Goal: Task Accomplishment & Management: Manage account settings

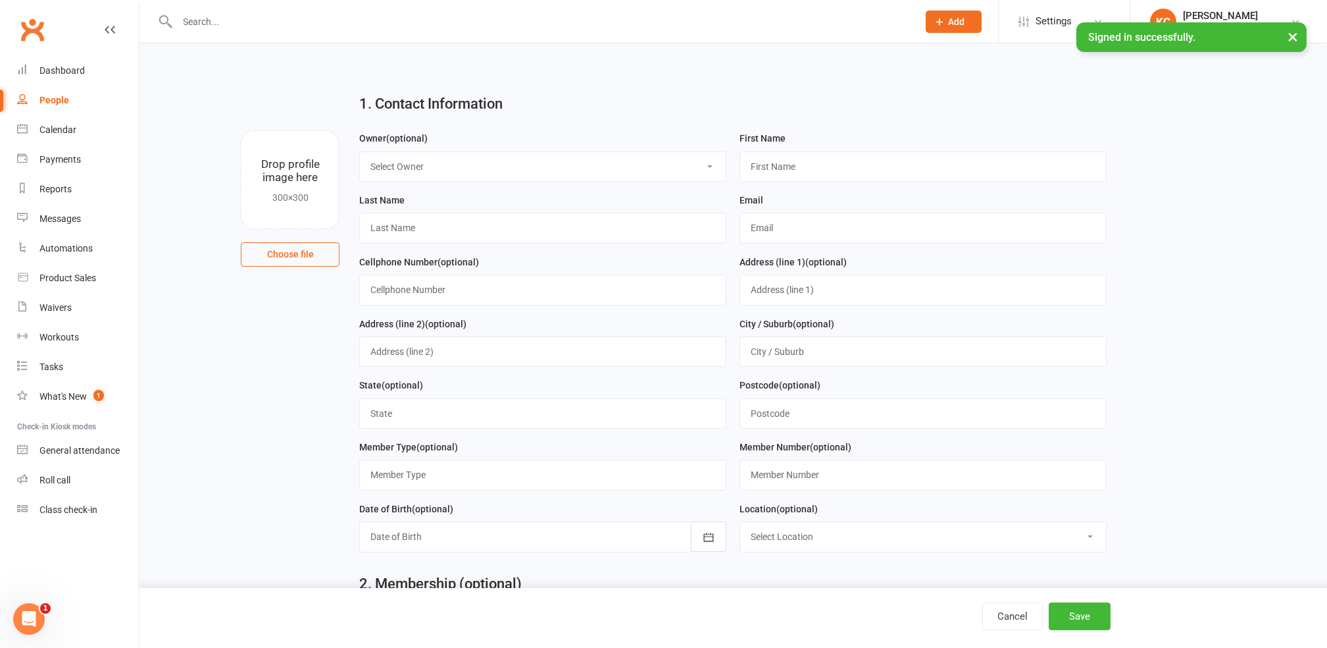
click at [265, 20] on input "text" at bounding box center [542, 22] width 736 height 18
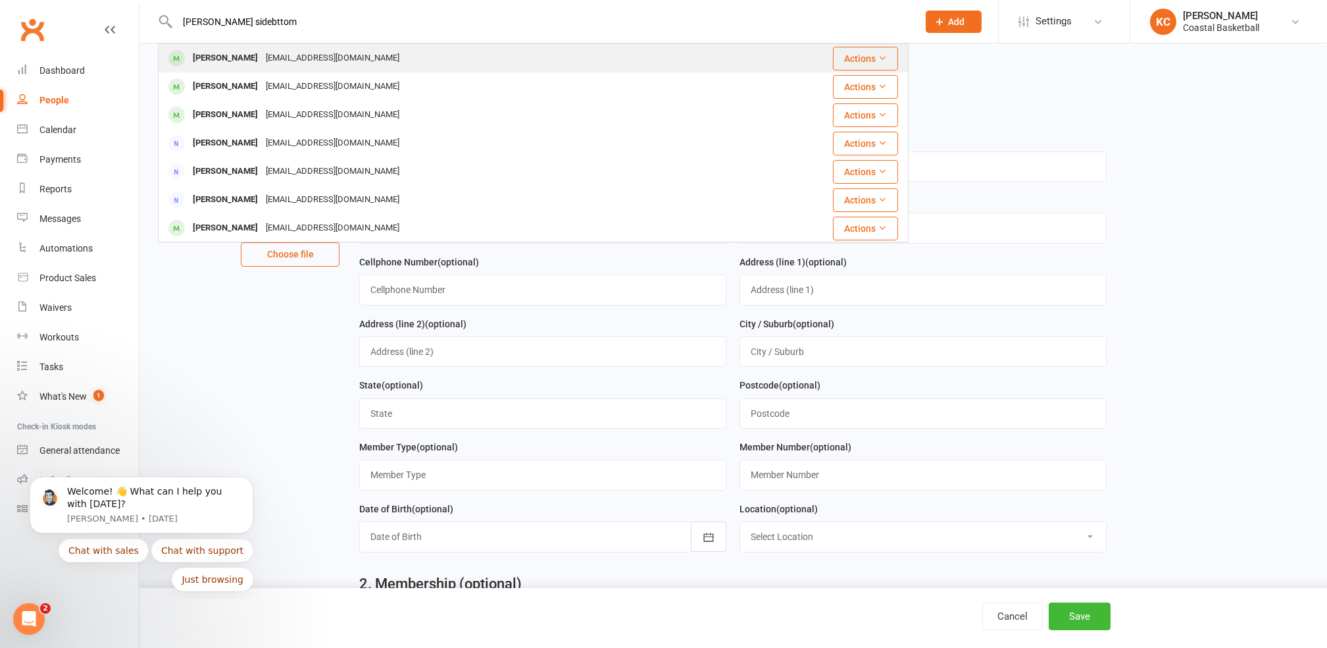
type input "[PERSON_NAME] sidebttom"
click at [260, 60] on div "[PERSON_NAME]" at bounding box center [225, 58] width 73 height 19
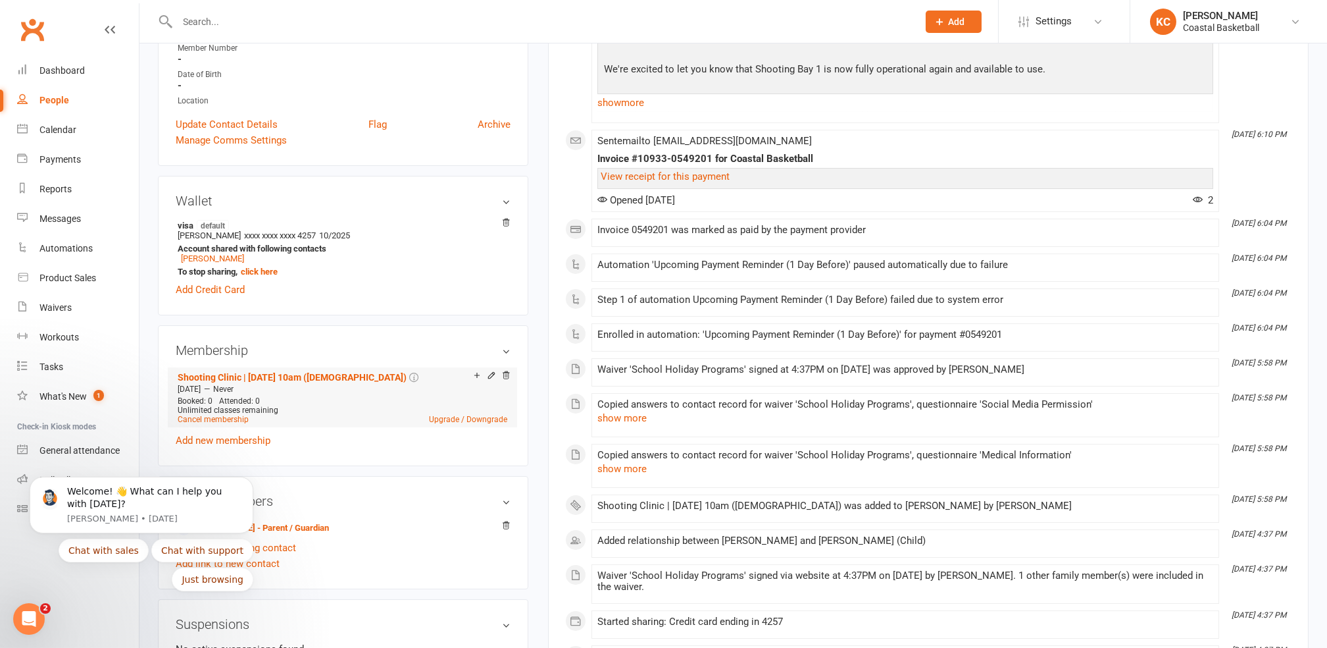
scroll to position [263, 0]
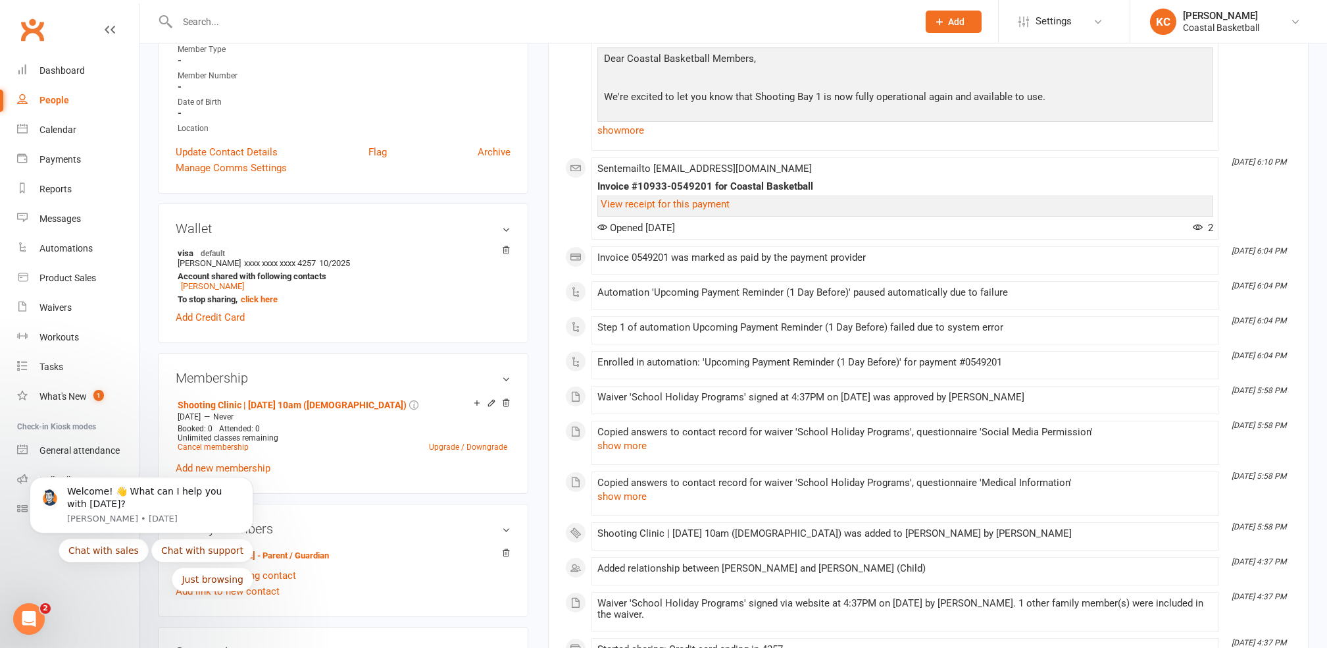
click at [367, 474] on div "Shooting Clinic | [DATE] 10am ([DEMOGRAPHIC_DATA]) [DATE] — Never Booked: 0 Att…" at bounding box center [343, 435] width 335 height 81
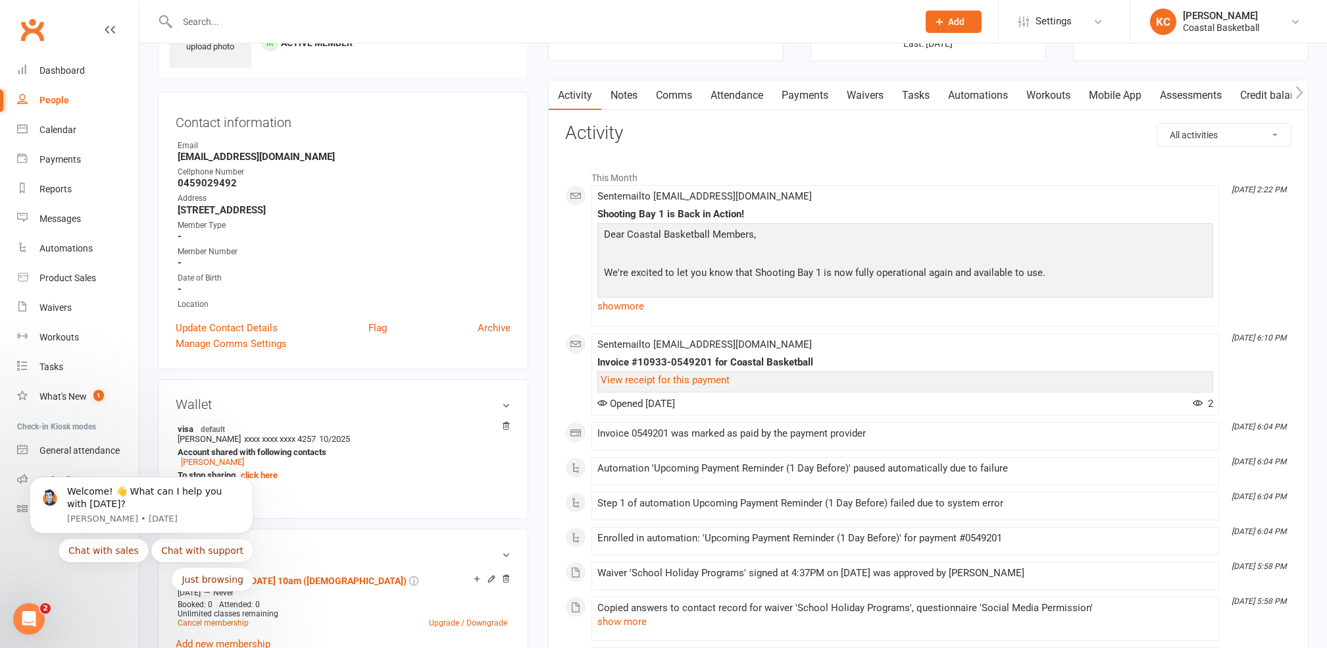
scroll to position [0, 0]
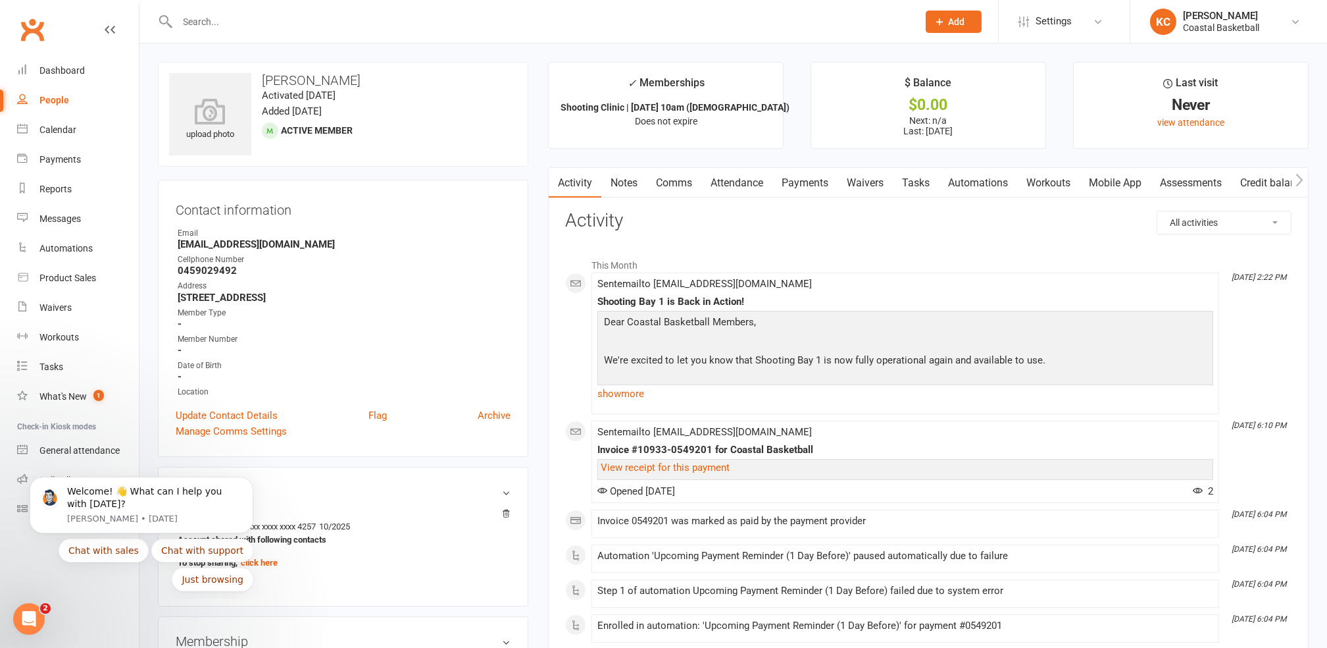
click at [805, 180] on link "Payments" at bounding box center [805, 183] width 65 height 30
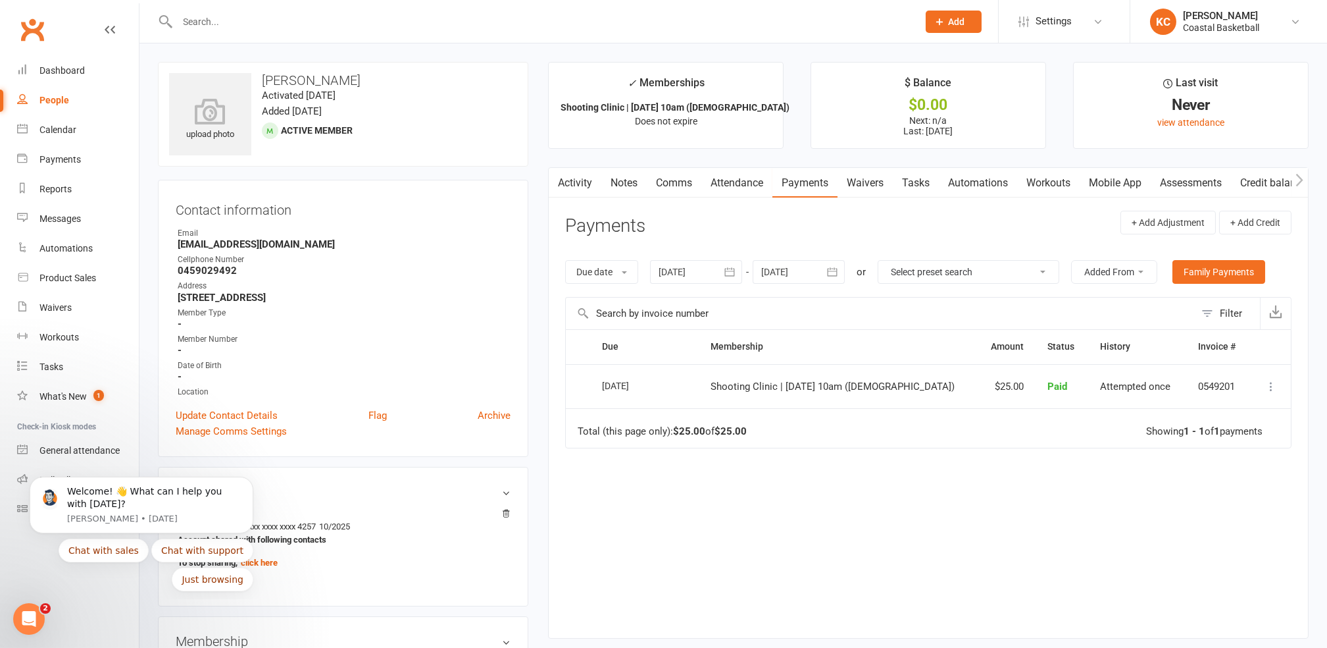
click at [1282, 388] on td "Refund Re-send invoice receipt View invoice receipt More Info Send message" at bounding box center [1270, 386] width 41 height 45
click at [1270, 388] on icon at bounding box center [1271, 386] width 13 height 13
click at [1196, 408] on link "Refund" at bounding box center [1213, 412] width 130 height 26
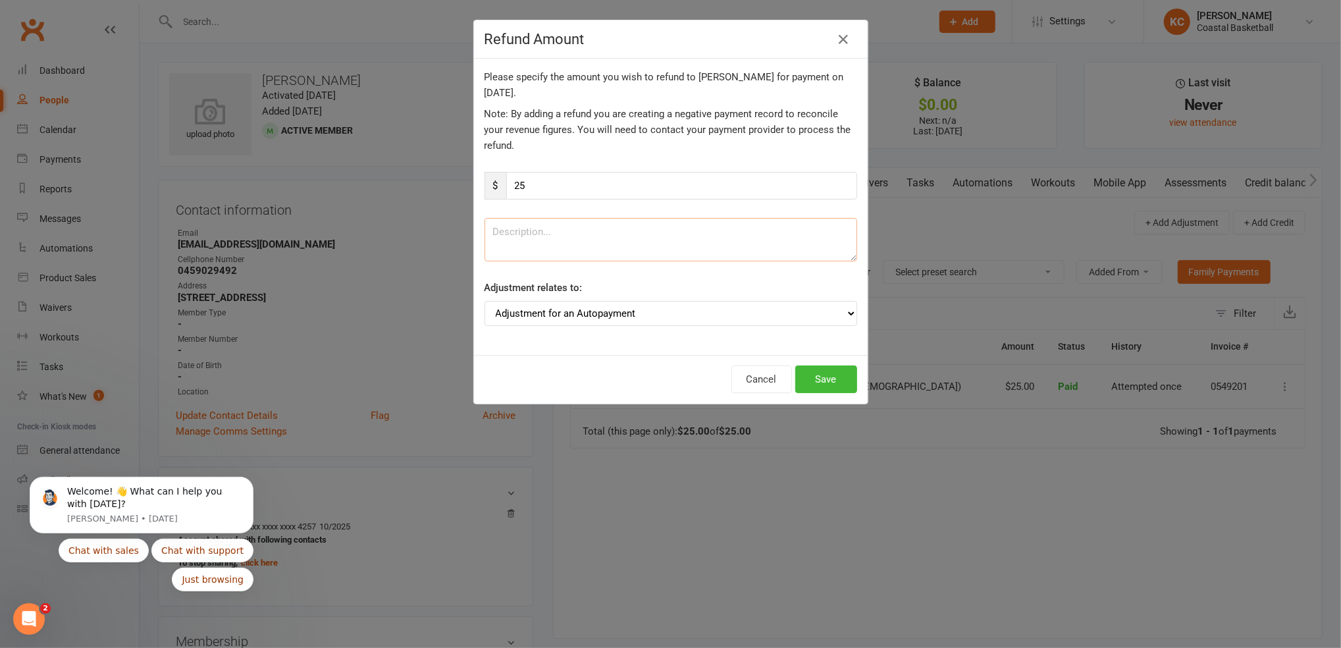
click at [542, 229] on textarea at bounding box center [670, 239] width 372 height 43
type textarea "Refund for Shooting Clinic 09/10"
click at [815, 380] on button "Save" at bounding box center [826, 379] width 62 height 28
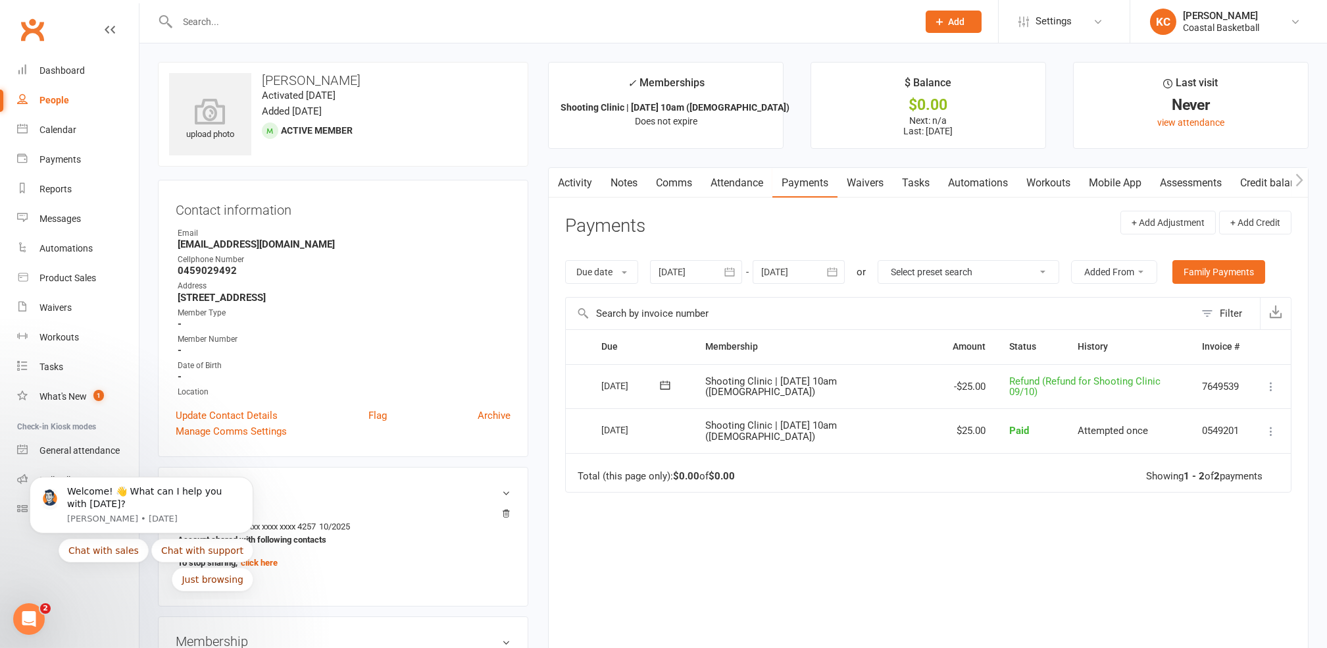
click at [1271, 387] on icon at bounding box center [1271, 386] width 13 height 13
click at [932, 543] on div "Due Contact Membership Amount Status History Invoice # Select this [DATE] [PERS…" at bounding box center [928, 495] width 727 height 333
click at [223, 22] on input "text" at bounding box center [542, 22] width 736 height 18
click at [303, 24] on input "text" at bounding box center [542, 22] width 736 height 18
paste input "8337623"
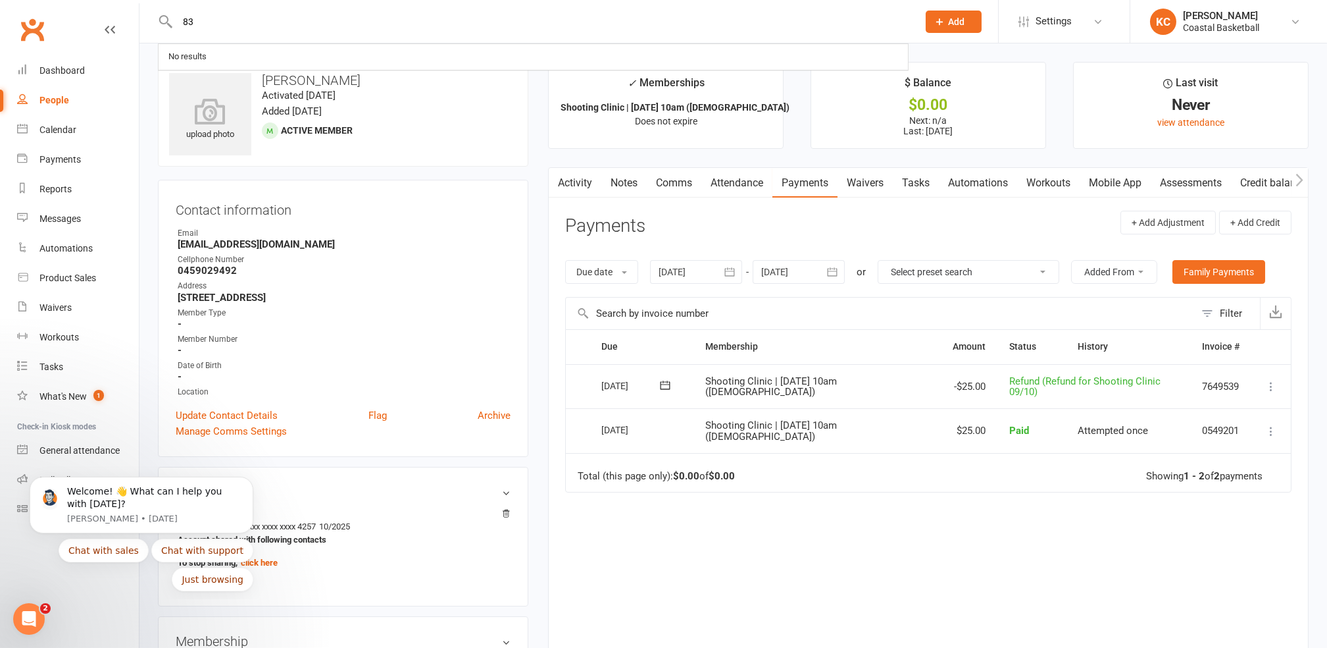
type input "8"
type input "[PERSON_NAME]"
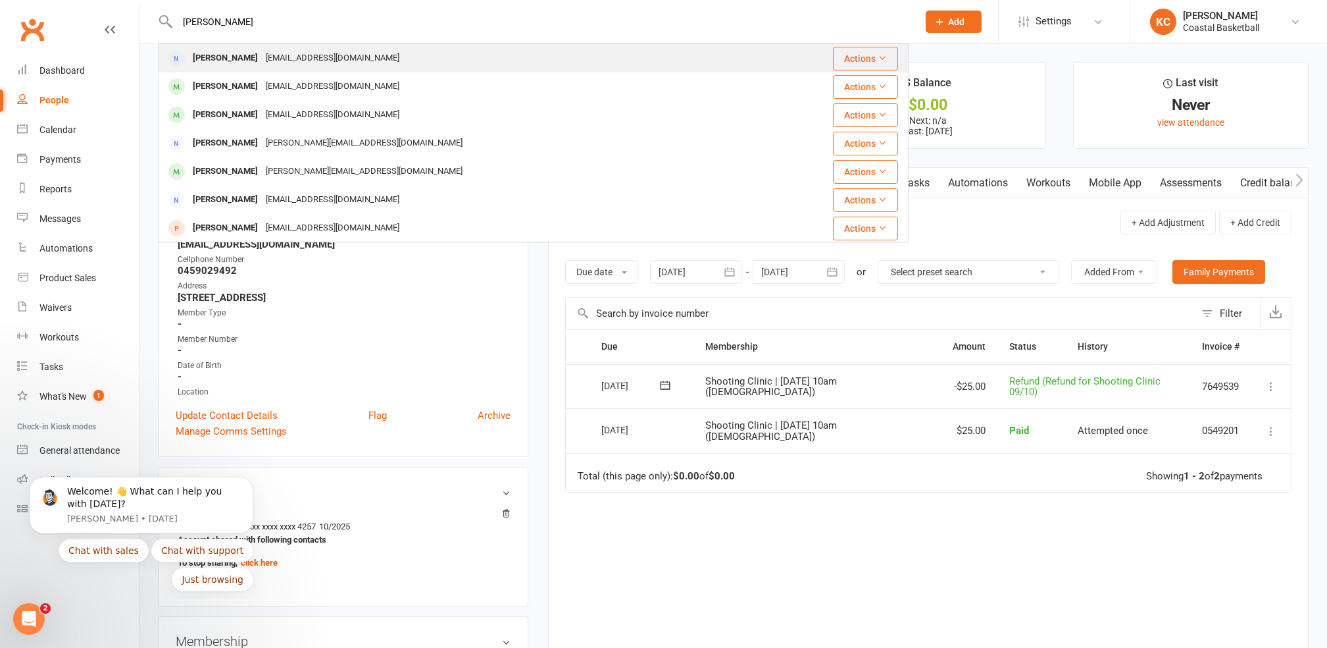
click at [346, 66] on div "[EMAIL_ADDRESS][DOMAIN_NAME]" at bounding box center [332, 58] width 141 height 19
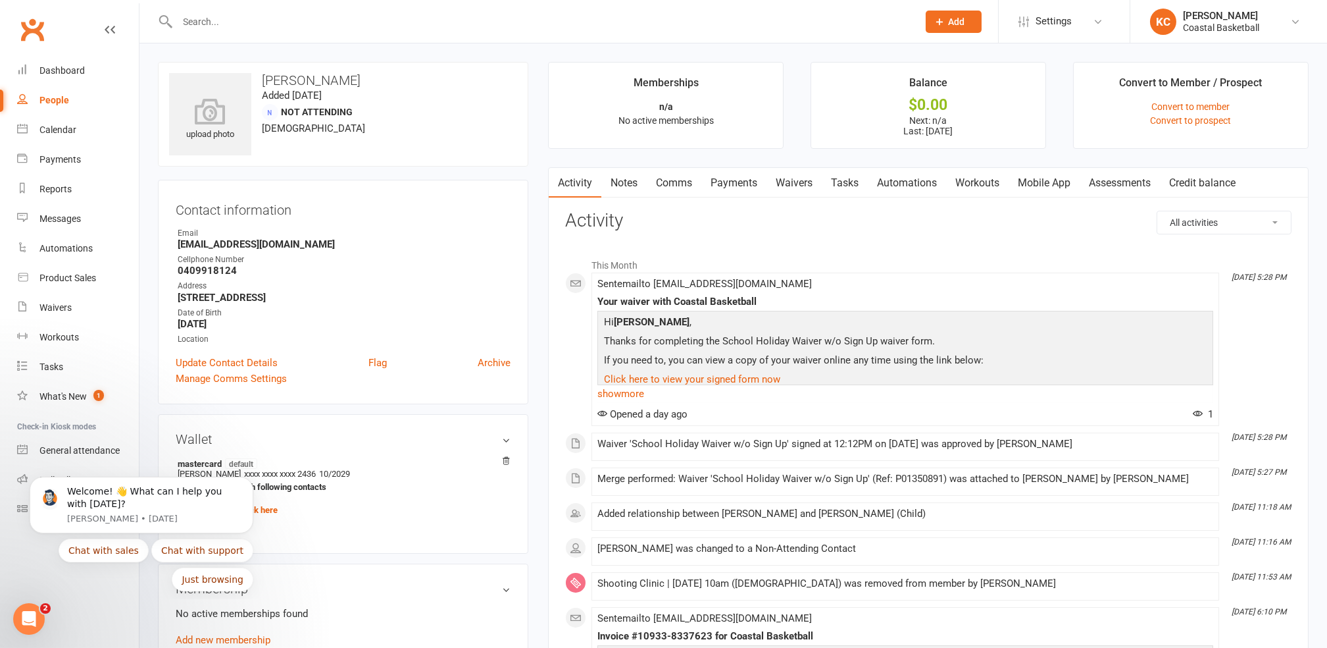
click at [727, 189] on link "Payments" at bounding box center [734, 183] width 65 height 30
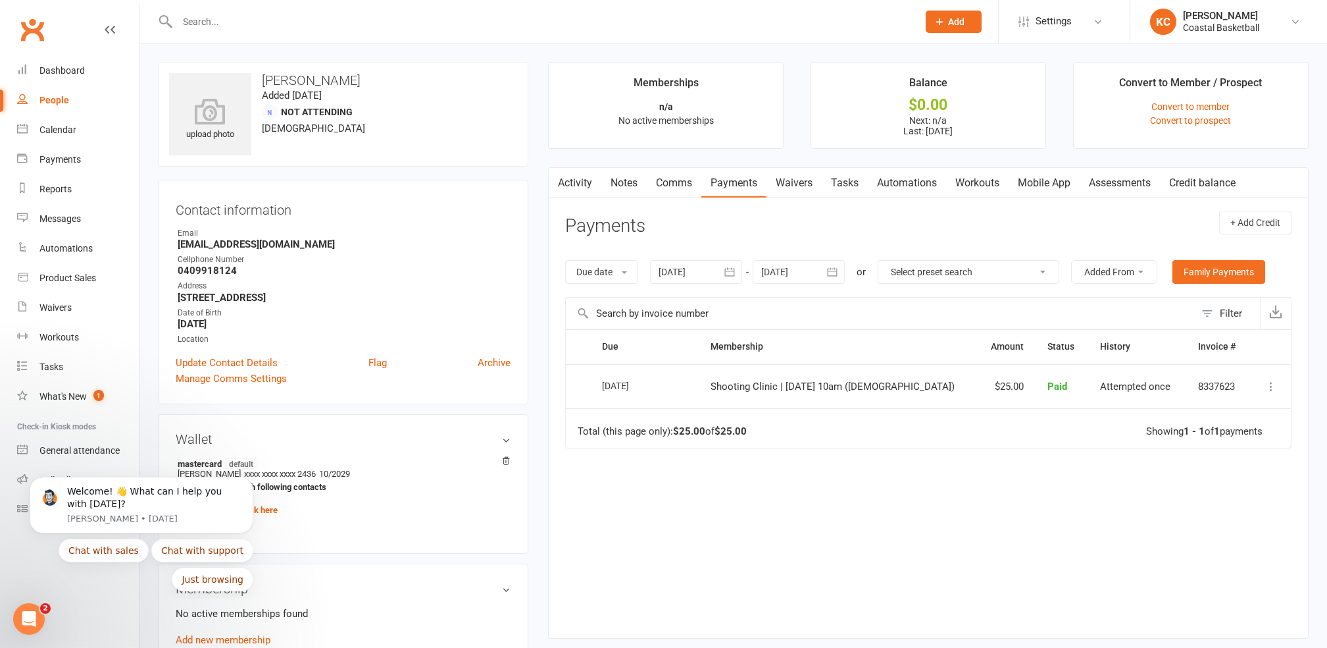
click at [255, 14] on input "text" at bounding box center [542, 22] width 736 height 18
paste input "8337623"
type input "8337623"
click at [1275, 386] on icon at bounding box center [1271, 386] width 13 height 13
click at [1190, 409] on link "Refund" at bounding box center [1213, 412] width 130 height 26
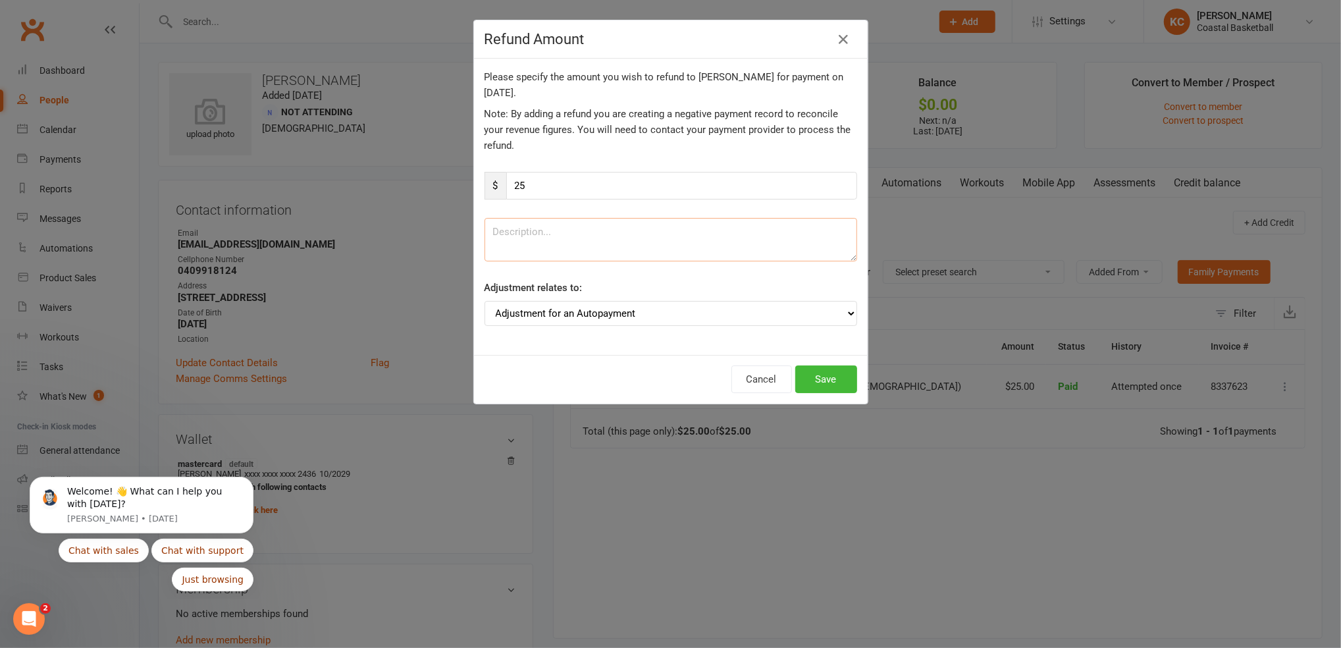
click at [564, 234] on textarea at bounding box center [670, 239] width 372 height 43
type textarea "Refund for Shooting Clinic"
drag, startPoint x: 690, startPoint y: 39, endPoint x: 587, endPoint y: 67, distance: 106.5
click at [587, 67] on div "Refund Amount Please specify the amount you wish to refund to [PERSON_NAME] for…" at bounding box center [670, 212] width 395 height 384
click at [817, 379] on button "Save" at bounding box center [826, 379] width 62 height 28
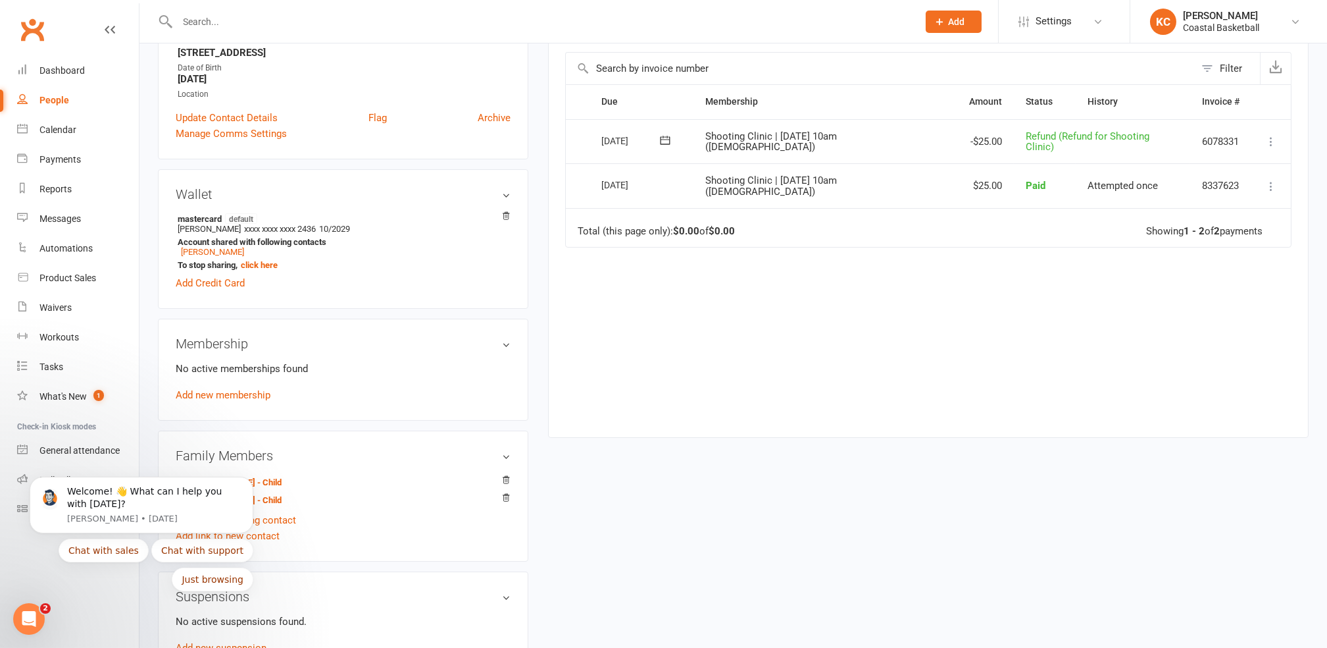
scroll to position [263, 0]
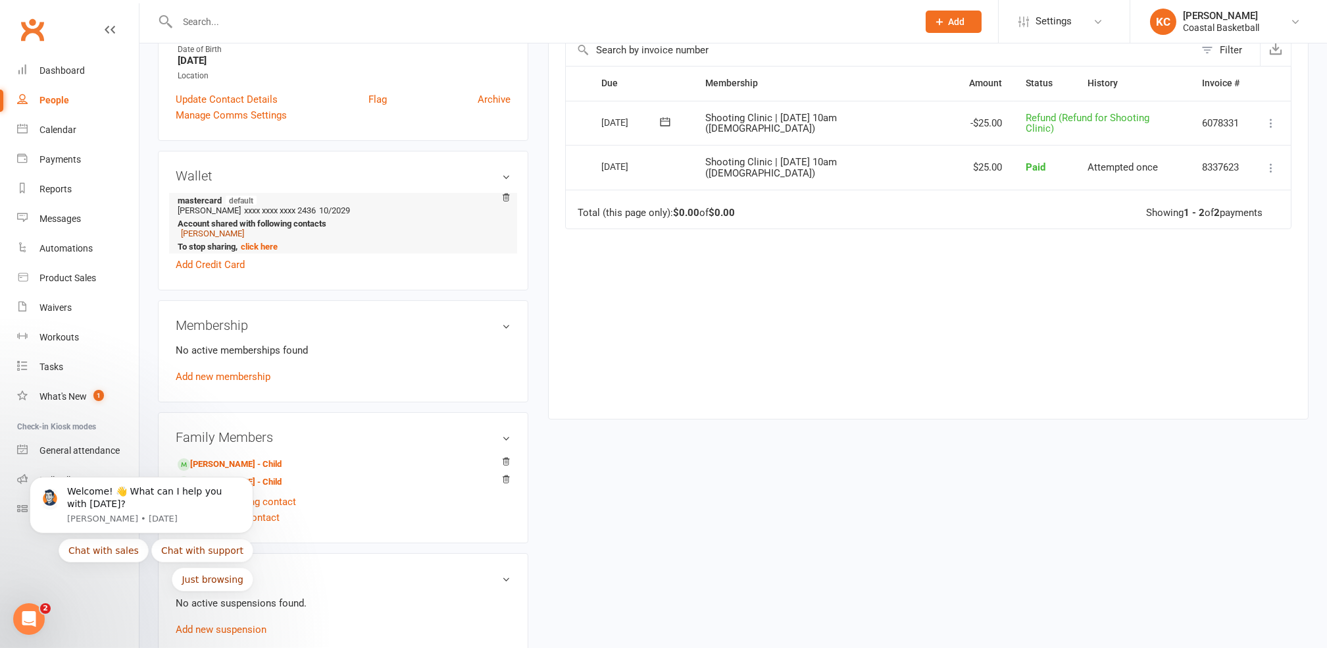
click at [207, 237] on link "[PERSON_NAME]" at bounding box center [212, 233] width 63 height 10
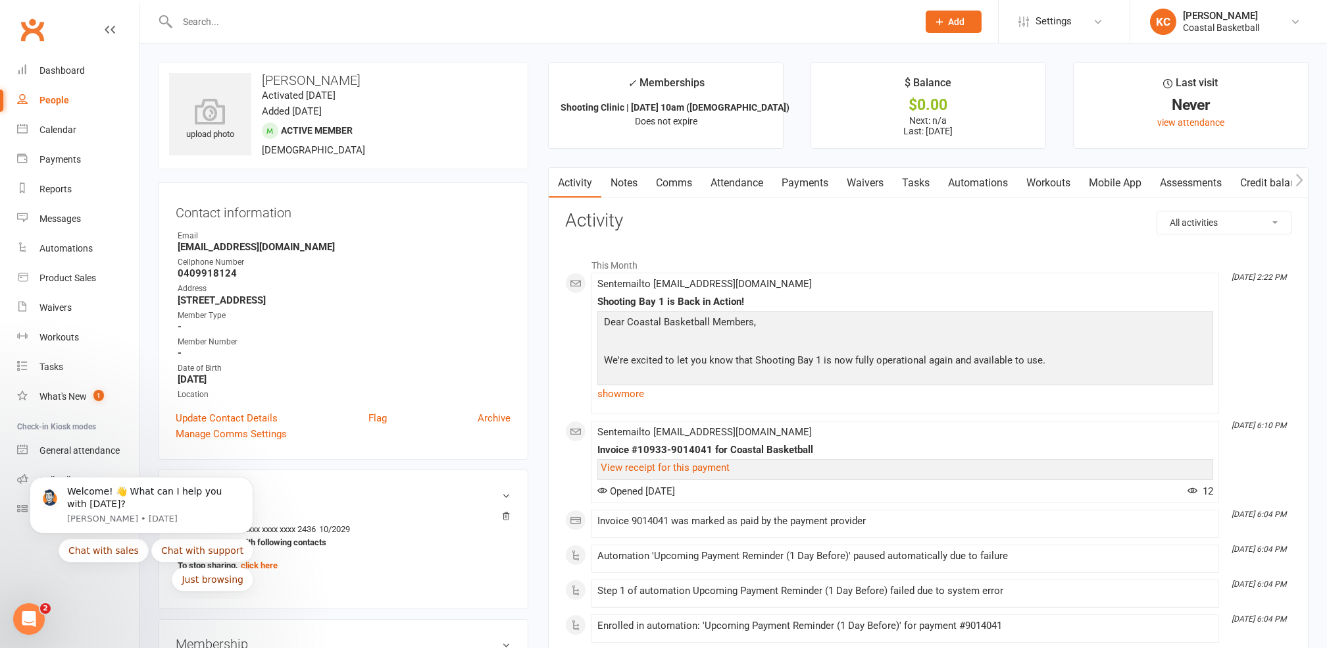
drag, startPoint x: 786, startPoint y: 187, endPoint x: 790, endPoint y: 193, distance: 7.4
click at [786, 187] on link "Payments" at bounding box center [805, 183] width 65 height 30
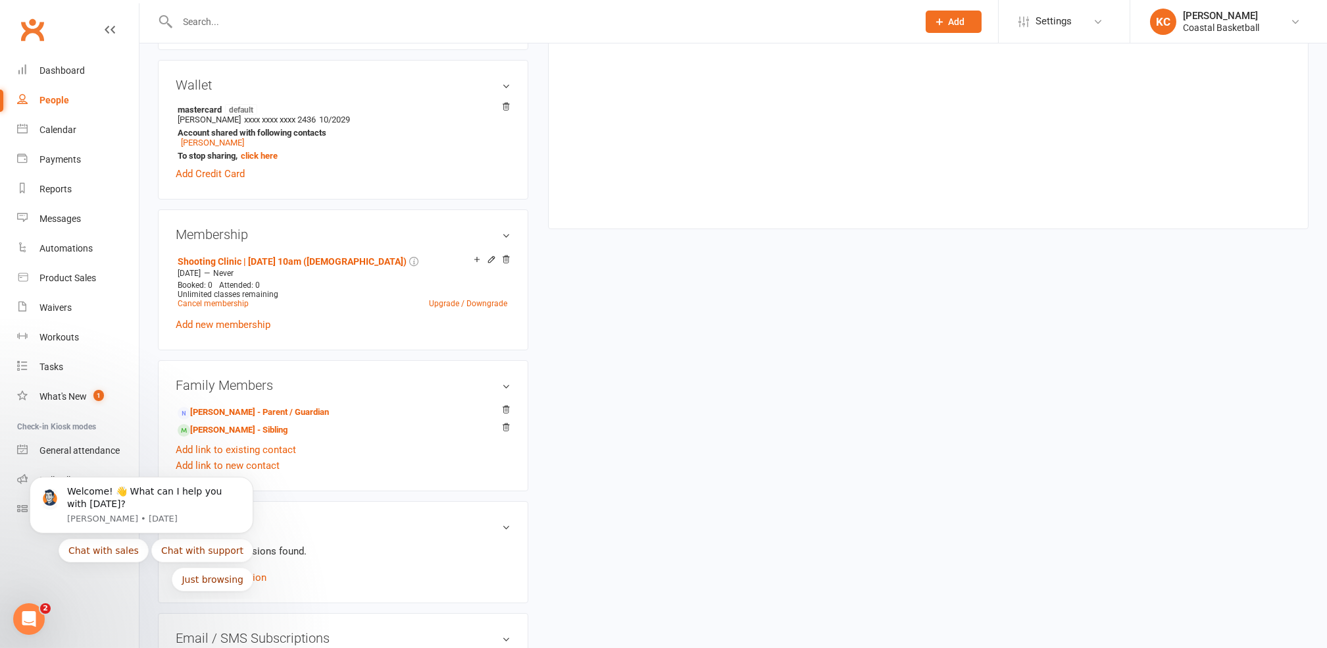
scroll to position [438, 0]
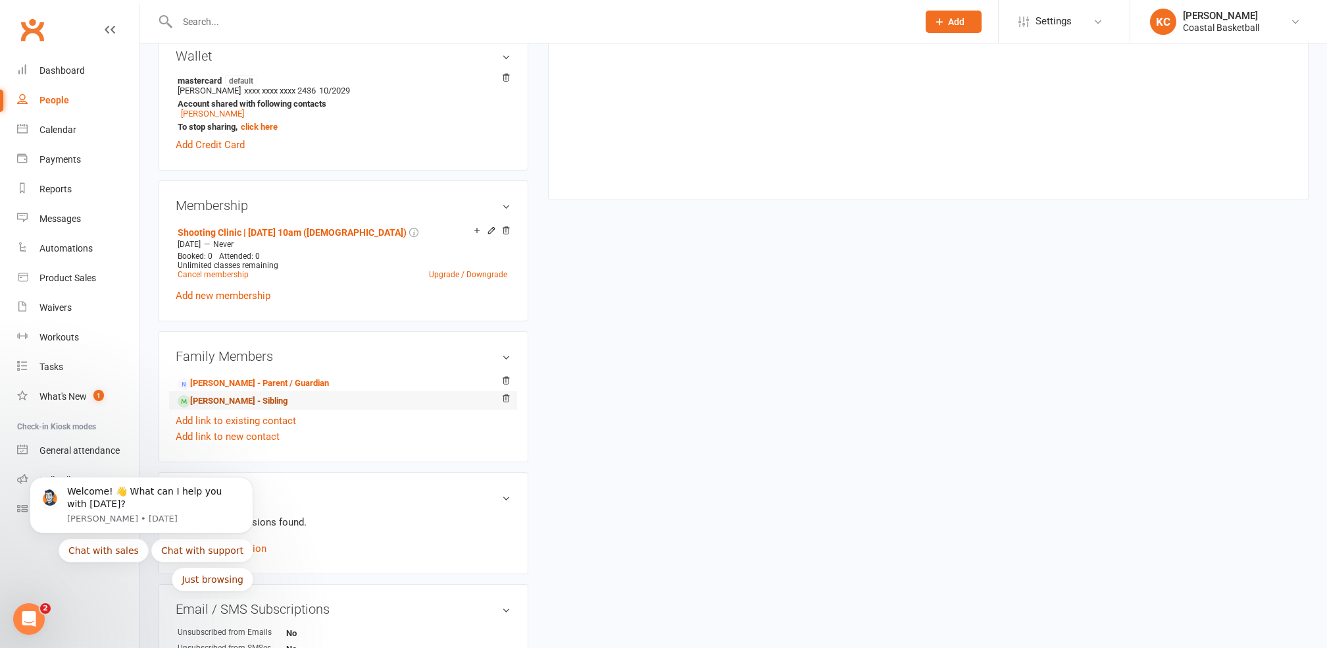
click at [261, 407] on link "[PERSON_NAME] - Sibling" at bounding box center [233, 401] width 110 height 14
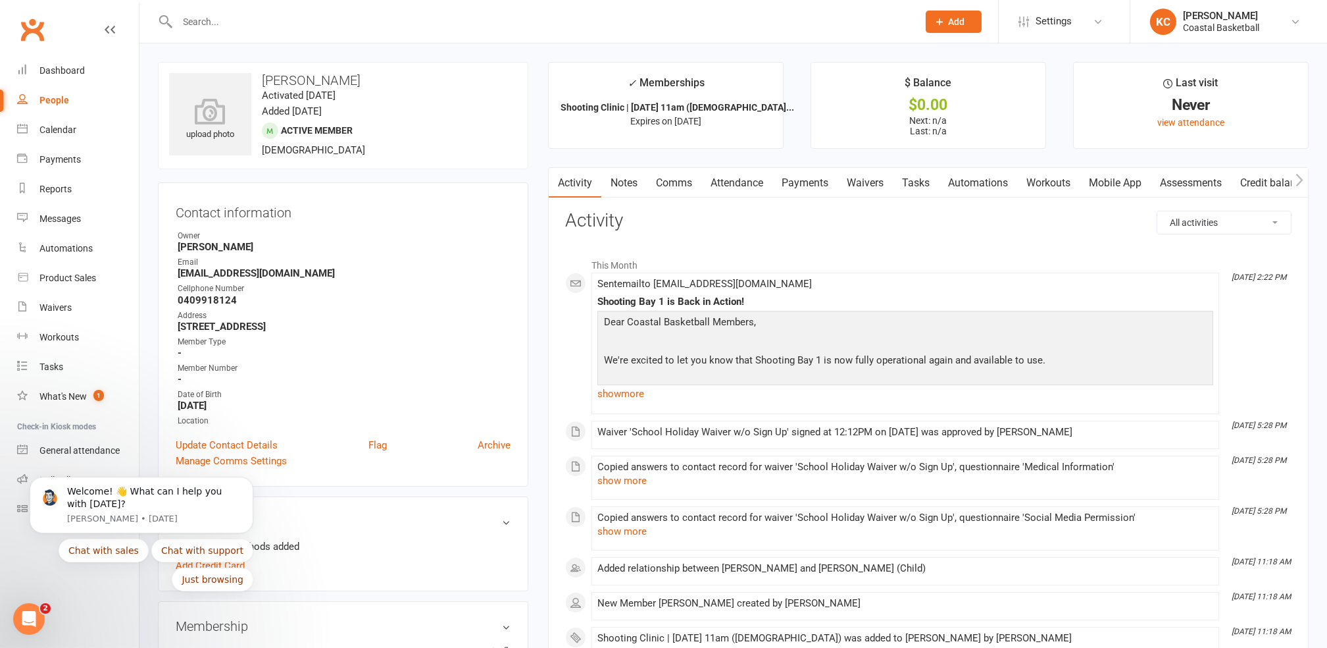
click at [823, 183] on link "Payments" at bounding box center [805, 183] width 65 height 30
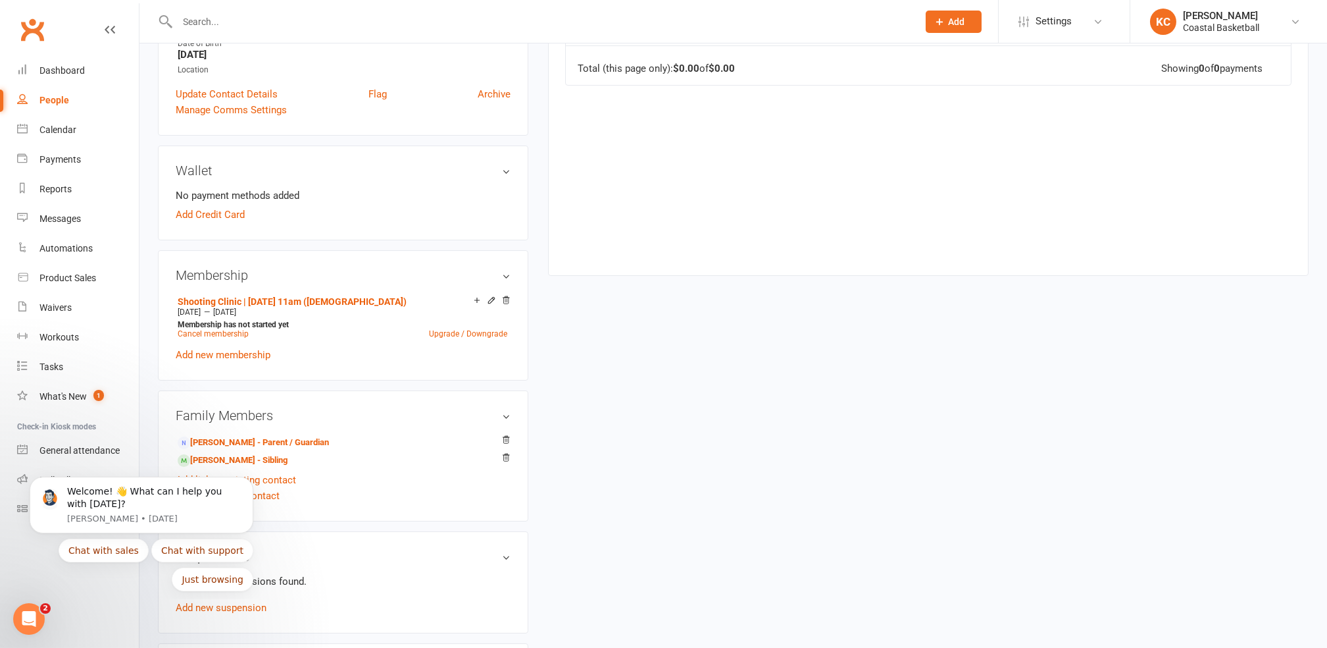
scroll to position [526, 0]
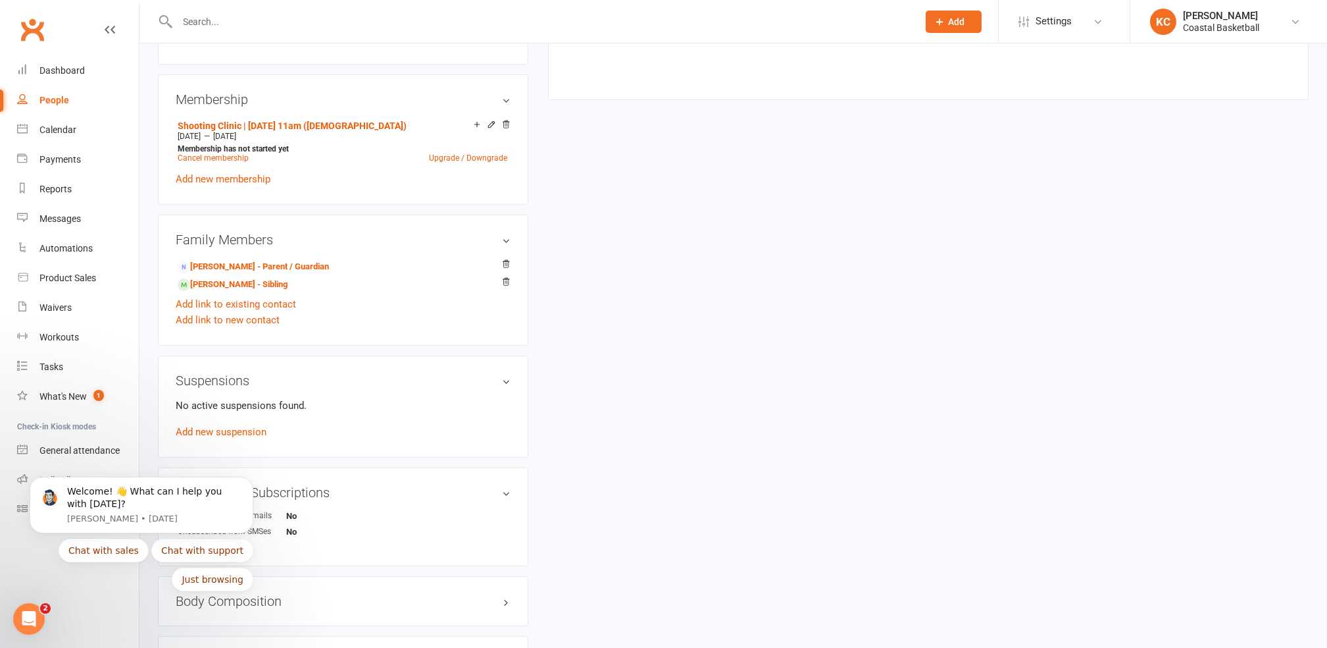
click at [239, 24] on input "text" at bounding box center [542, 22] width 736 height 18
type input "[PERSON_NAME]"
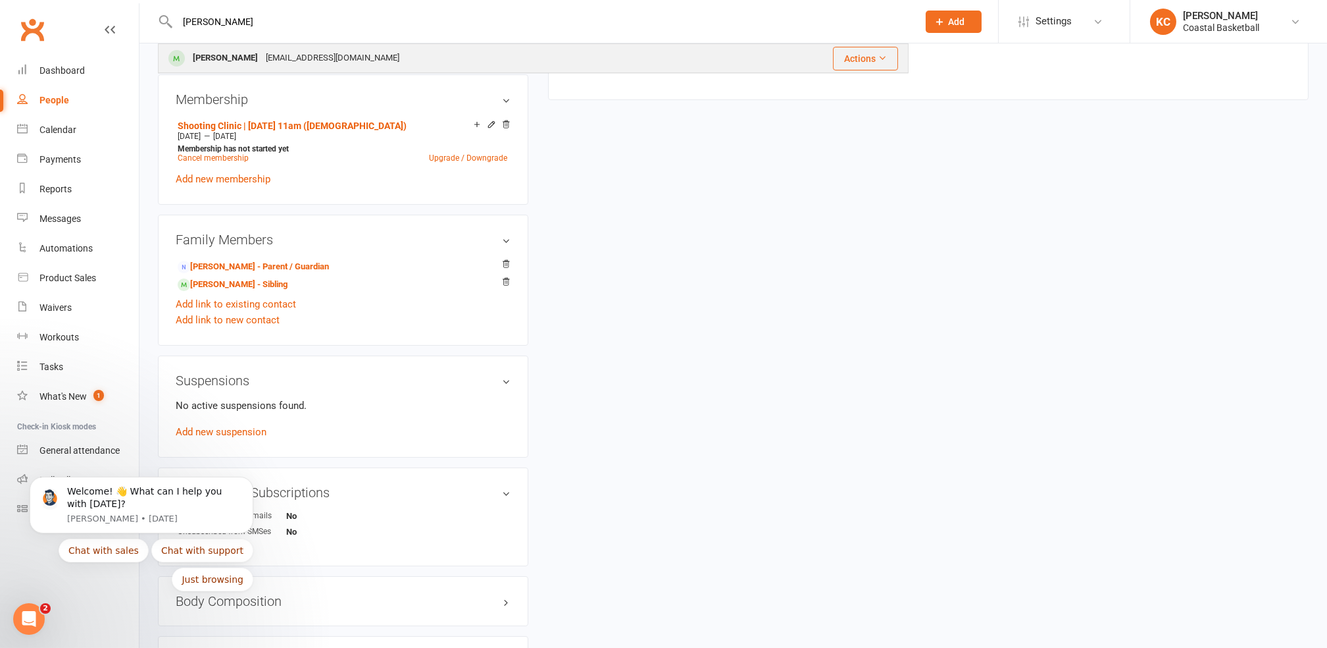
click at [297, 60] on div "[EMAIL_ADDRESS][DOMAIN_NAME]" at bounding box center [332, 58] width 141 height 19
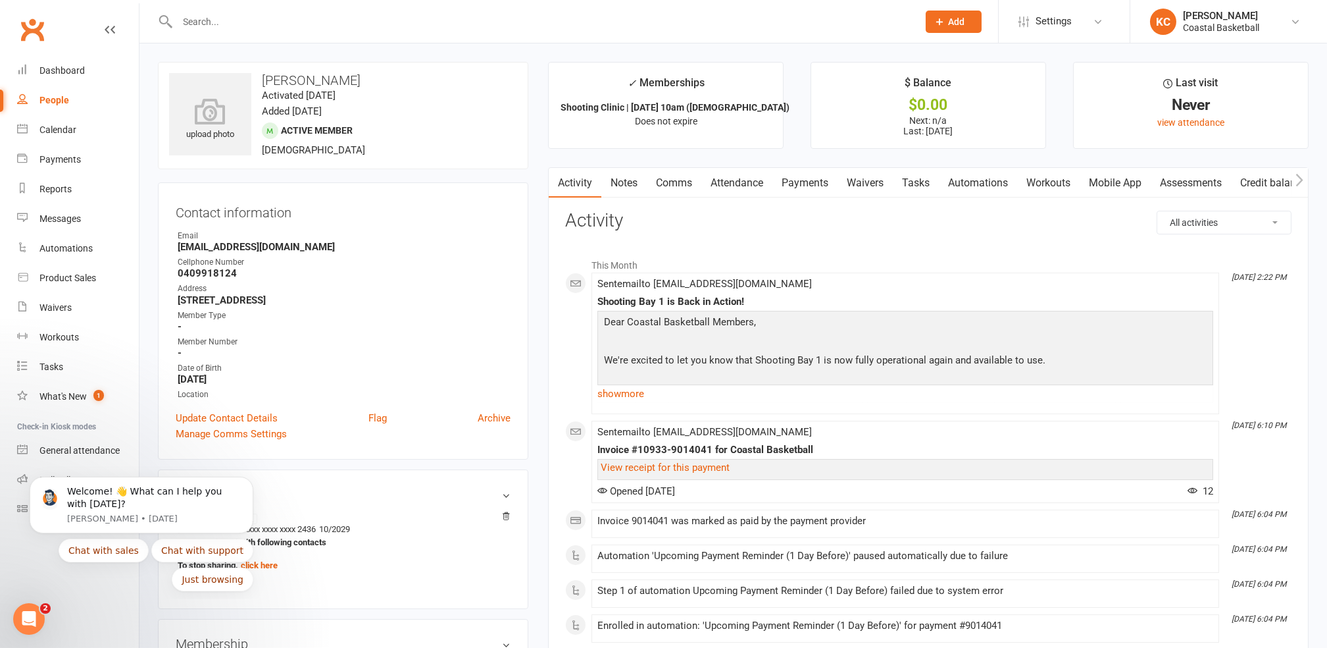
click at [825, 178] on link "Payments" at bounding box center [805, 183] width 65 height 30
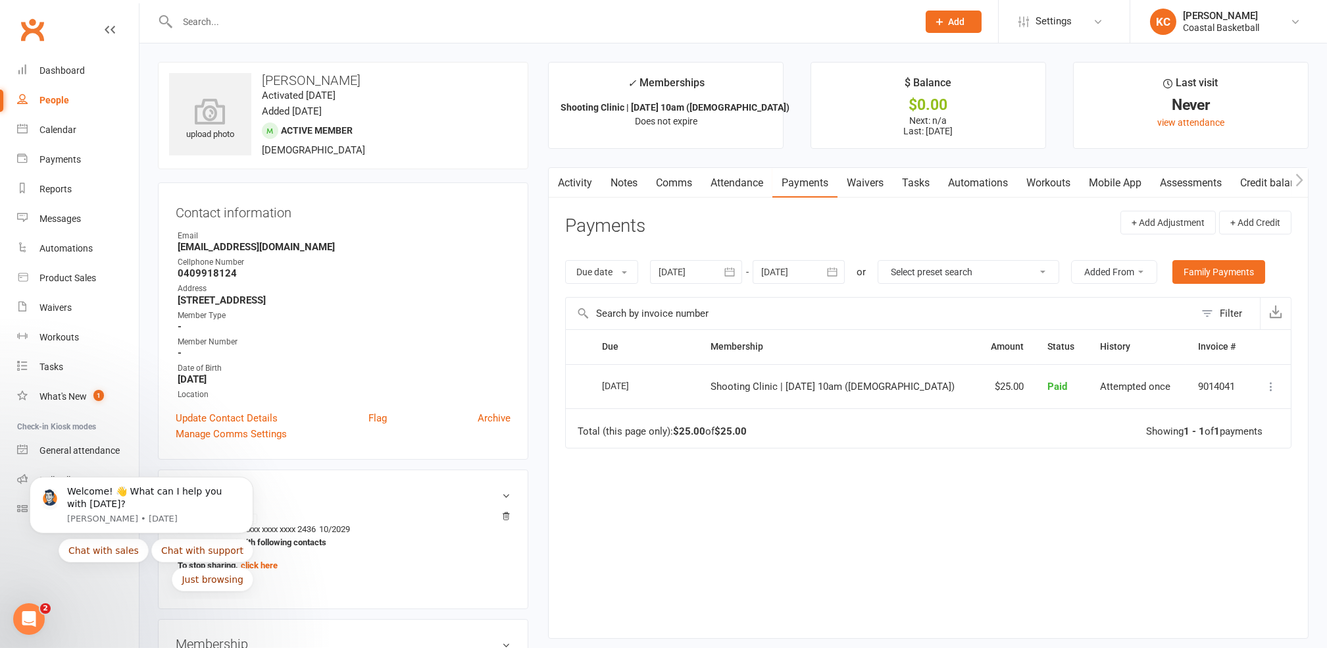
click at [301, 19] on input "text" at bounding box center [542, 22] width 736 height 18
type input "ruby"
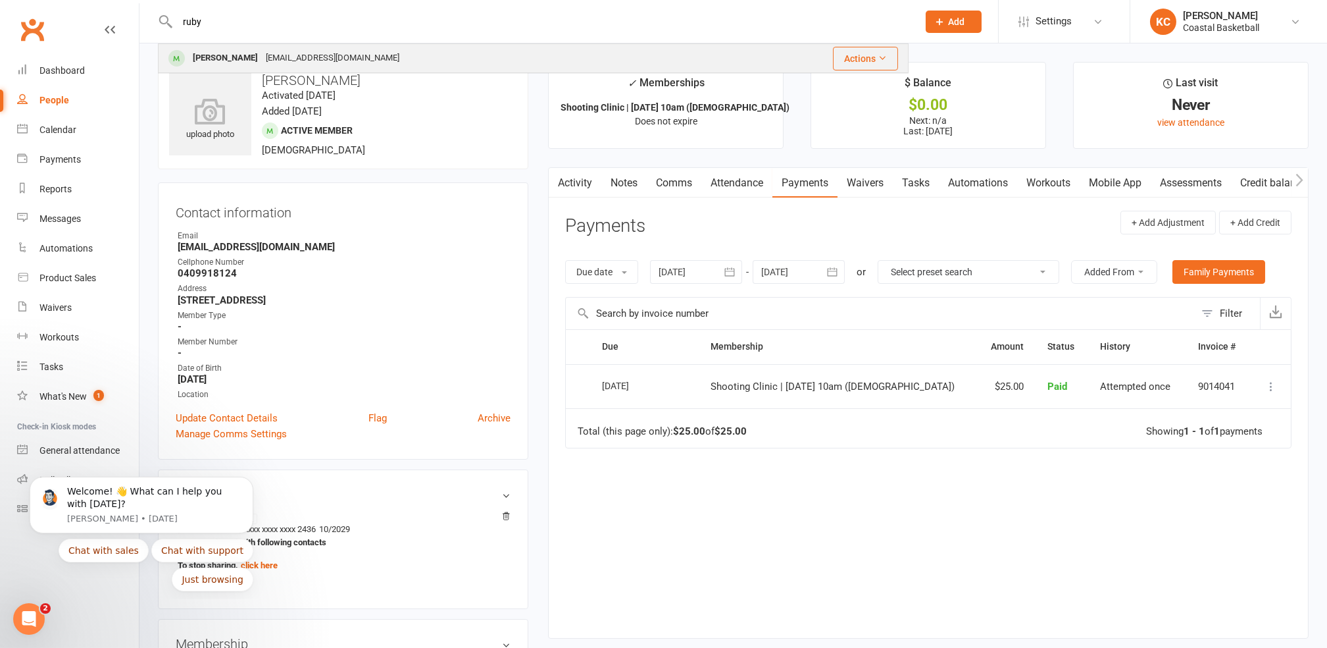
click at [295, 54] on div "[EMAIL_ADDRESS][DOMAIN_NAME]" at bounding box center [332, 58] width 141 height 19
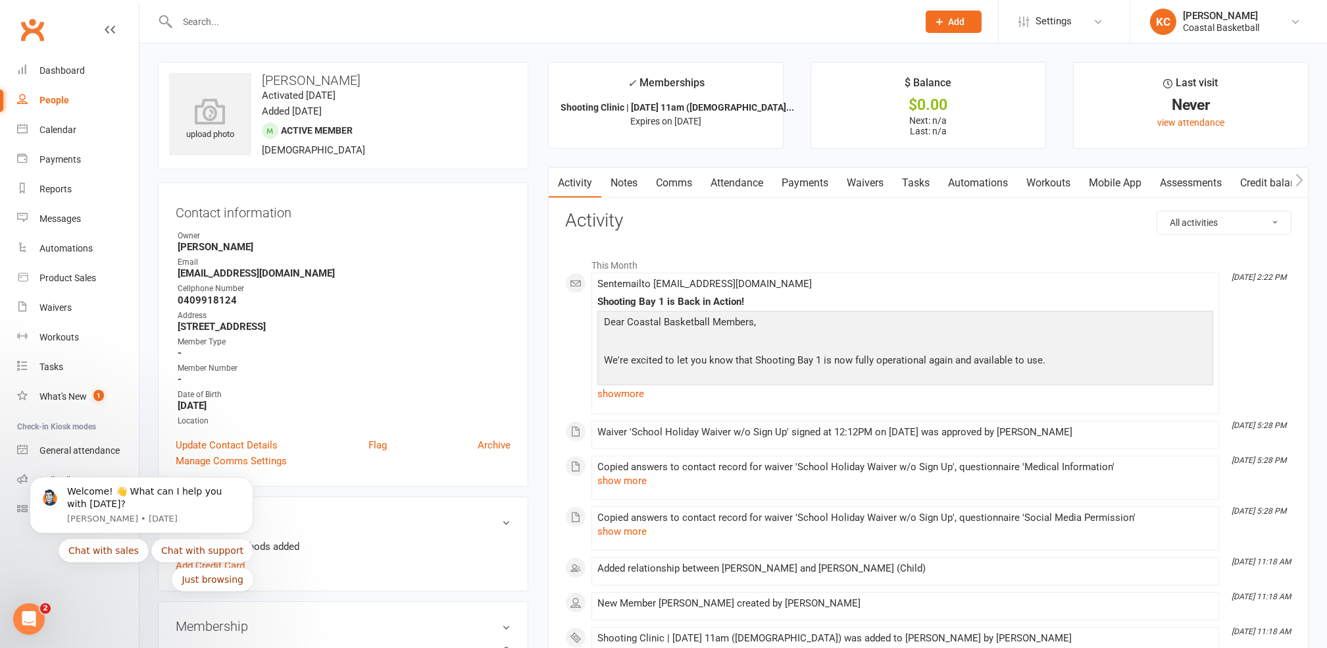
click at [790, 186] on link "Payments" at bounding box center [805, 183] width 65 height 30
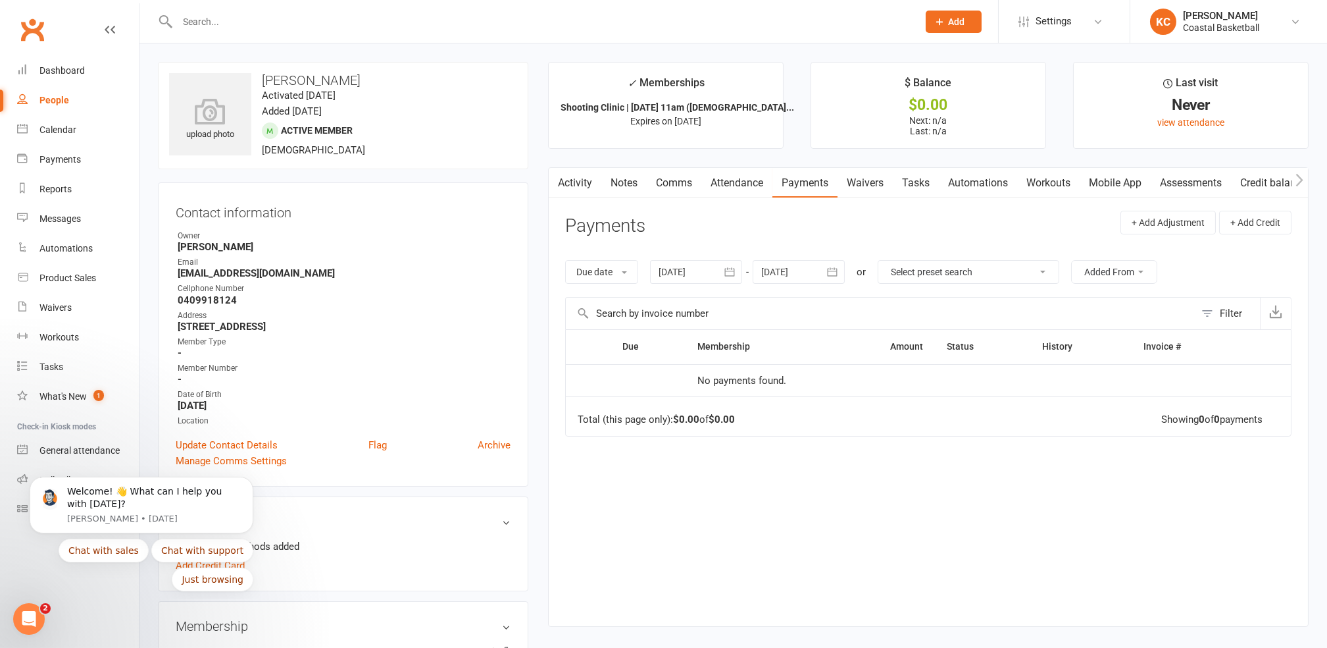
click at [225, 14] on input "text" at bounding box center [542, 22] width 736 height 18
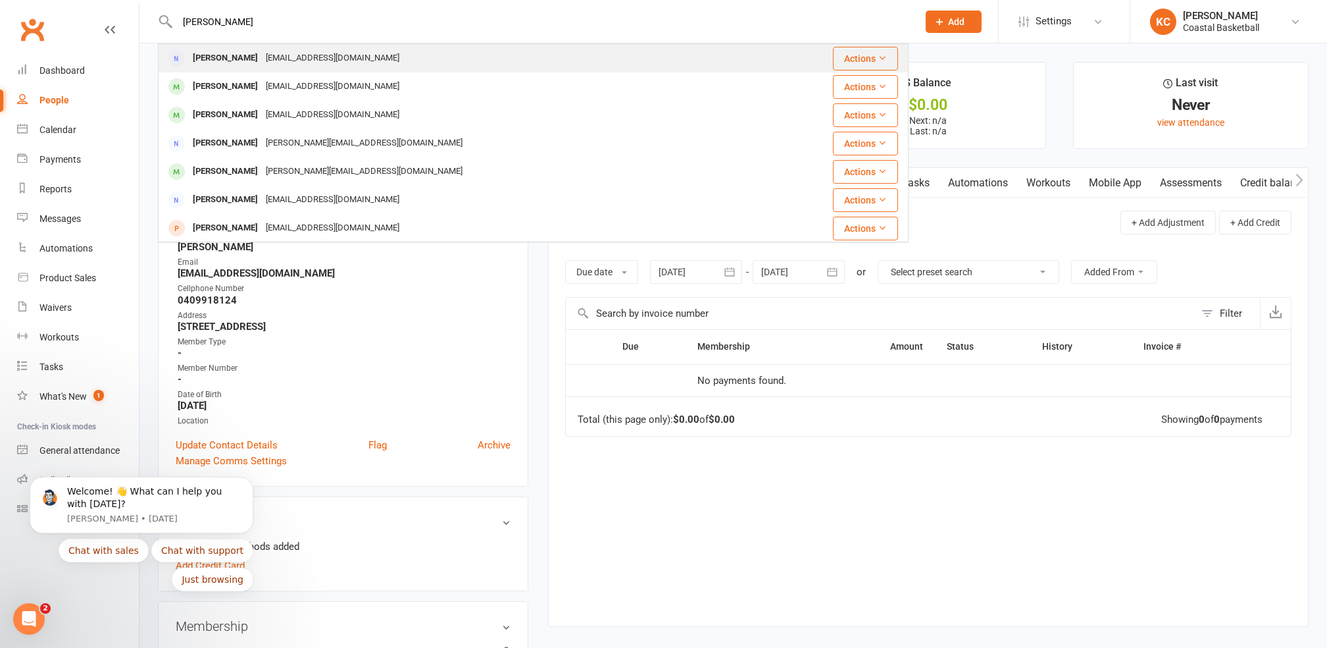
type input "[PERSON_NAME]"
click at [262, 56] on div "[EMAIL_ADDRESS][DOMAIN_NAME]" at bounding box center [332, 58] width 141 height 19
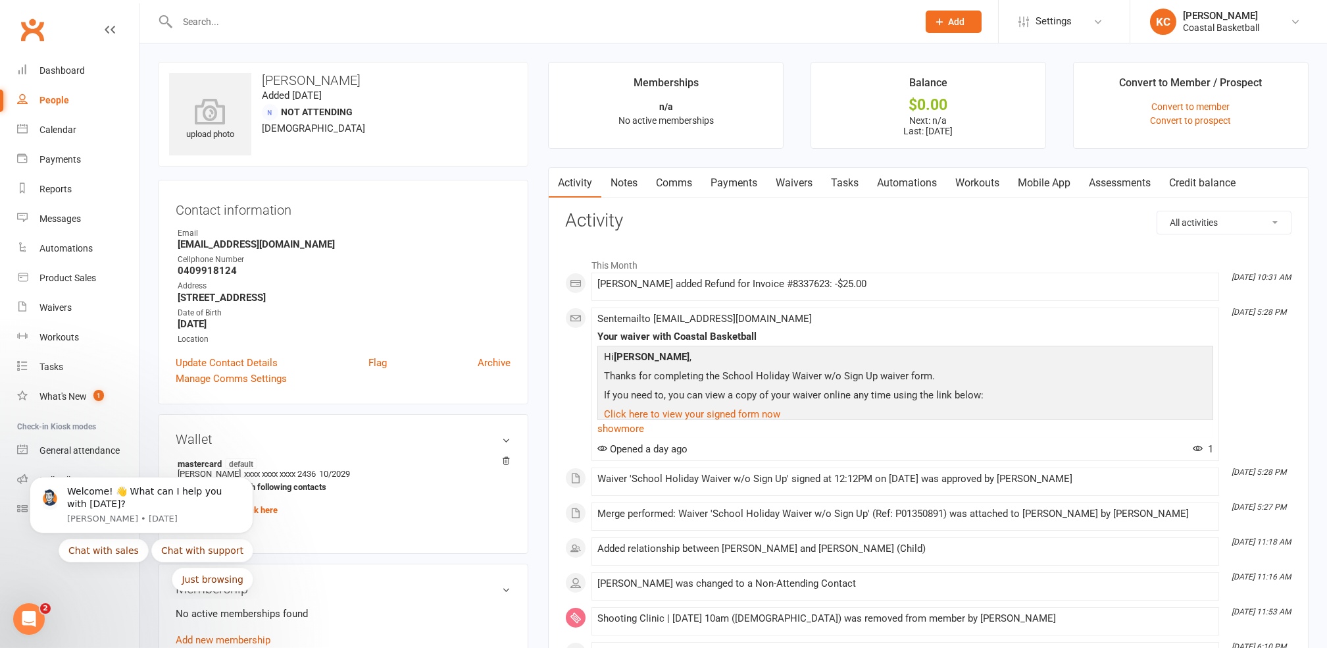
click at [724, 178] on link "Payments" at bounding box center [734, 183] width 65 height 30
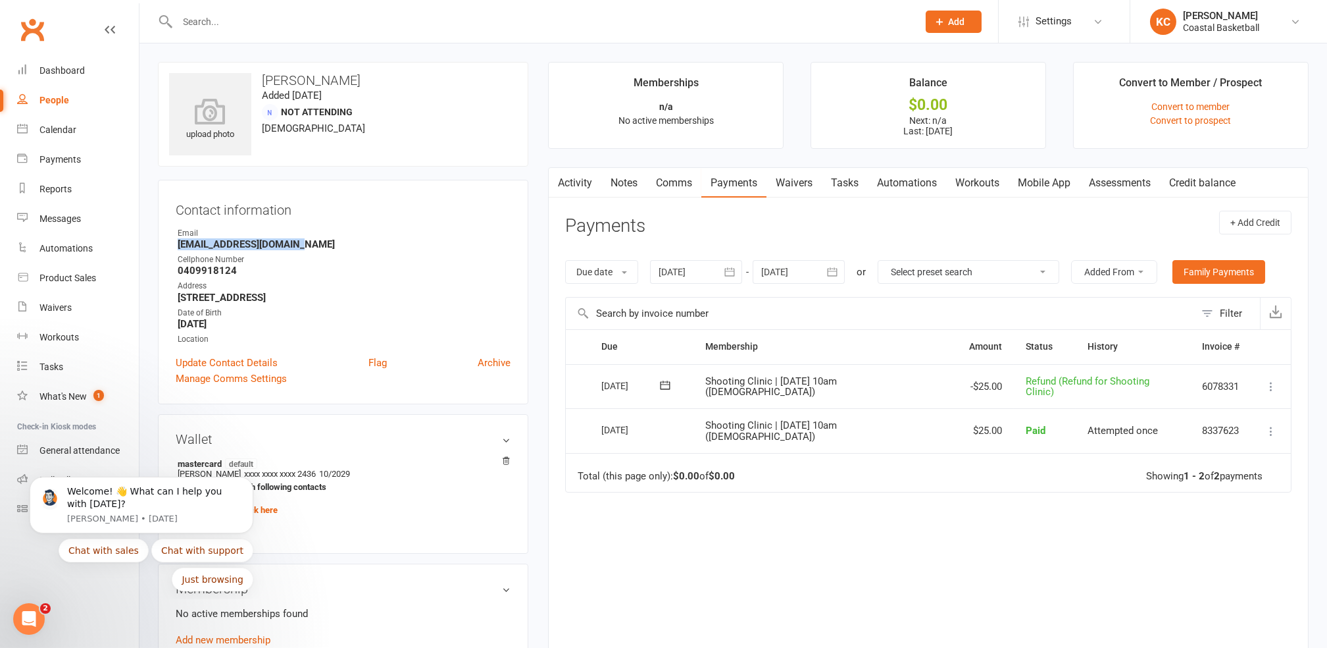
drag, startPoint x: 300, startPoint y: 244, endPoint x: 173, endPoint y: 242, distance: 127.0
click at [173, 242] on div "Contact information Owner Email [EMAIL_ADDRESS][DOMAIN_NAME] Cellphone Number […" at bounding box center [343, 292] width 371 height 224
drag, startPoint x: 173, startPoint y: 242, endPoint x: 184, endPoint y: 244, distance: 10.7
copy strong "[EMAIL_ADDRESS][DOMAIN_NAME]"
click at [233, 25] on input "text" at bounding box center [542, 22] width 736 height 18
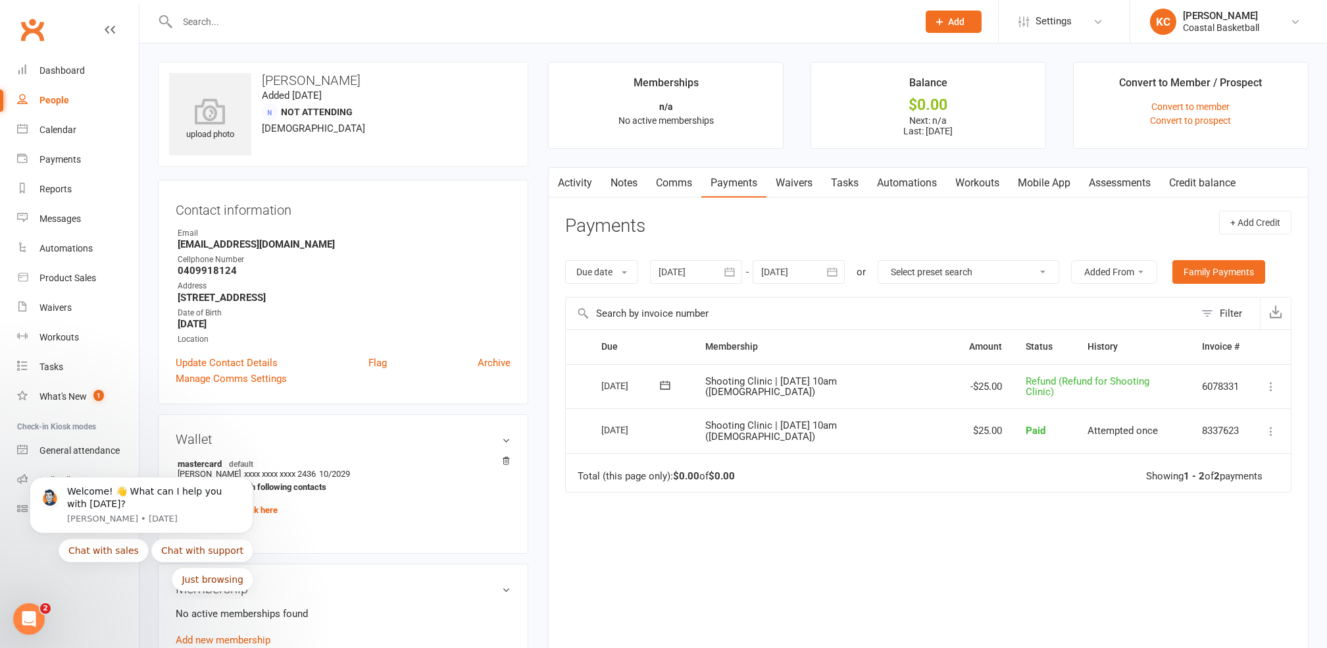
paste input "[EMAIL_ADDRESS][DOMAIN_NAME]"
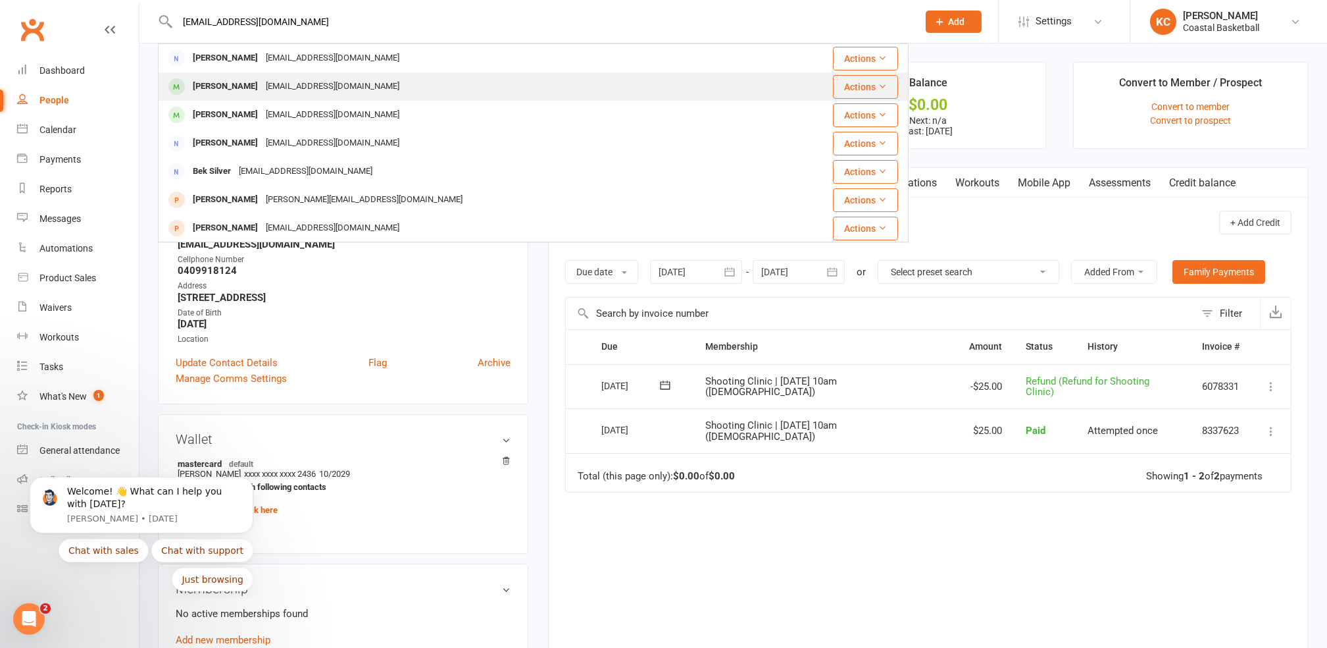
type input "[EMAIL_ADDRESS][DOMAIN_NAME]"
click at [324, 90] on div "[EMAIL_ADDRESS][DOMAIN_NAME]" at bounding box center [332, 86] width 141 height 19
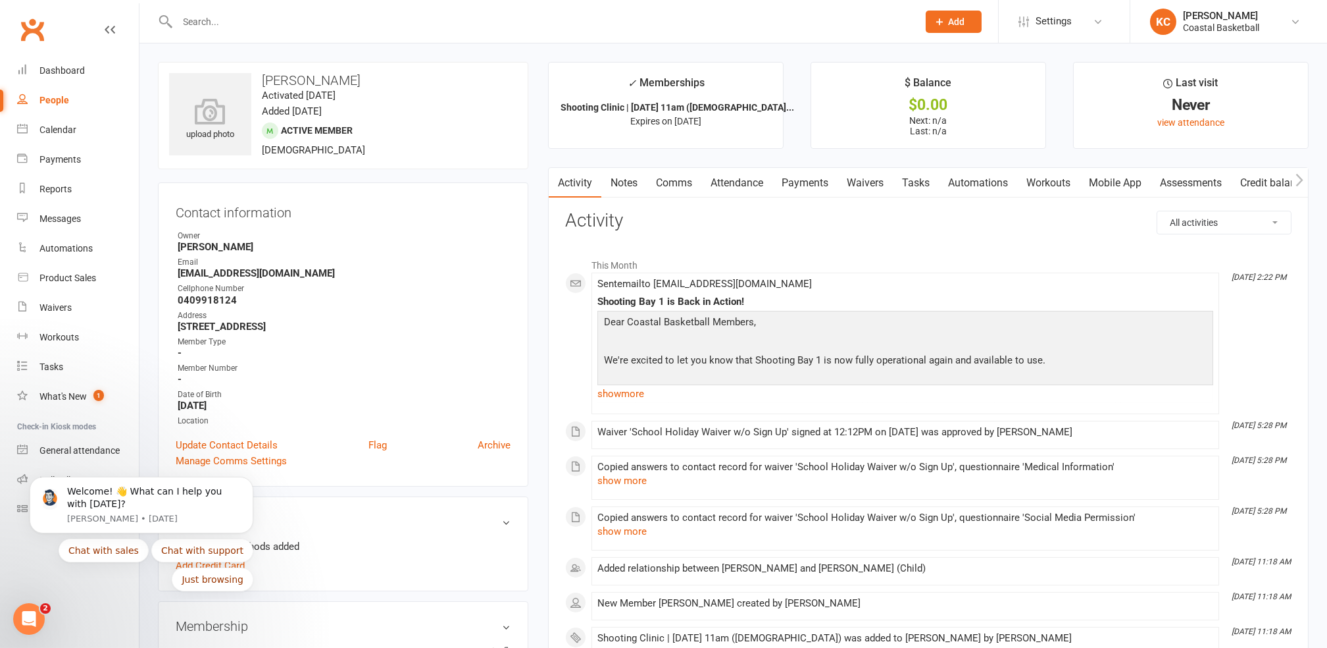
click at [815, 176] on link "Payments" at bounding box center [805, 183] width 65 height 30
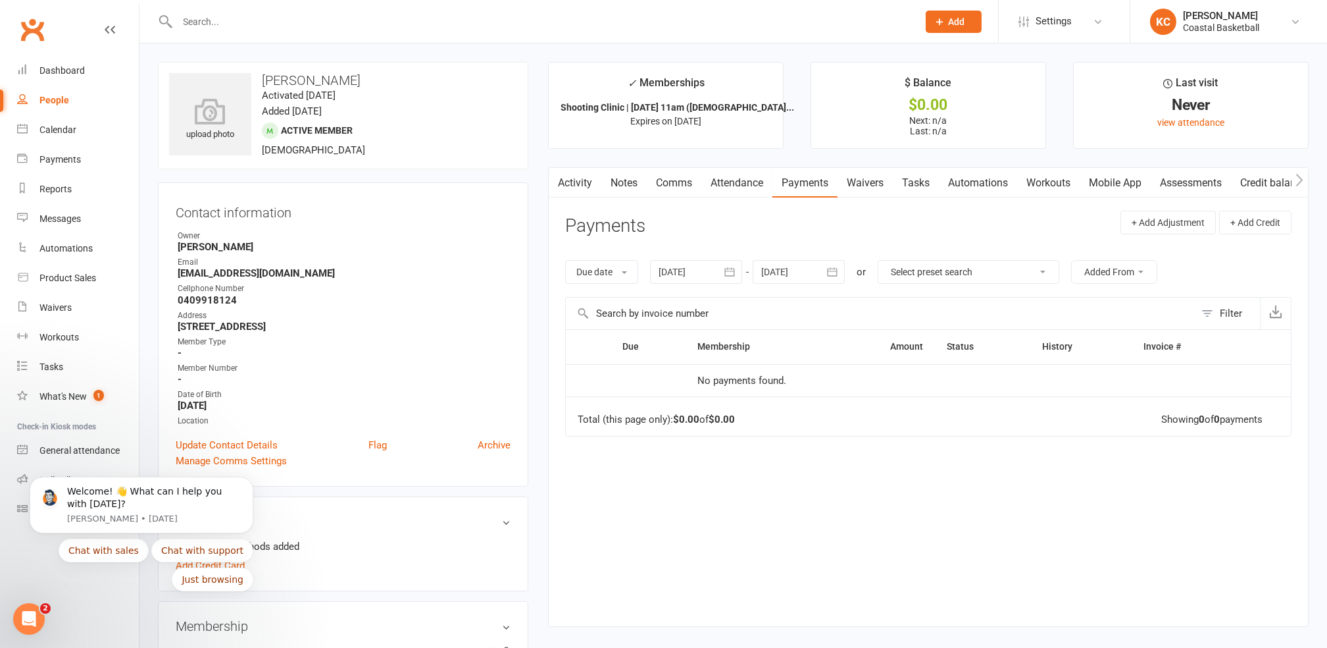
click at [304, 32] on div at bounding box center [533, 21] width 751 height 43
click at [300, 28] on input "text" at bounding box center [542, 22] width 736 height 18
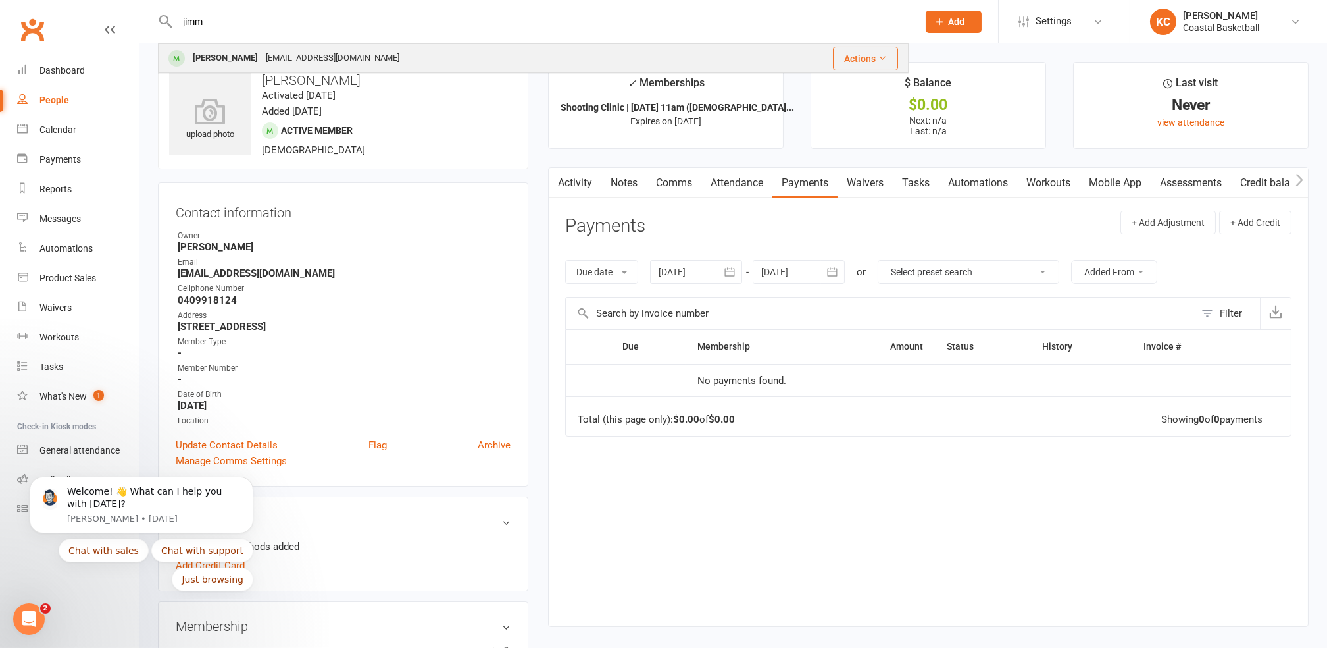
type input "jimm"
click at [269, 61] on div "[EMAIL_ADDRESS][DOMAIN_NAME]" at bounding box center [332, 58] width 141 height 19
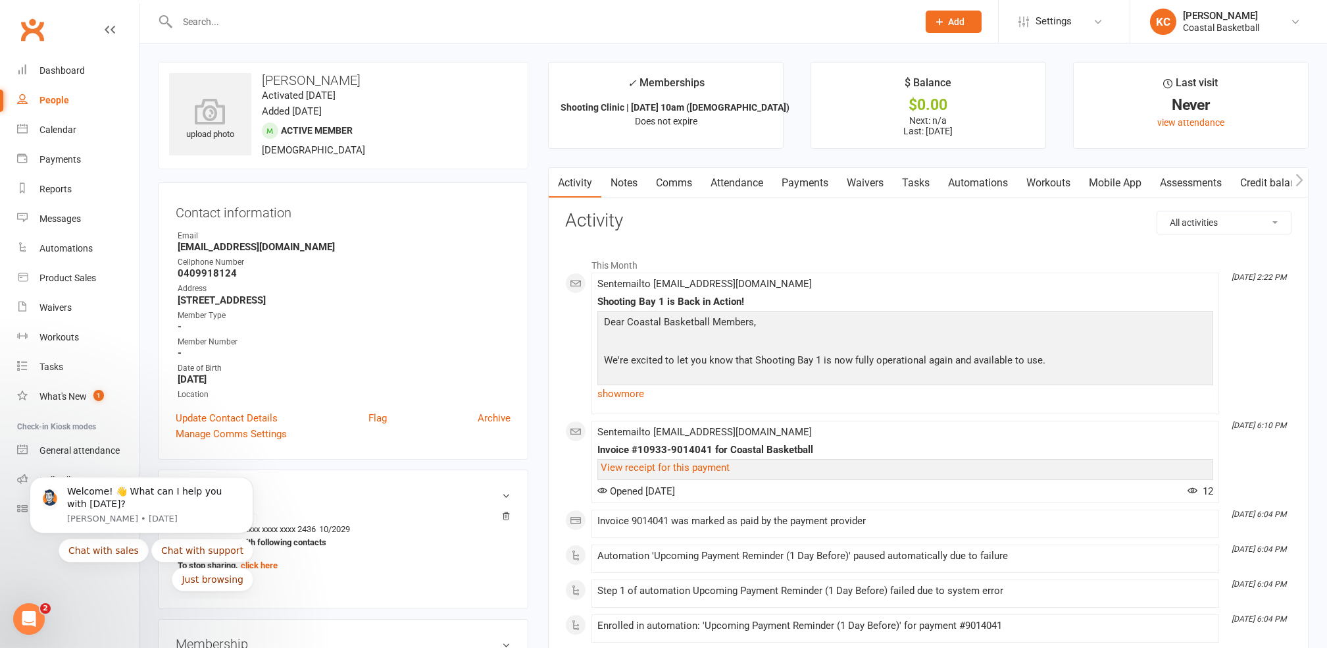
click at [796, 182] on link "Payments" at bounding box center [805, 183] width 65 height 30
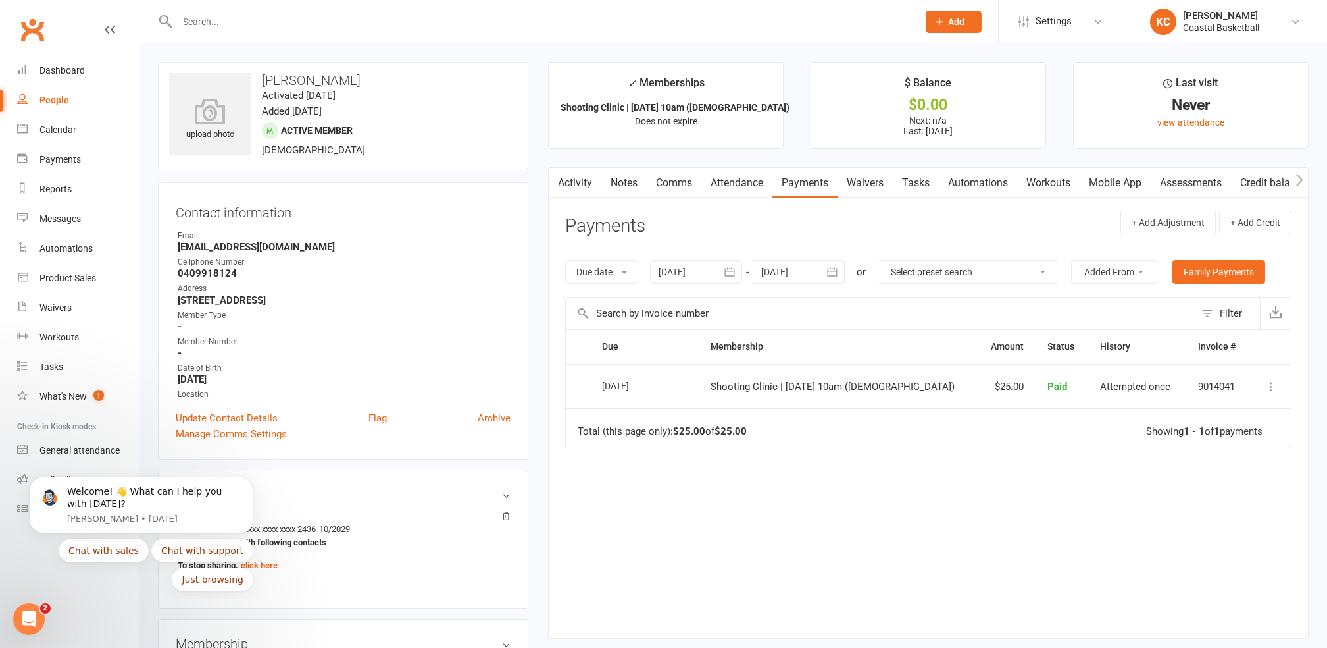
click at [228, 16] on input "text" at bounding box center [542, 22] width 736 height 18
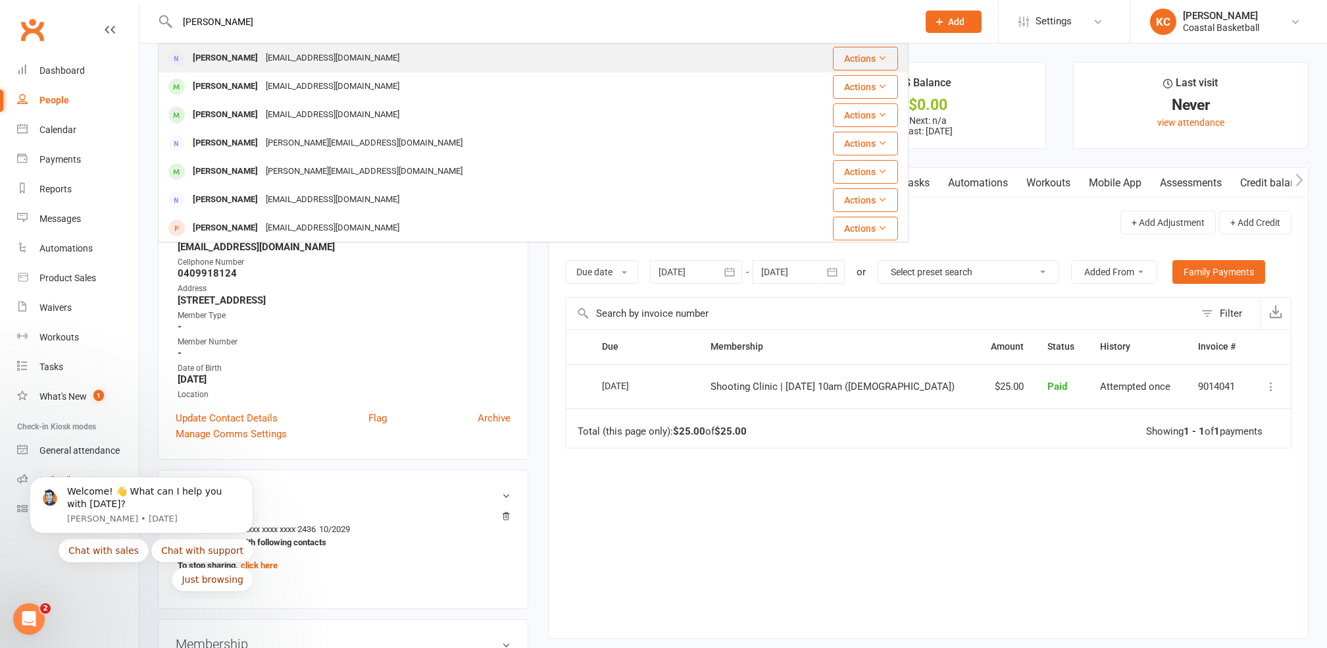
type input "[PERSON_NAME]"
click at [392, 51] on div "[PERSON_NAME] [EMAIL_ADDRESS][DOMAIN_NAME]" at bounding box center [460, 58] width 603 height 27
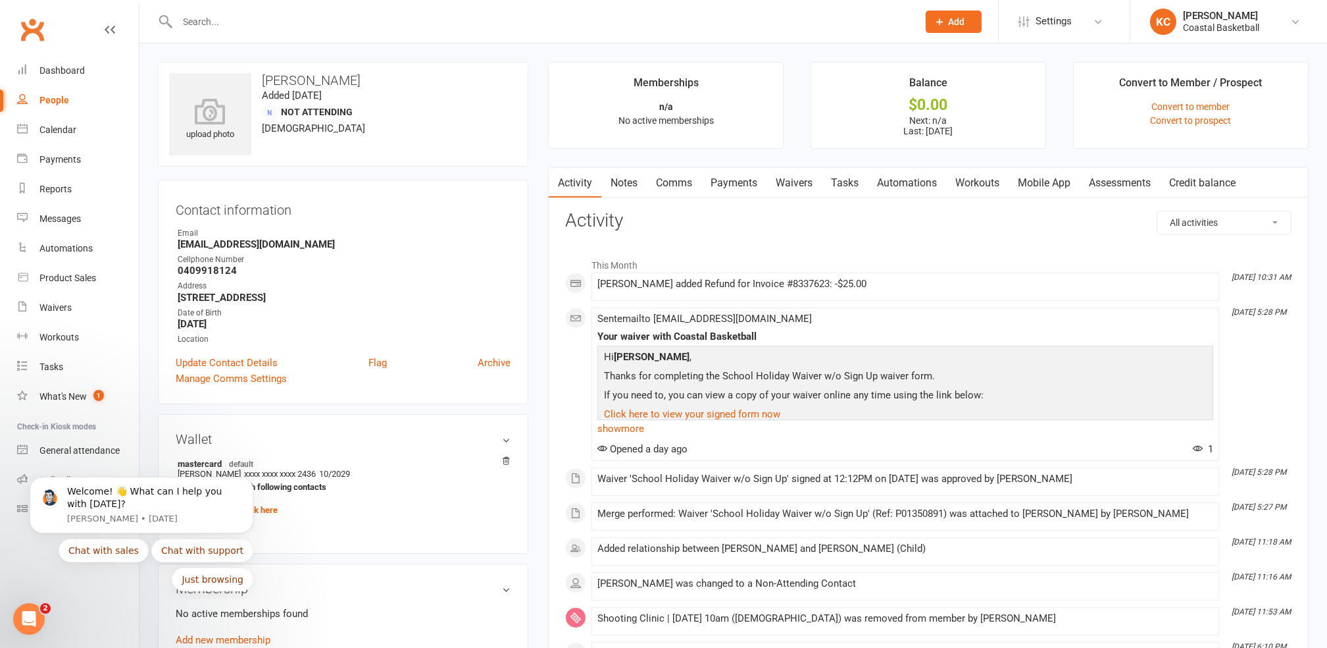
click at [741, 182] on link "Payments" at bounding box center [734, 183] width 65 height 30
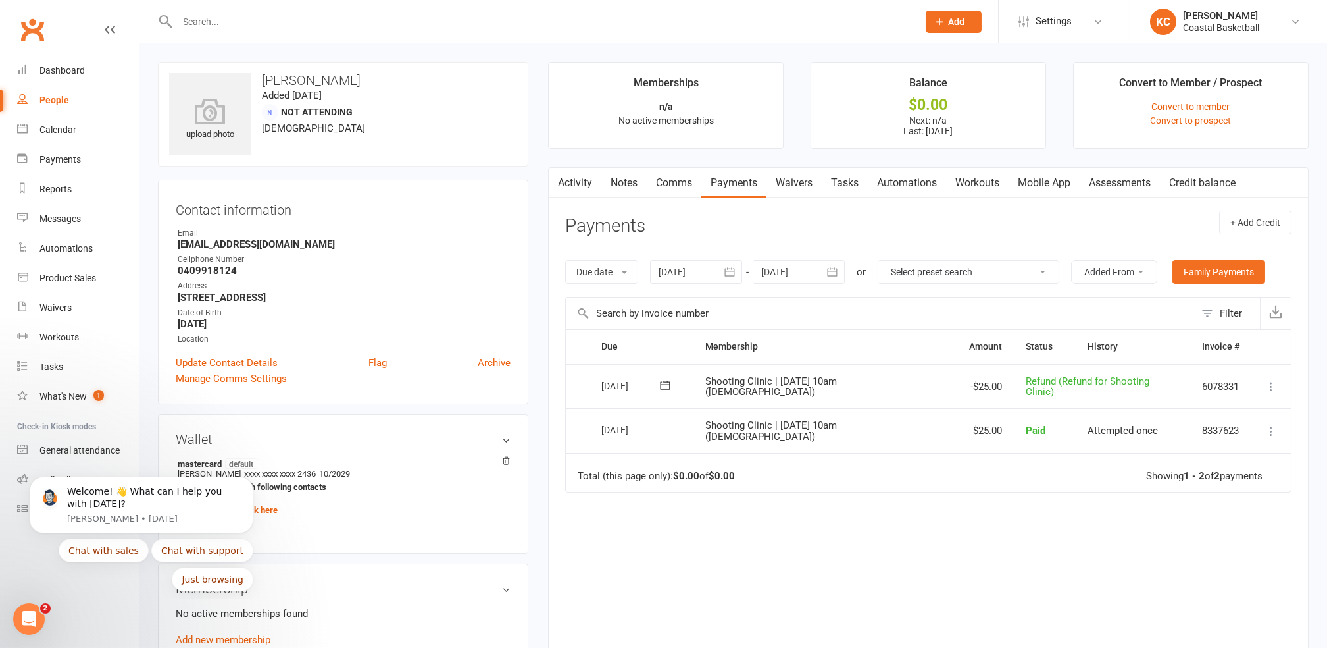
click at [280, 28] on input "text" at bounding box center [542, 22] width 736 height 18
click at [217, 26] on input "text" at bounding box center [542, 22] width 736 height 18
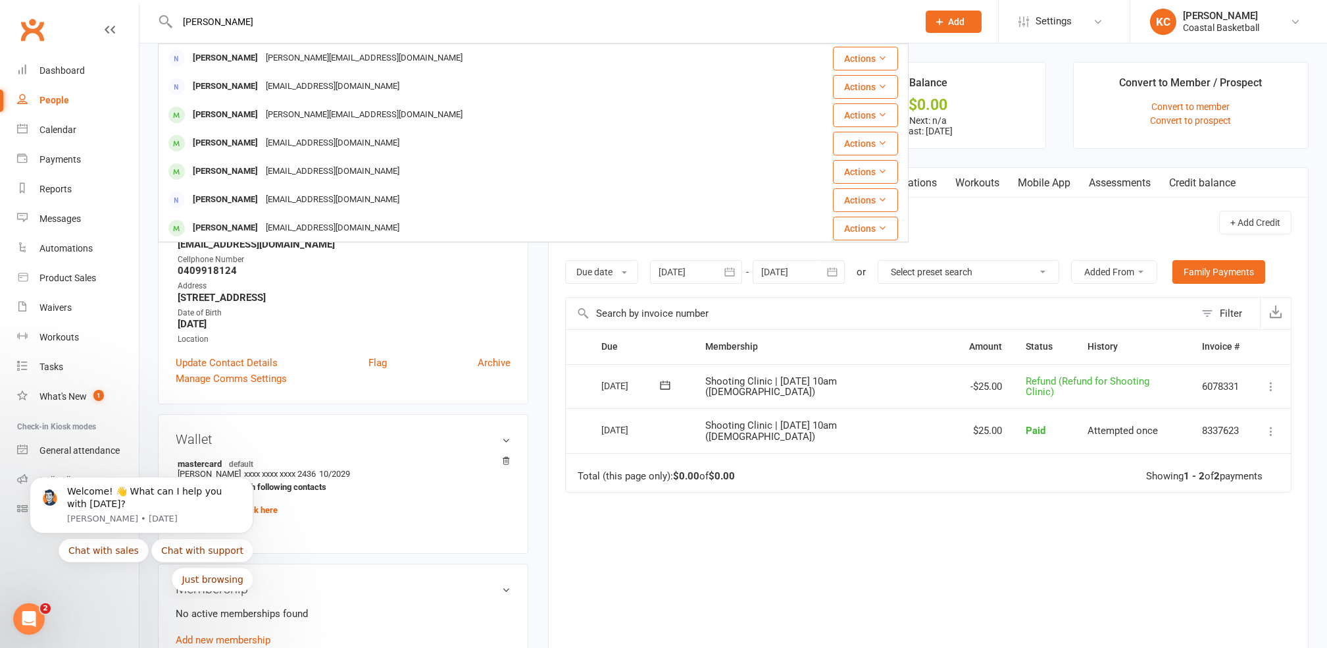
type input "[PERSON_NAME]"
click at [68, 157] on div "Payments" at bounding box center [59, 159] width 41 height 11
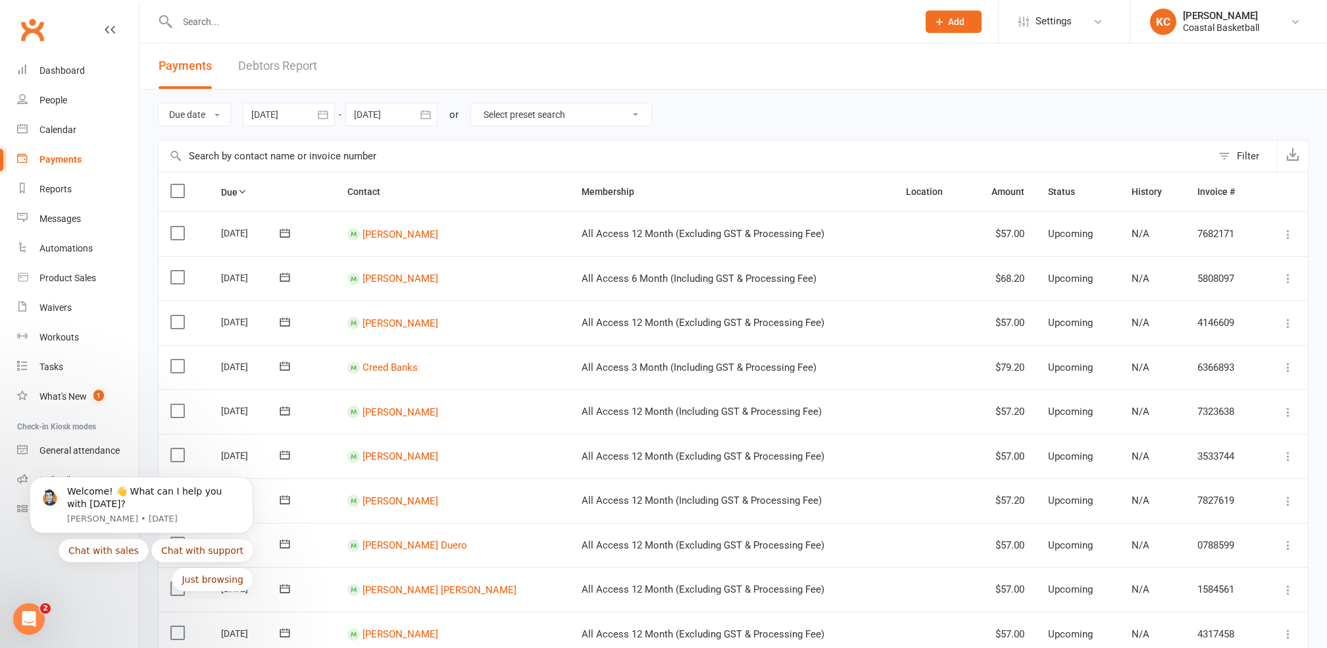
click at [246, 7] on div at bounding box center [533, 21] width 751 height 43
click at [222, 27] on input "text" at bounding box center [542, 22] width 736 height 18
paste input "9052283"
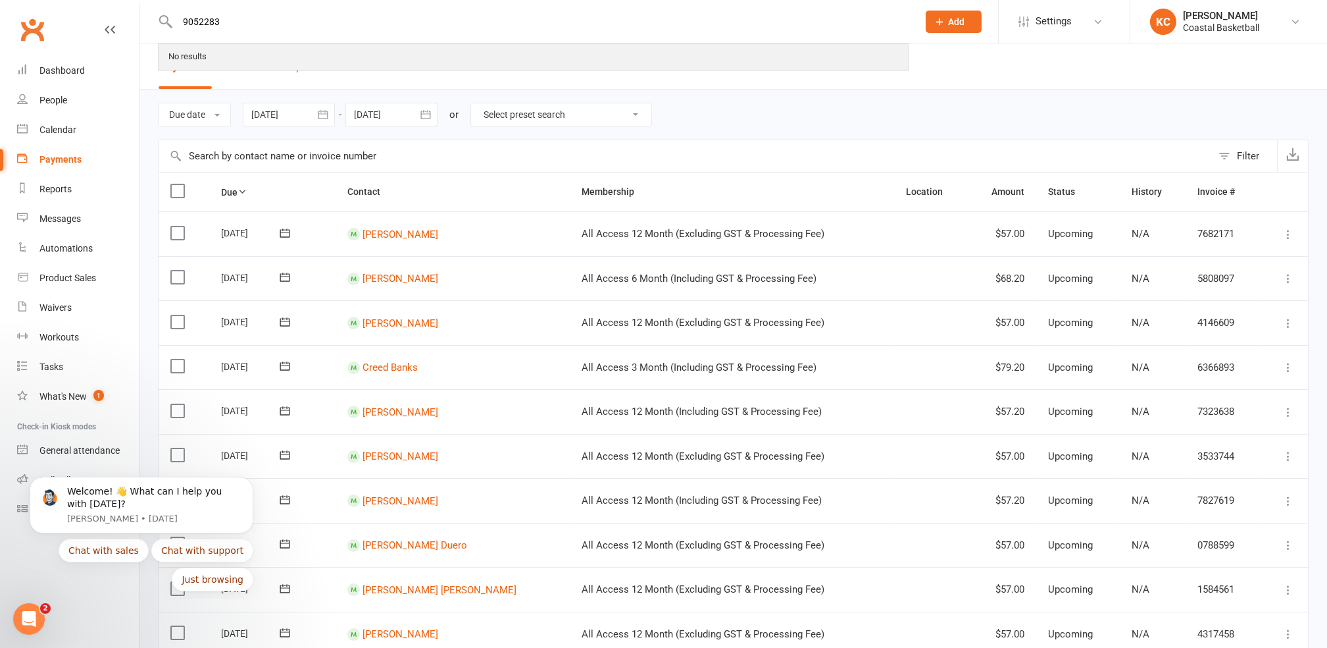
click at [227, 53] on div "No results" at bounding box center [533, 57] width 748 height 24
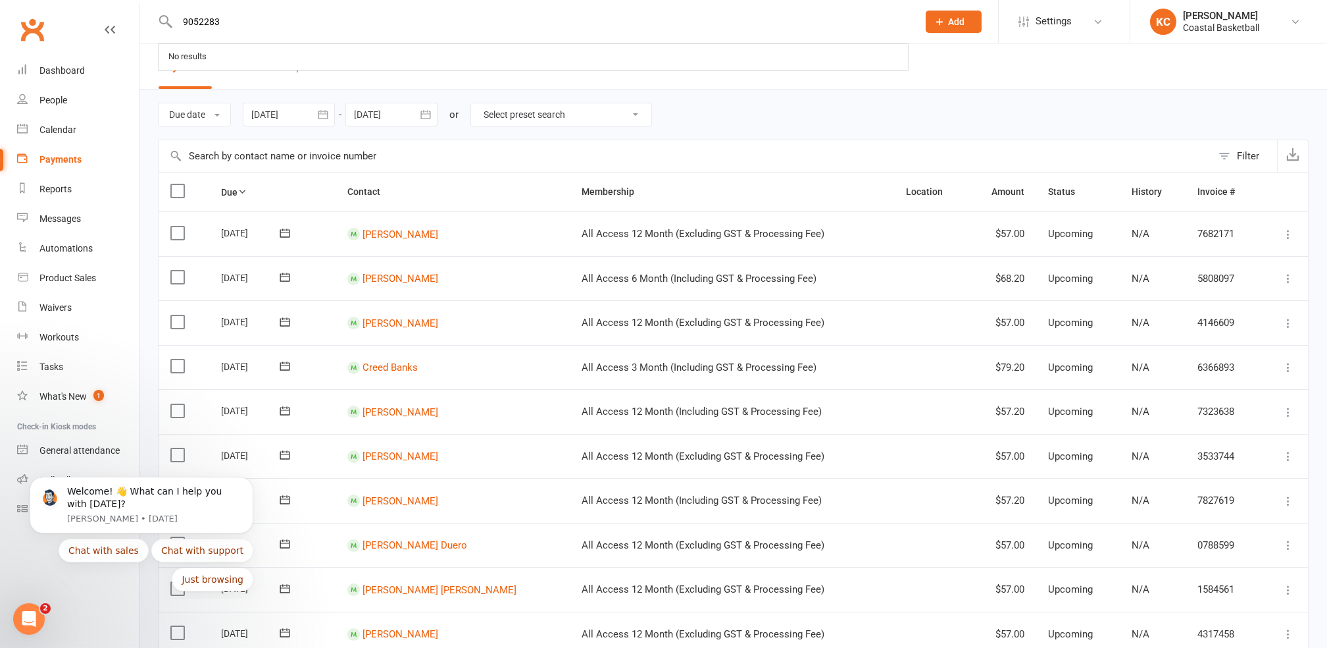
drag, startPoint x: 243, startPoint y: 29, endPoint x: 179, endPoint y: 23, distance: 64.1
click at [179, 24] on input "9052283" at bounding box center [542, 22] width 736 height 18
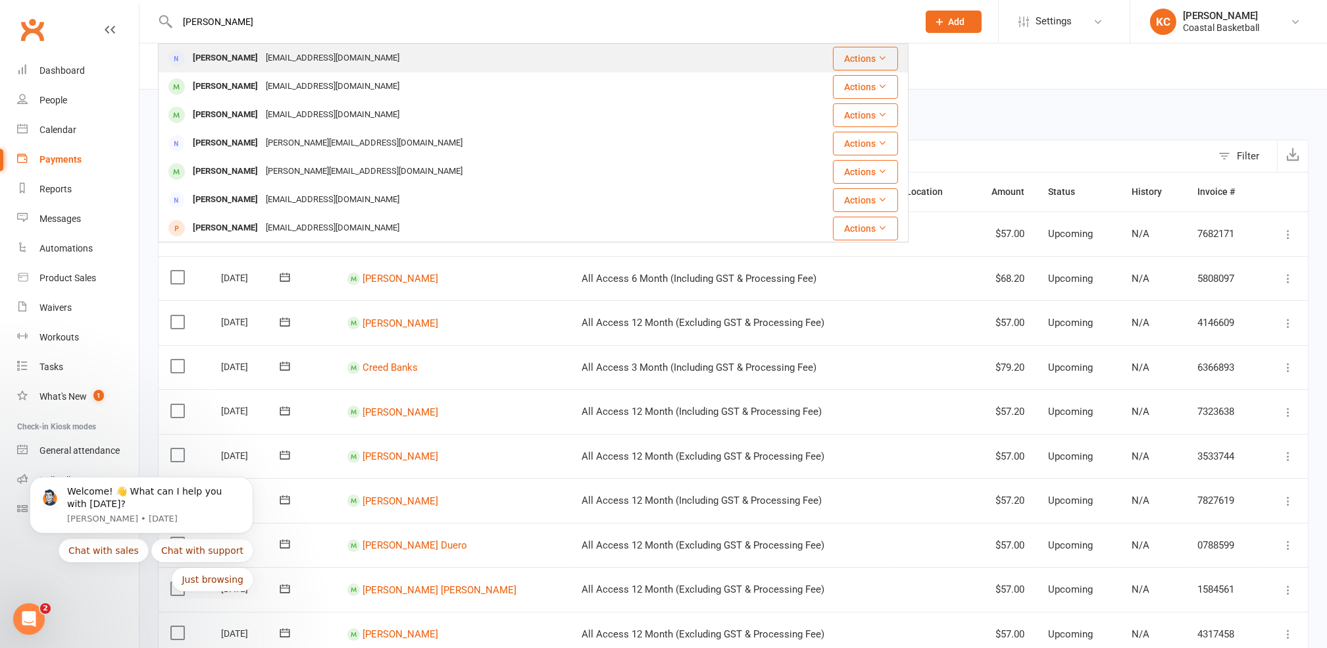
type input "[PERSON_NAME]"
click at [245, 52] on div "[PERSON_NAME]" at bounding box center [225, 58] width 73 height 19
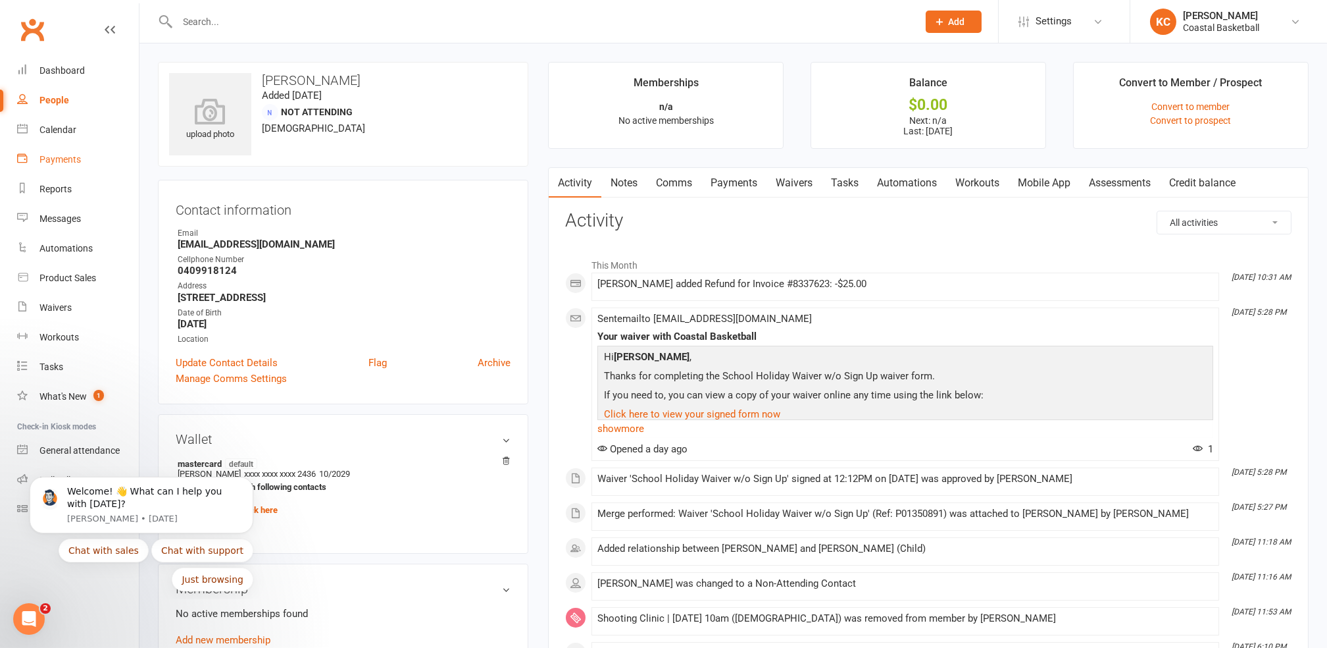
click at [61, 164] on div "Payments" at bounding box center [59, 159] width 41 height 11
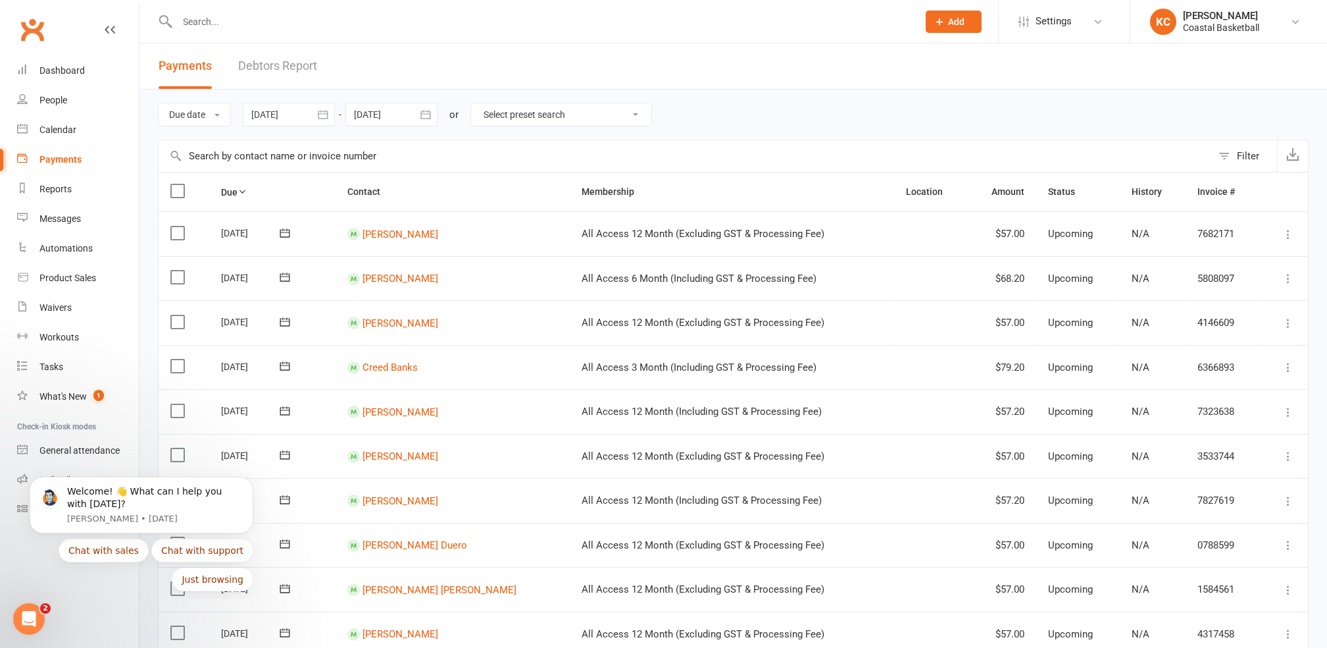
click at [579, 116] on select "Select preset search All failures All skipped payments All pending payments Suc…" at bounding box center [561, 114] width 180 height 22
click at [709, 101] on div "Due date Due date Date paid Date failed [DATE] [DATE] Sun Mon Tue Wed Thu Fri S…" at bounding box center [733, 115] width 1151 height 50
click at [209, 22] on input "text" at bounding box center [542, 22] width 736 height 18
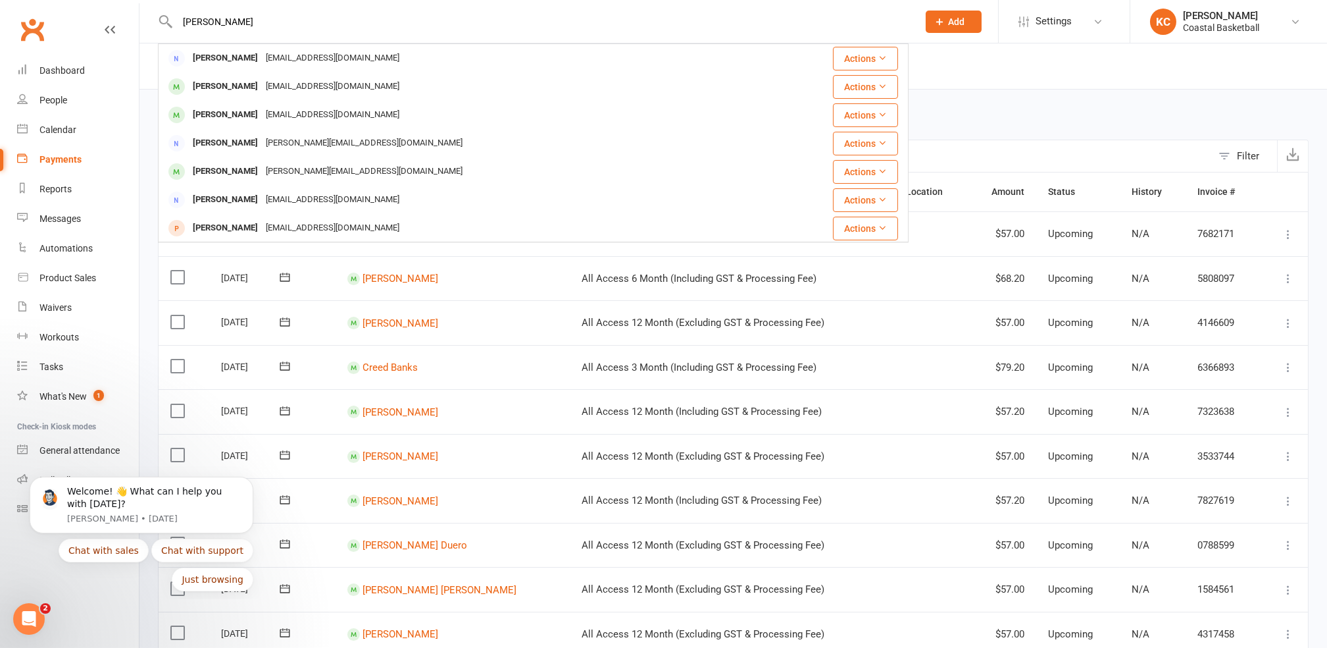
type input "[PERSON_NAME]"
click at [976, 70] on header "Payments Debtors Report" at bounding box center [734, 66] width 1188 height 46
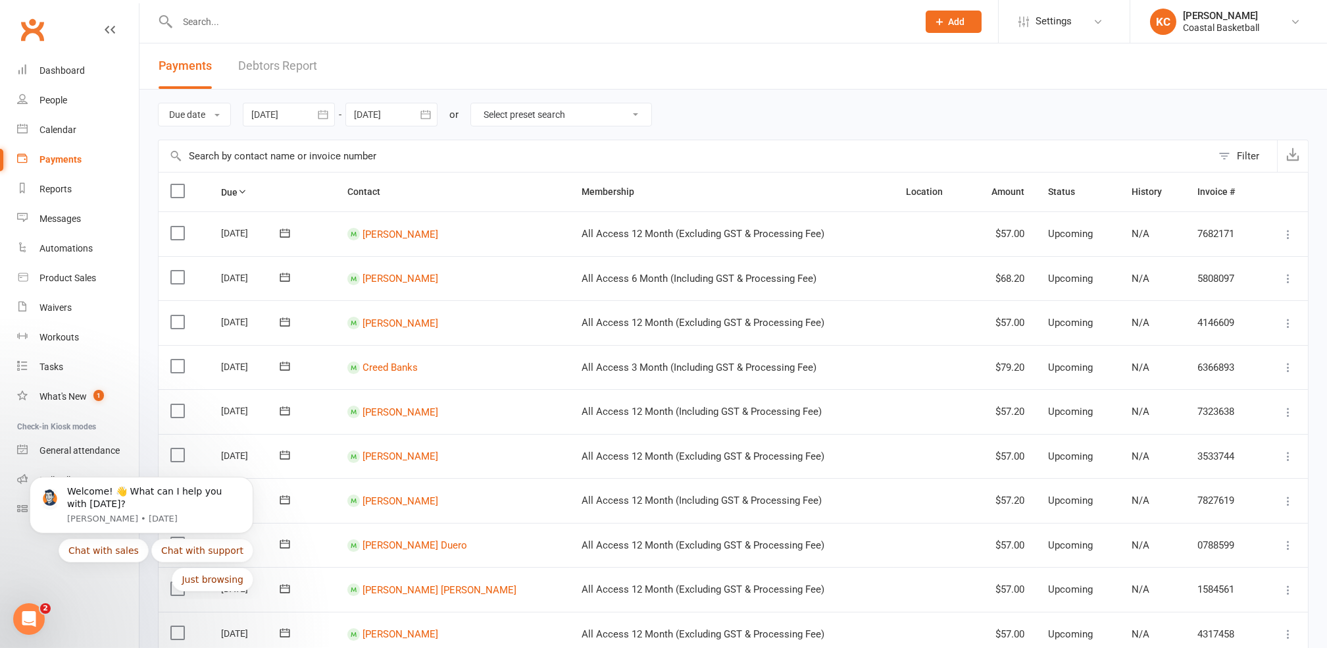
click at [646, 116] on select "Select preset search All failures All skipped payments All pending payments Suc…" at bounding box center [561, 114] width 180 height 22
click at [712, 118] on div "Due date Due date Date paid Date failed [DATE] [DATE] Sun Mon Tue Wed Thu Fri S…" at bounding box center [733, 115] width 1151 height 50
click at [206, 22] on input "text" at bounding box center [542, 22] width 736 height 18
click at [646, 63] on header "Payments Debtors Report" at bounding box center [734, 66] width 1188 height 46
click at [198, 151] on input "text" at bounding box center [686, 156] width 1054 height 32
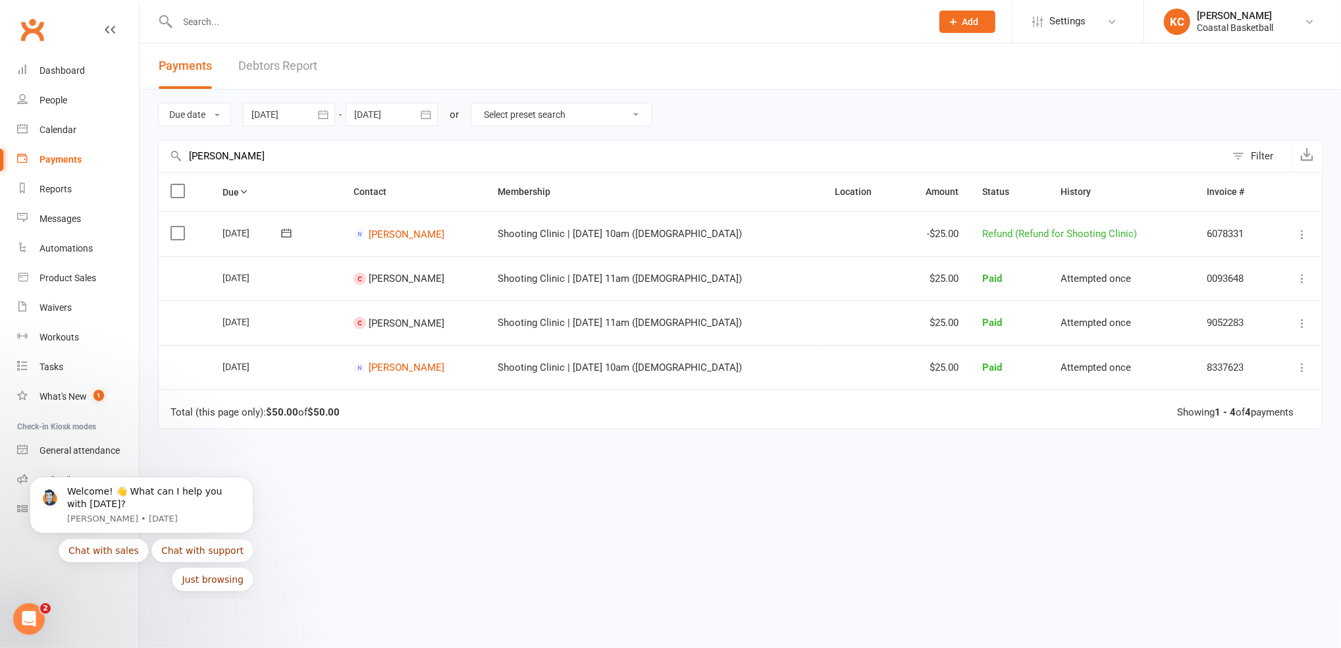
type input "[PERSON_NAME]"
drag, startPoint x: 875, startPoint y: 332, endPoint x: 1060, endPoint y: 333, distance: 184.9
click at [899, 332] on td "$25.00" at bounding box center [934, 322] width 71 height 45
click at [1304, 330] on button at bounding box center [1302, 323] width 16 height 16
click at [827, 336] on td at bounding box center [861, 322] width 76 height 45
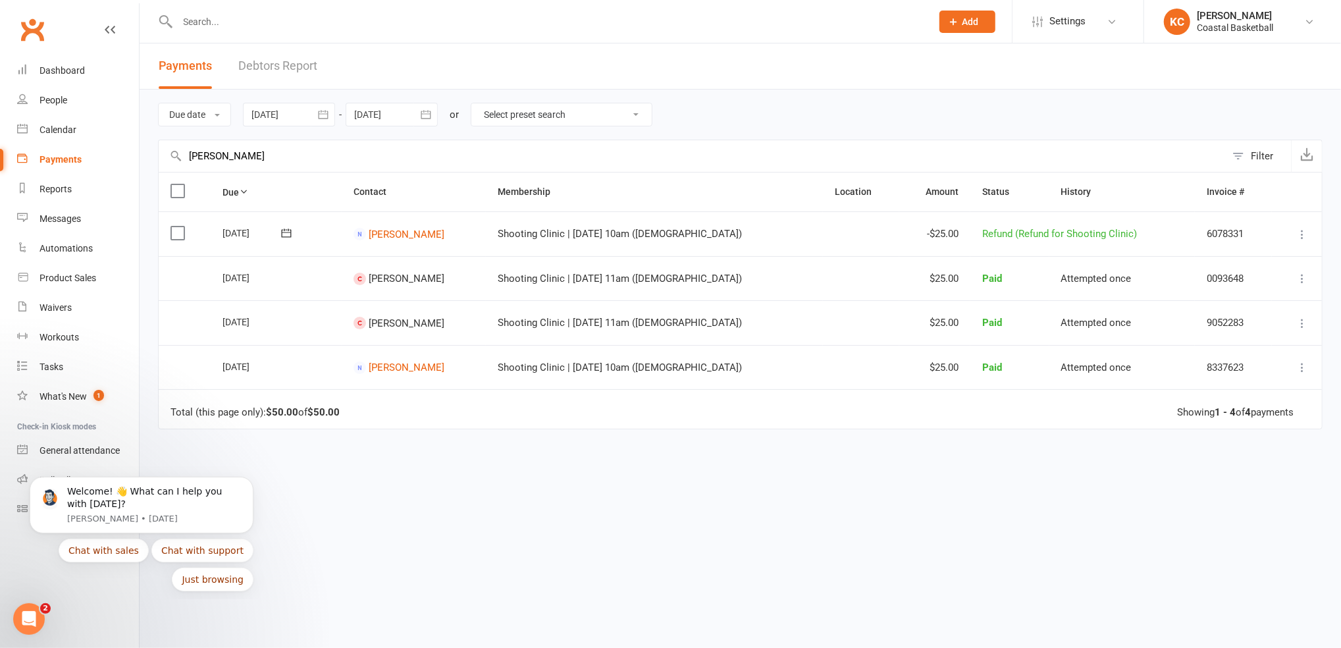
click at [1300, 324] on icon at bounding box center [1301, 323] width 13 height 13
click at [1248, 342] on link "Refund" at bounding box center [1244, 349] width 130 height 26
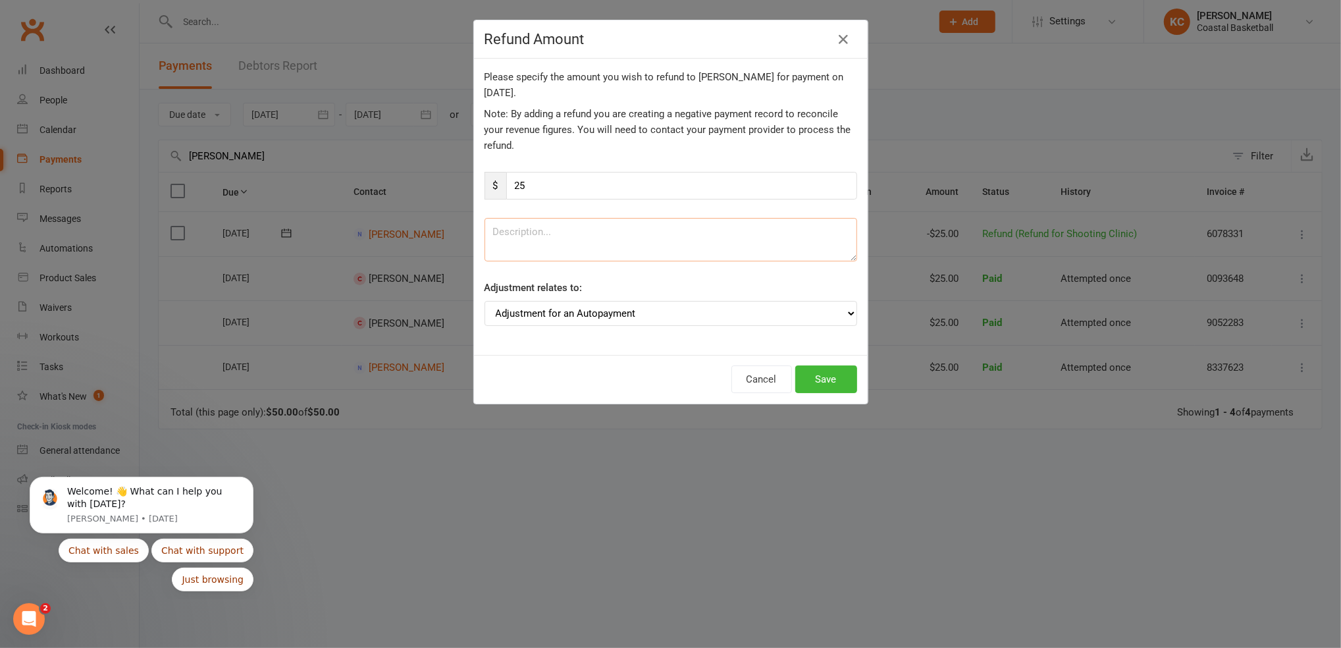
click at [485, 240] on textarea at bounding box center [670, 239] width 372 height 43
type textarea "Refund for Shooting Clinic 09/10"
drag, startPoint x: 603, startPoint y: 230, endPoint x: 679, endPoint y: 241, distance: 76.4
click at [679, 241] on textarea "Refund for Shooting Clinic 09/10" at bounding box center [670, 239] width 372 height 43
drag, startPoint x: 683, startPoint y: 37, endPoint x: 717, endPoint y: 34, distance: 34.4
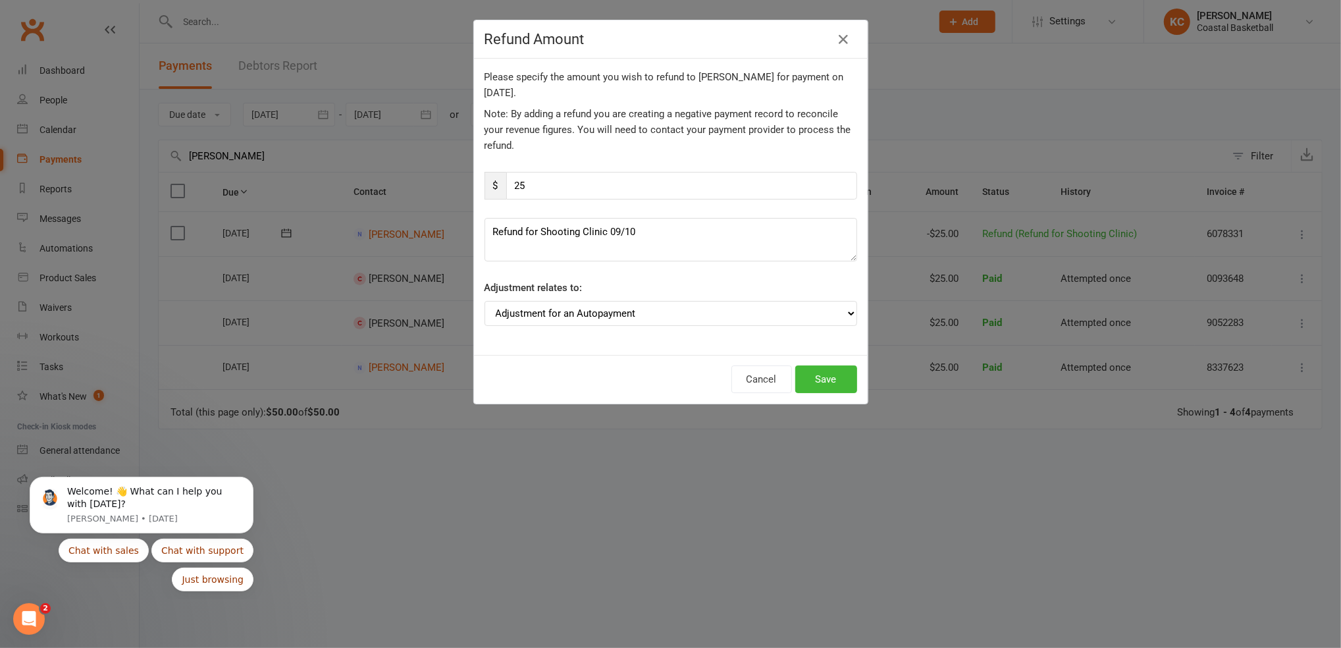
click at [717, 34] on h4 "Refund Amount" at bounding box center [670, 39] width 372 height 16
click at [751, 390] on button "Cancel" at bounding box center [761, 379] width 61 height 28
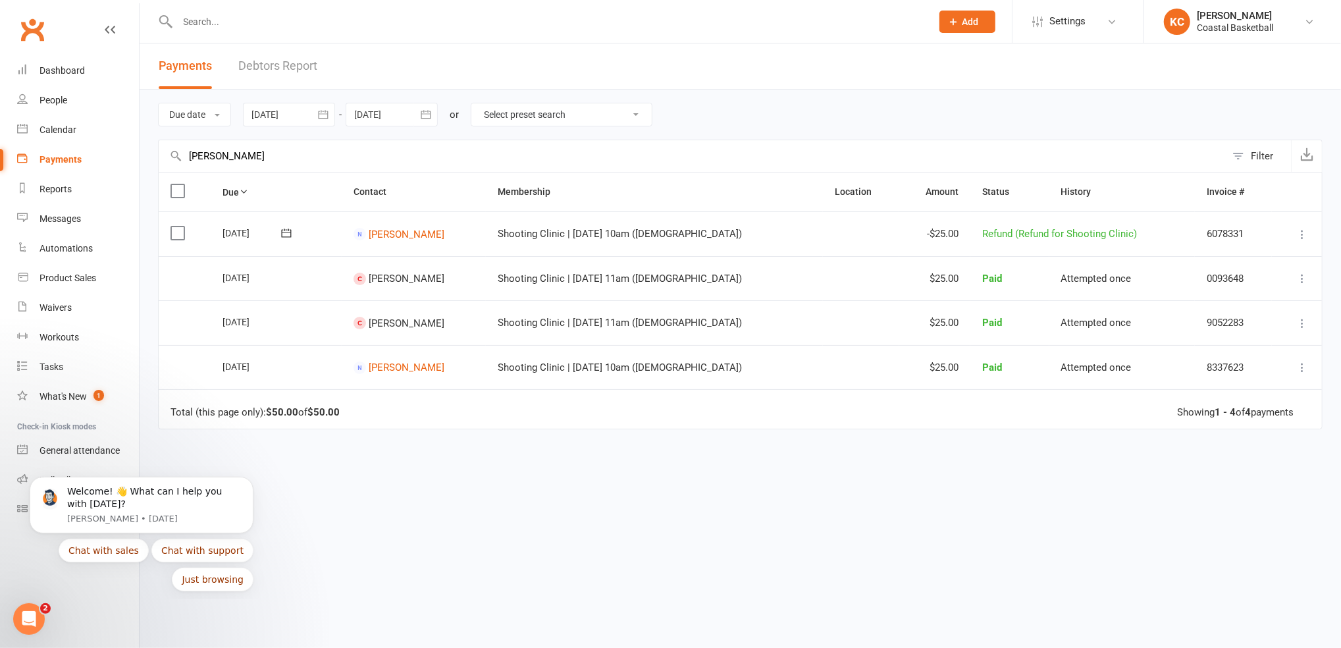
click at [1301, 326] on icon at bounding box center [1301, 323] width 13 height 13
click at [1208, 346] on link "Refund" at bounding box center [1244, 349] width 130 height 26
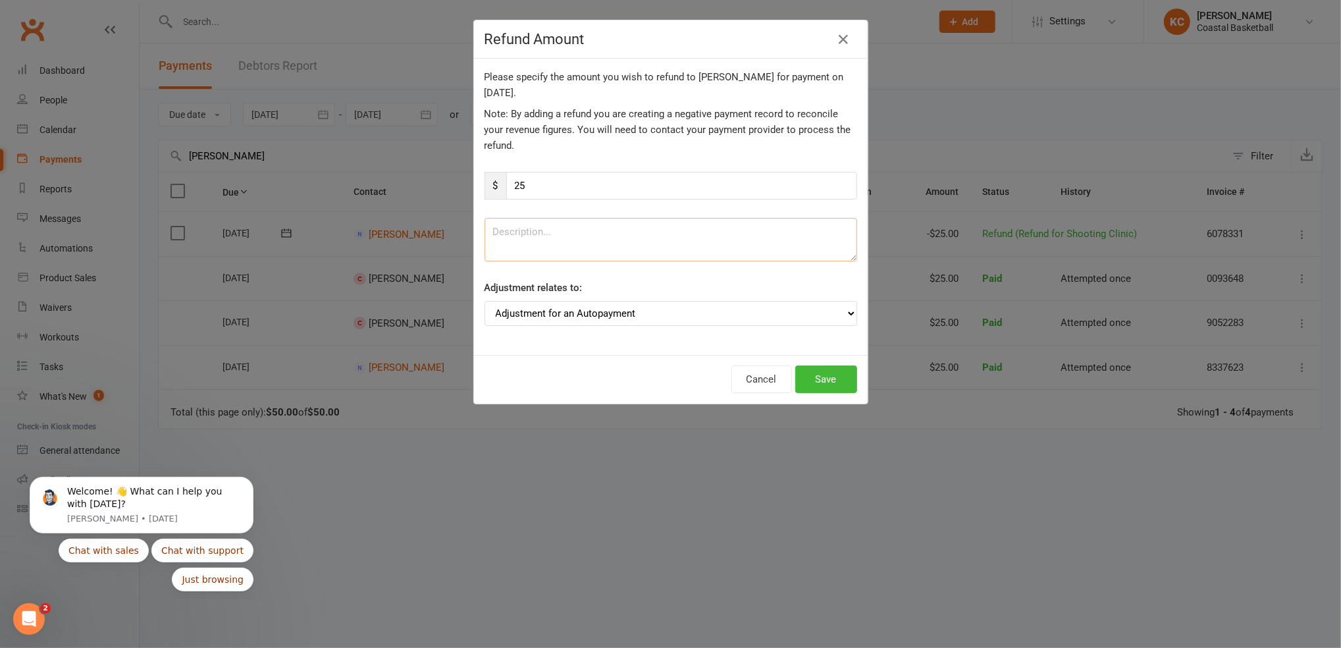
click at [525, 234] on textarea at bounding box center [670, 239] width 372 height 43
type textarea "Refund for Shooting Clinic 09/10"
click at [823, 382] on button "Save" at bounding box center [826, 379] width 62 height 28
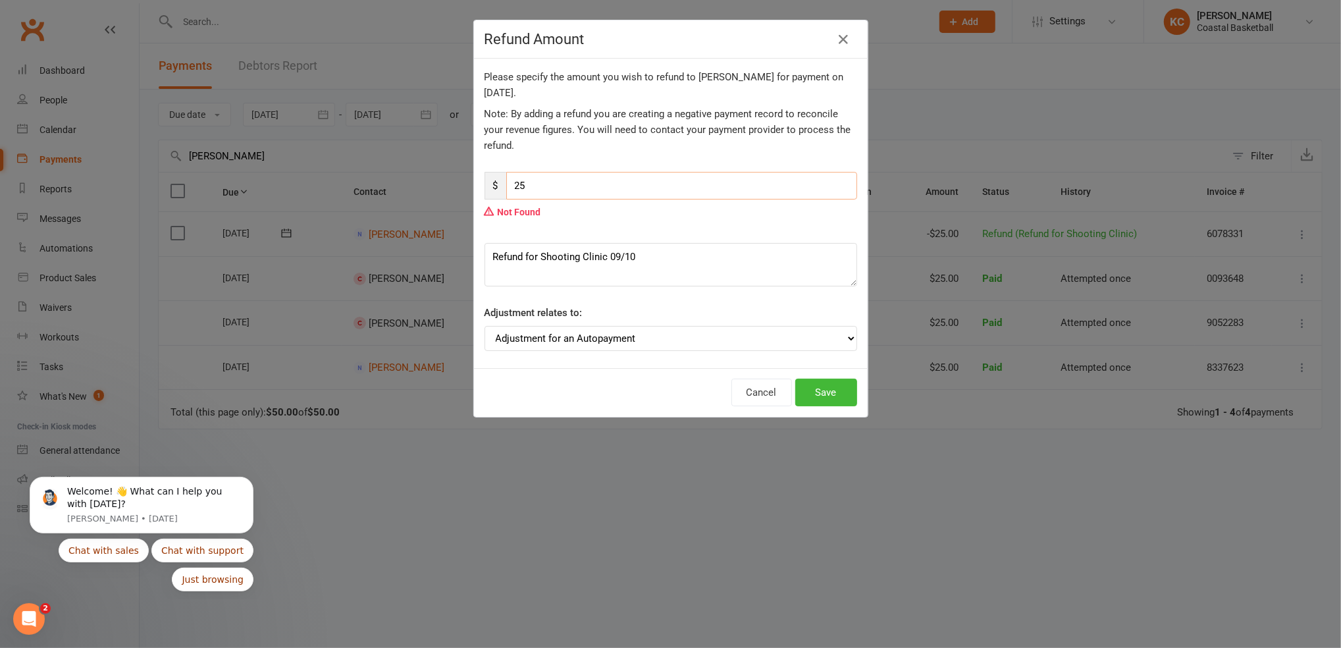
click at [546, 188] on input "25" at bounding box center [681, 186] width 351 height 28
type input "25.00"
click at [586, 209] on div "Not Found" at bounding box center [670, 211] width 372 height 25
click at [823, 392] on button "Save" at bounding box center [826, 392] width 62 height 28
click at [838, 39] on icon "button" at bounding box center [844, 40] width 16 height 16
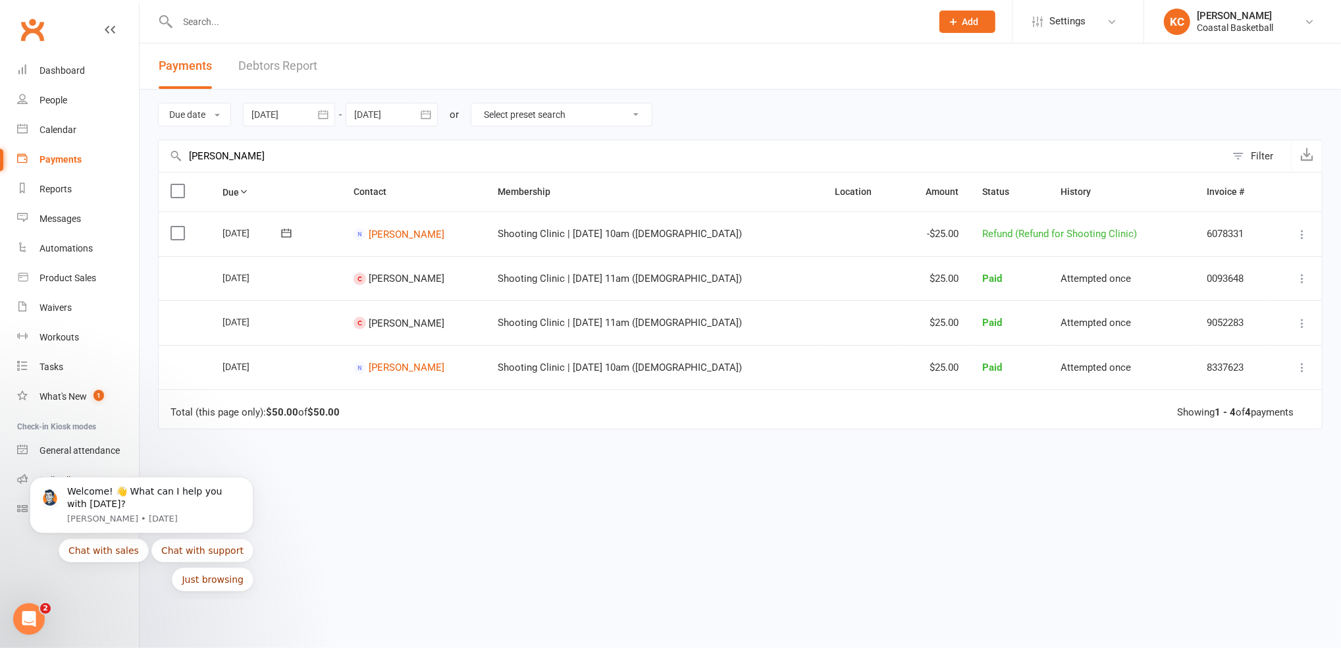
click at [1299, 326] on icon at bounding box center [1301, 323] width 13 height 13
click at [1239, 357] on link "Refund" at bounding box center [1244, 349] width 130 height 26
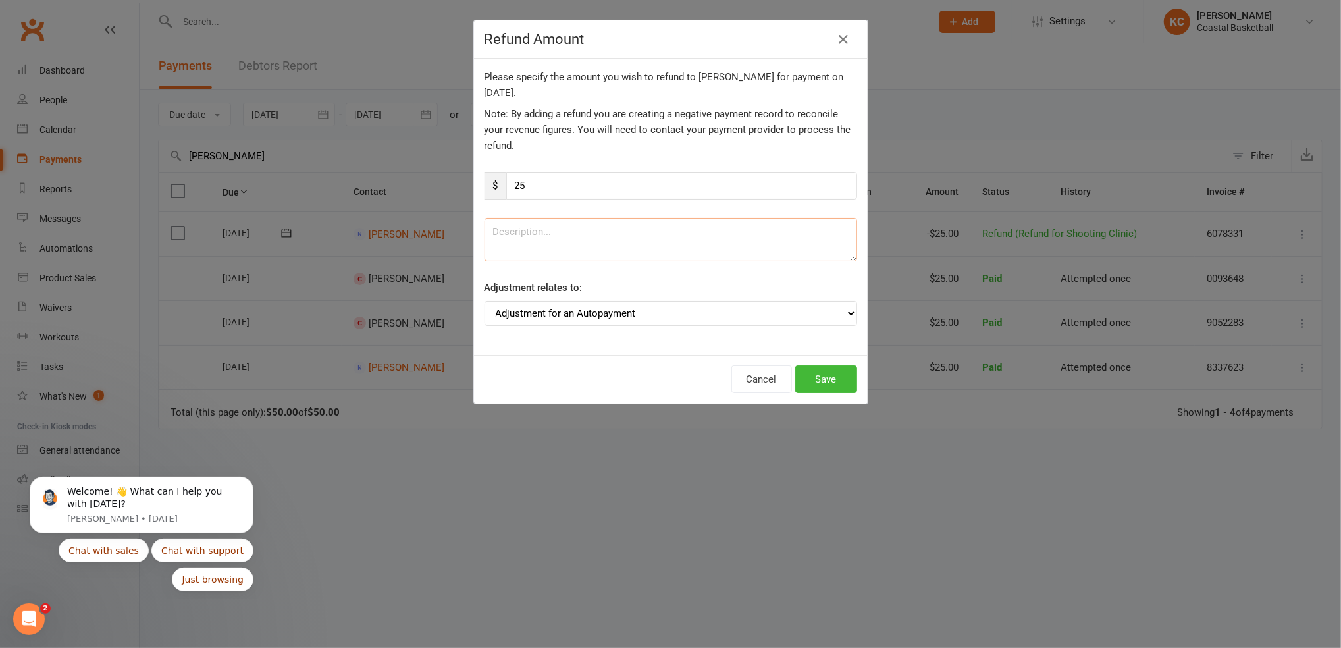
click at [575, 237] on textarea at bounding box center [670, 239] width 372 height 43
type textarea "Refund for Shooting Clinic 09/10"
click at [832, 377] on button "Save" at bounding box center [826, 379] width 62 height 28
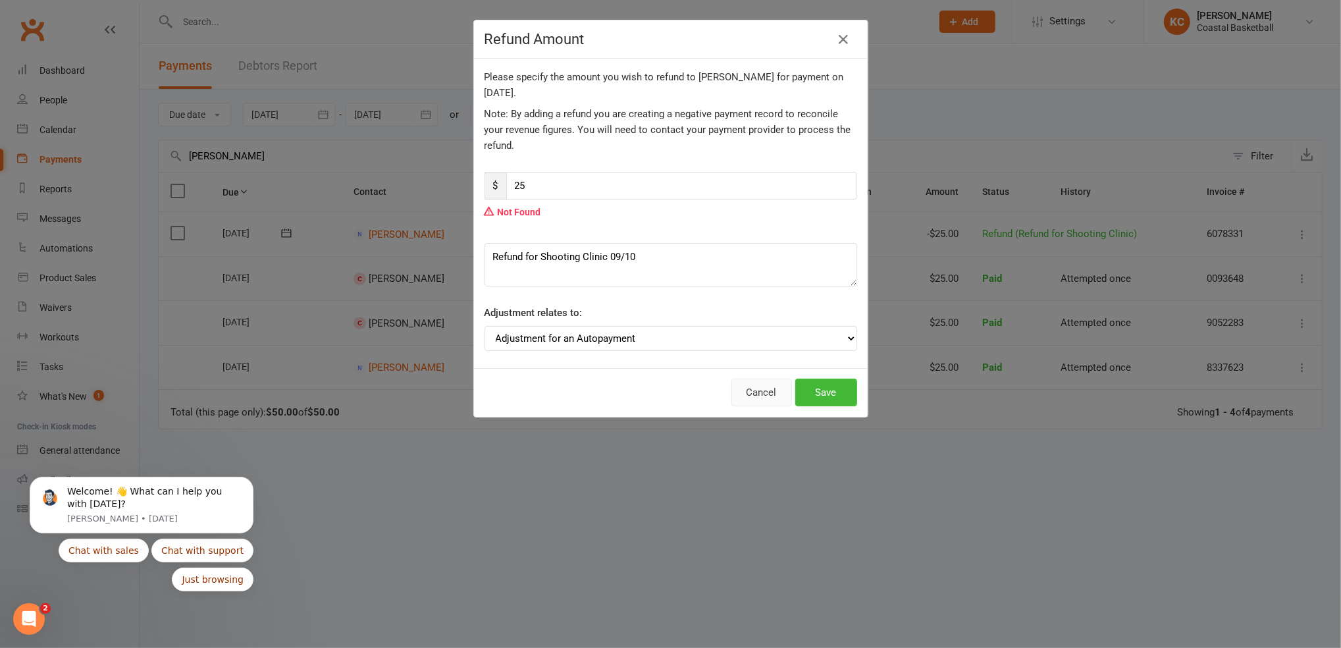
click at [737, 396] on button "Cancel" at bounding box center [761, 392] width 61 height 28
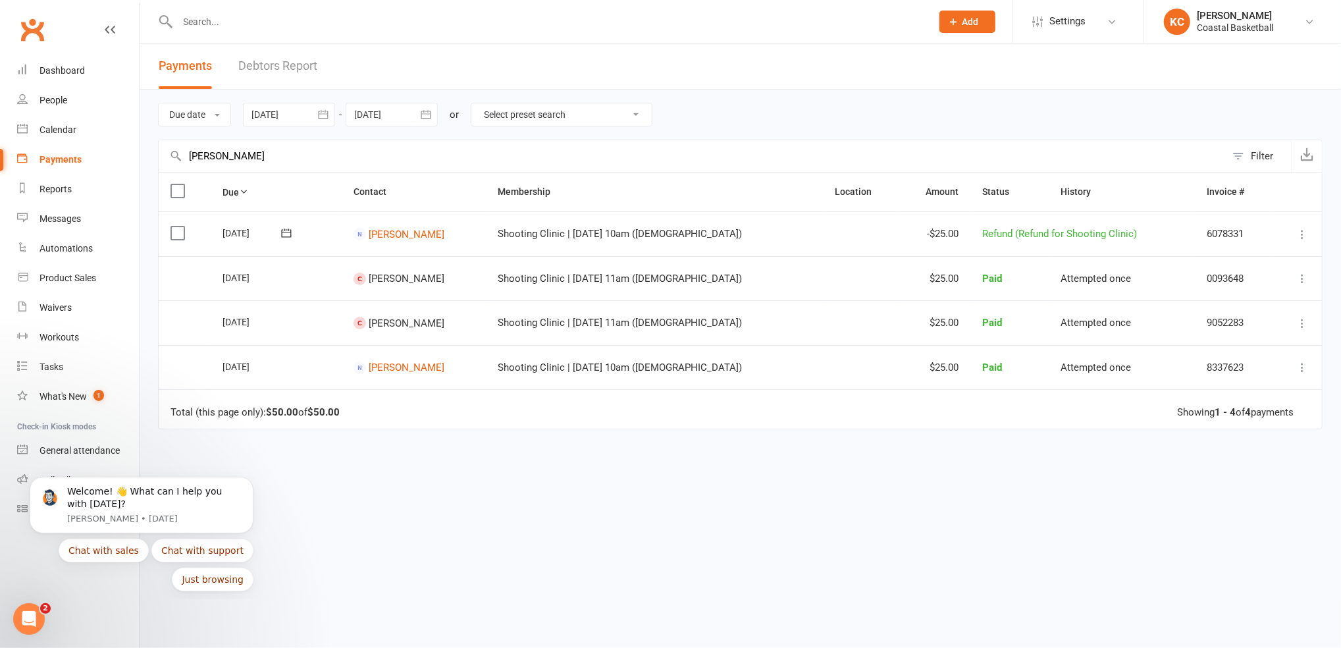
click at [1304, 323] on icon at bounding box center [1301, 323] width 13 height 13
click at [1237, 442] on link "Send message" at bounding box center [1244, 454] width 130 height 26
click at [1303, 330] on button at bounding box center [1302, 323] width 16 height 16
click at [1250, 419] on link "More Info" at bounding box center [1244, 428] width 130 height 26
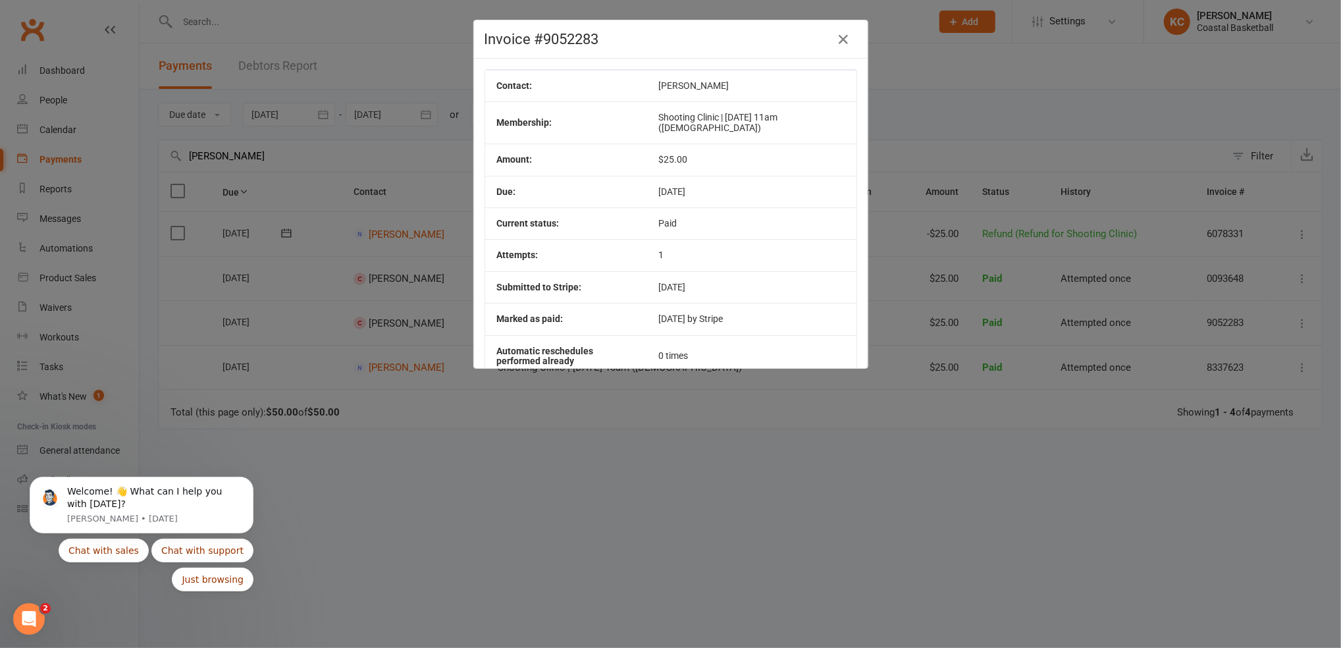
click at [566, 566] on div "Invoice #9052283 Contact: [PERSON_NAME] Membership: Shooting Clinic | [DATE] 11…" at bounding box center [670, 324] width 1341 height 648
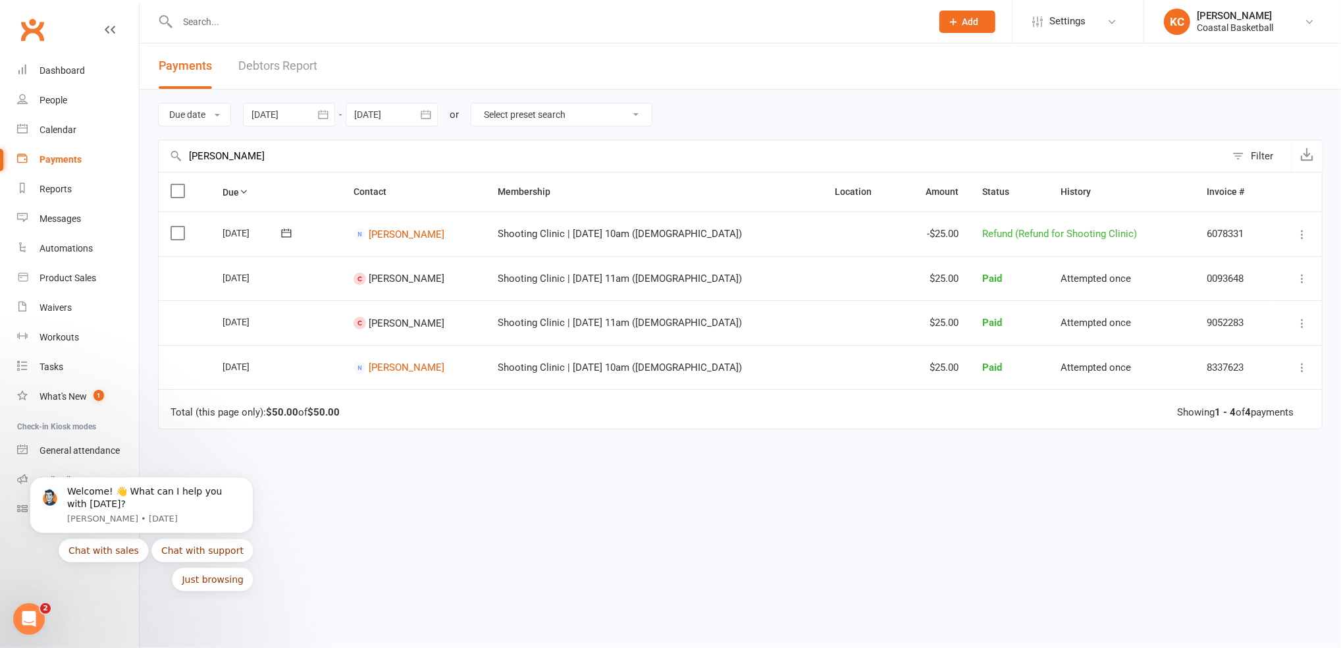
click at [1300, 328] on icon at bounding box center [1301, 323] width 13 height 13
click at [517, 326] on span "Shooting Clinic | [DATE] 11am ([DEMOGRAPHIC_DATA])" at bounding box center [620, 323] width 244 height 12
click at [417, 330] on td "[PERSON_NAME]" at bounding box center [414, 322] width 144 height 45
click at [706, 579] on div "Due Contact Membership Location Amount Status History Invoice # Select this [DA…" at bounding box center [740, 385] width 1164 height 427
click at [59, 101] on div "People" at bounding box center [53, 100] width 28 height 11
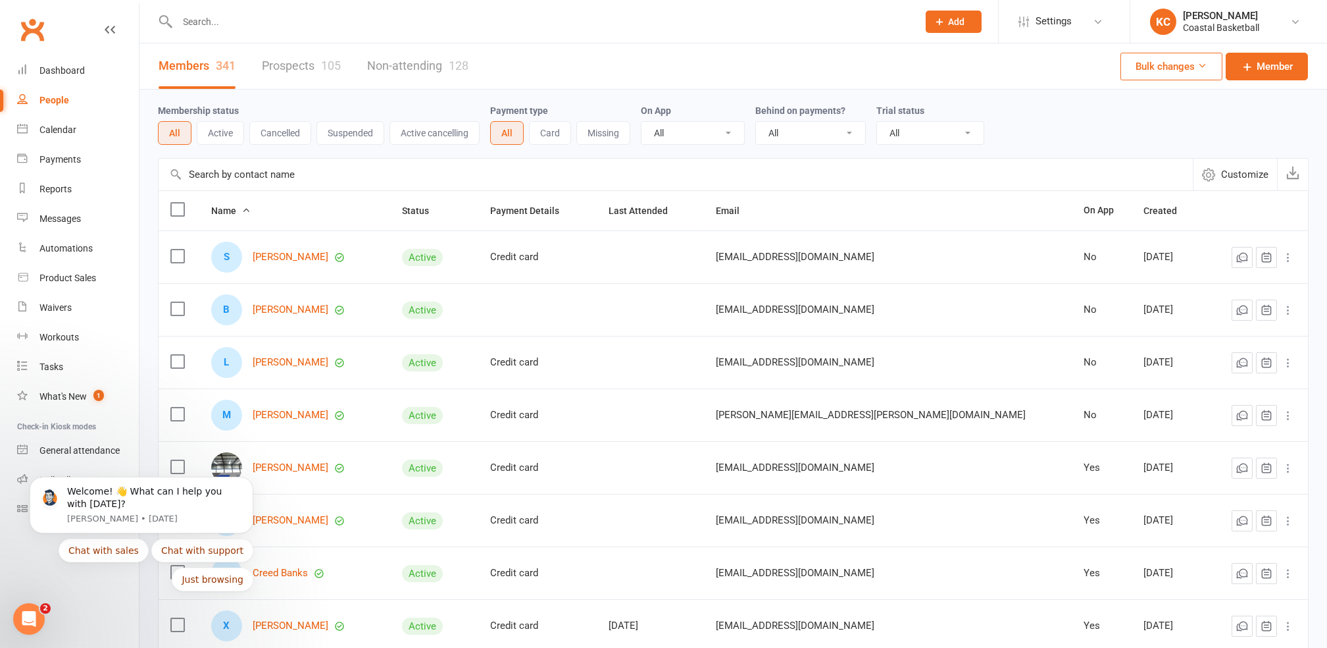
click at [261, 24] on input "text" at bounding box center [542, 22] width 736 height 18
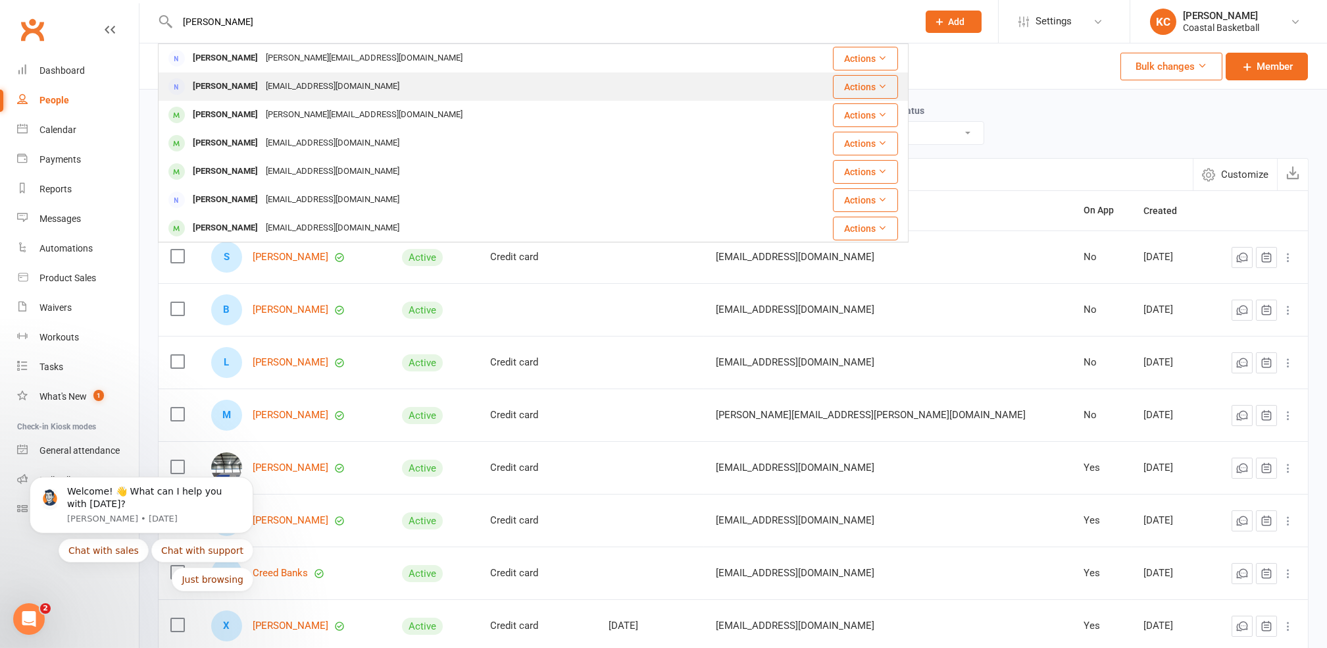
type input "[PERSON_NAME]"
click at [266, 79] on div "[EMAIL_ADDRESS][DOMAIN_NAME]" at bounding box center [332, 86] width 141 height 19
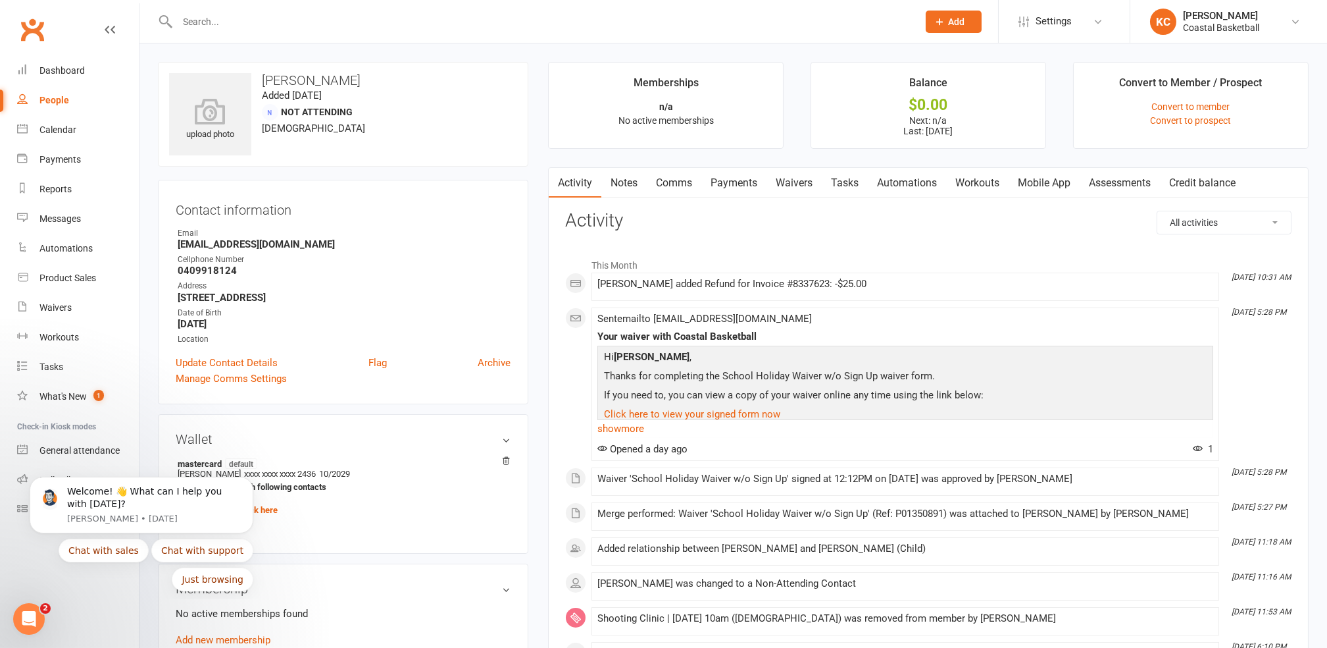
click at [65, 97] on div "People" at bounding box center [54, 100] width 30 height 11
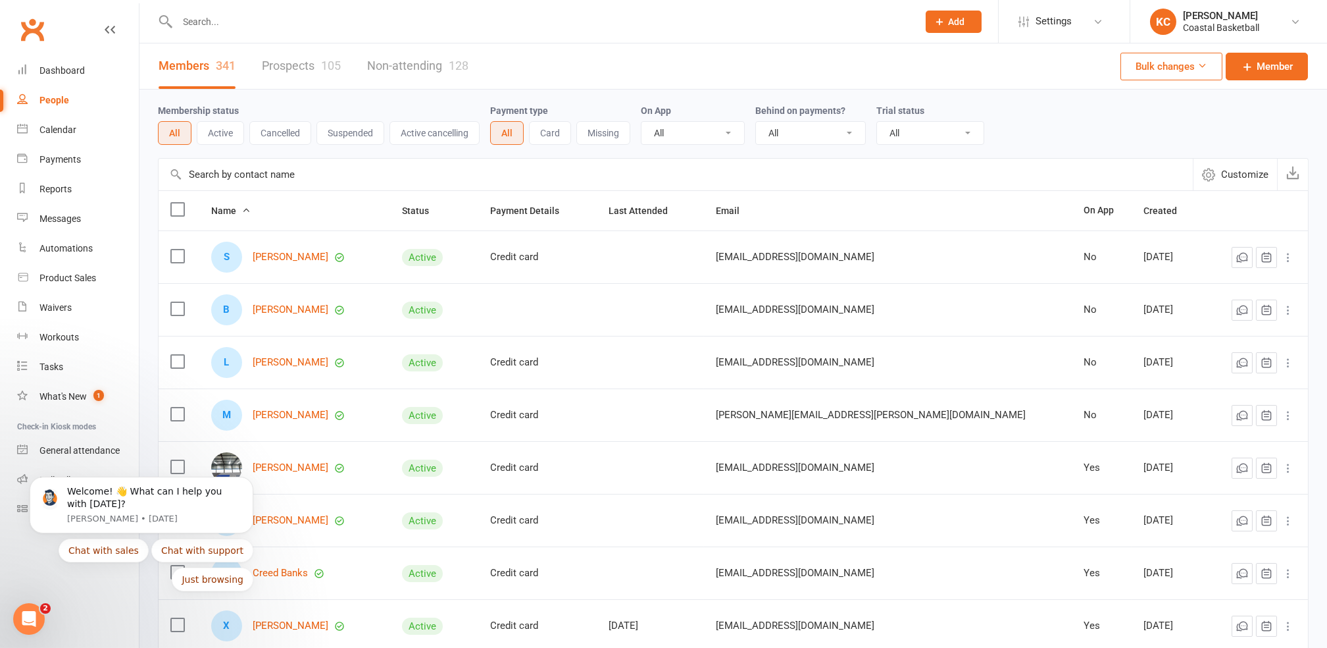
click at [219, 134] on button "Active" at bounding box center [220, 133] width 47 height 24
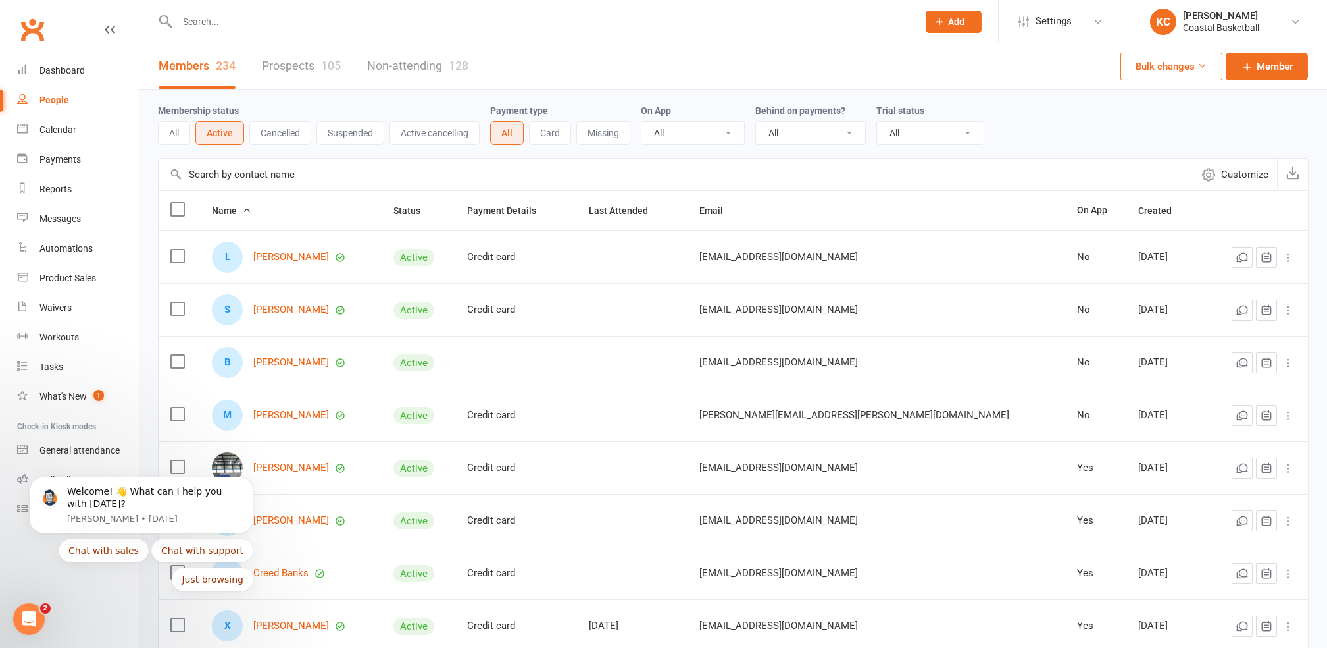
click at [295, 130] on button "Cancelled" at bounding box center [280, 133] width 62 height 24
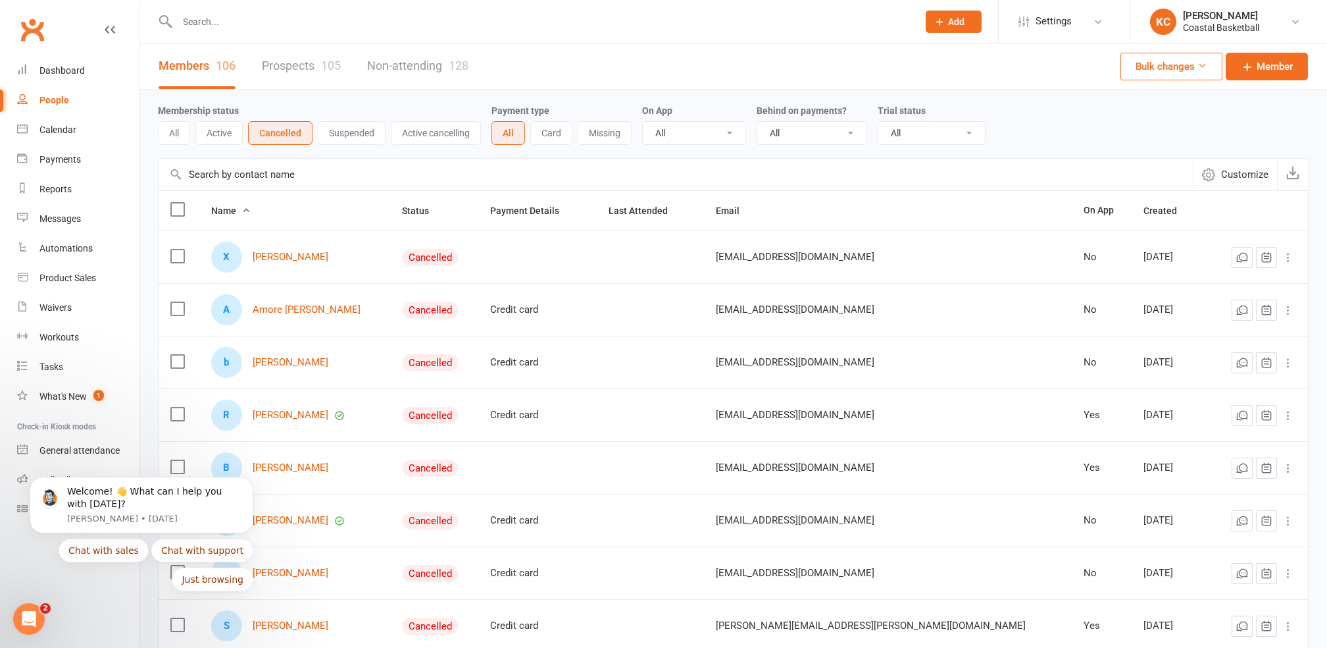
click at [280, 20] on input "text" at bounding box center [542, 22] width 736 height 18
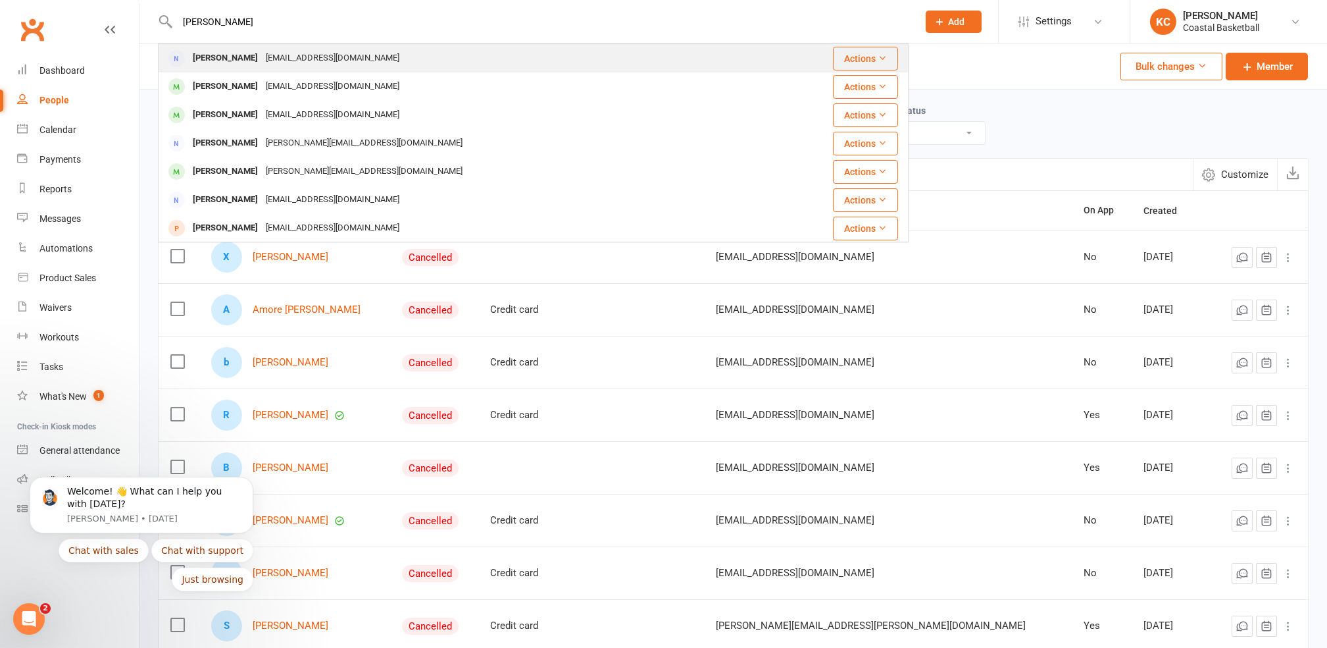
type input "[PERSON_NAME]"
click at [292, 51] on div "[EMAIL_ADDRESS][DOMAIN_NAME]" at bounding box center [332, 58] width 141 height 19
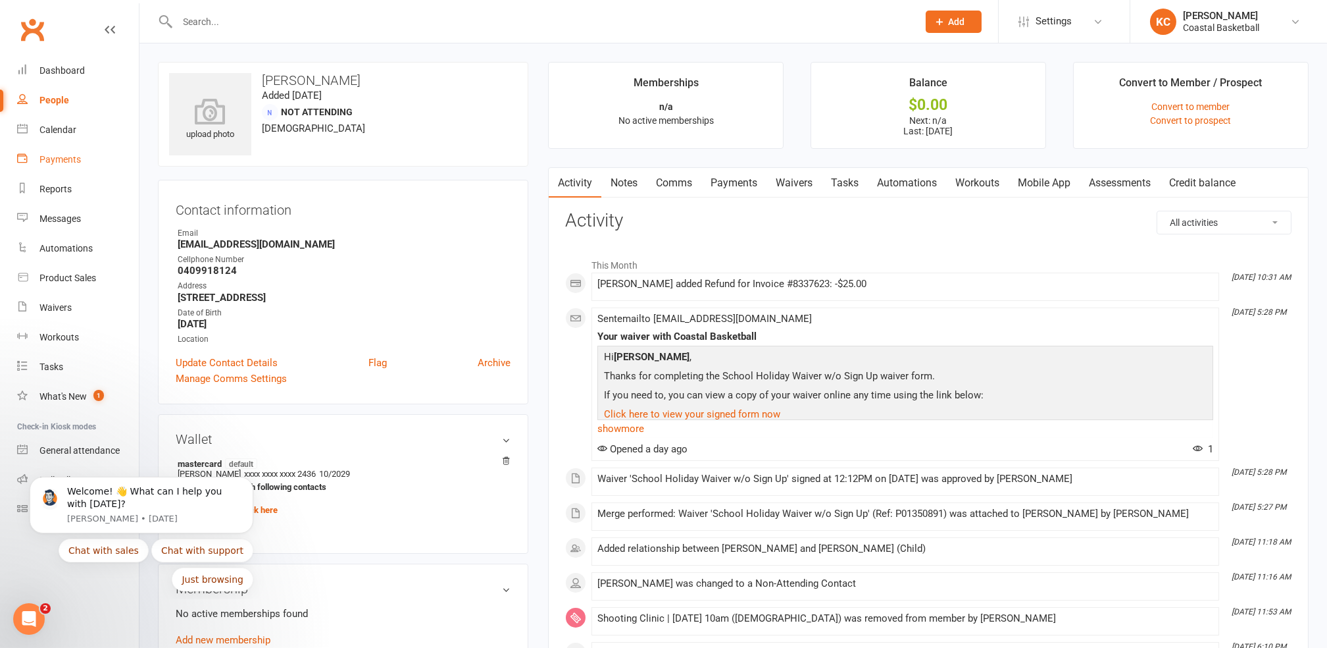
click at [67, 156] on div "Payments" at bounding box center [59, 159] width 41 height 11
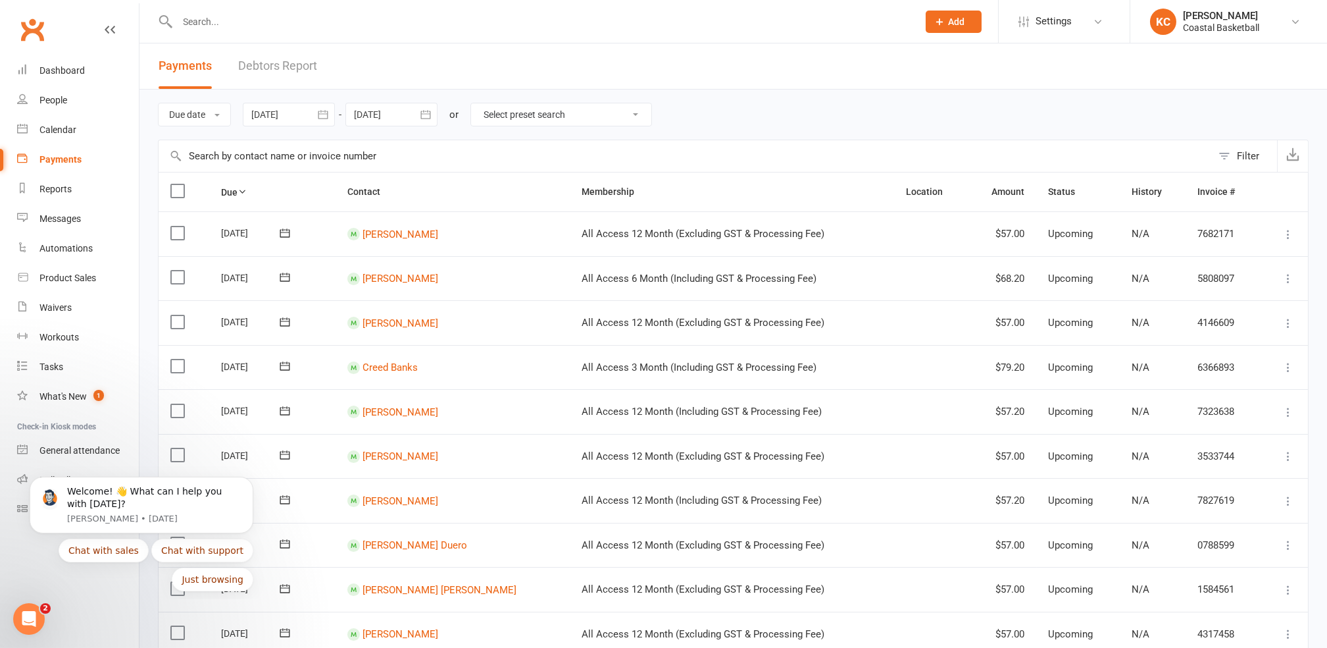
click at [317, 160] on input "text" at bounding box center [686, 156] width 1054 height 32
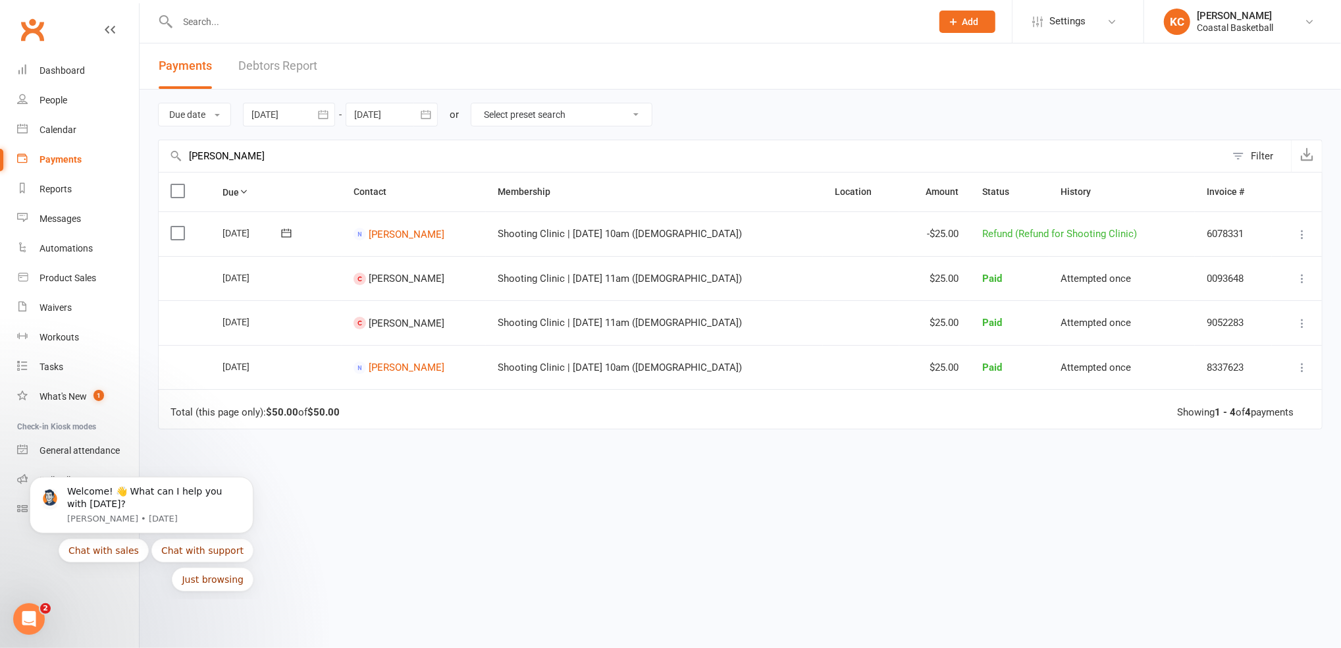
type input "[PERSON_NAME]"
click at [274, 69] on link "Debtors Report" at bounding box center [277, 65] width 79 height 45
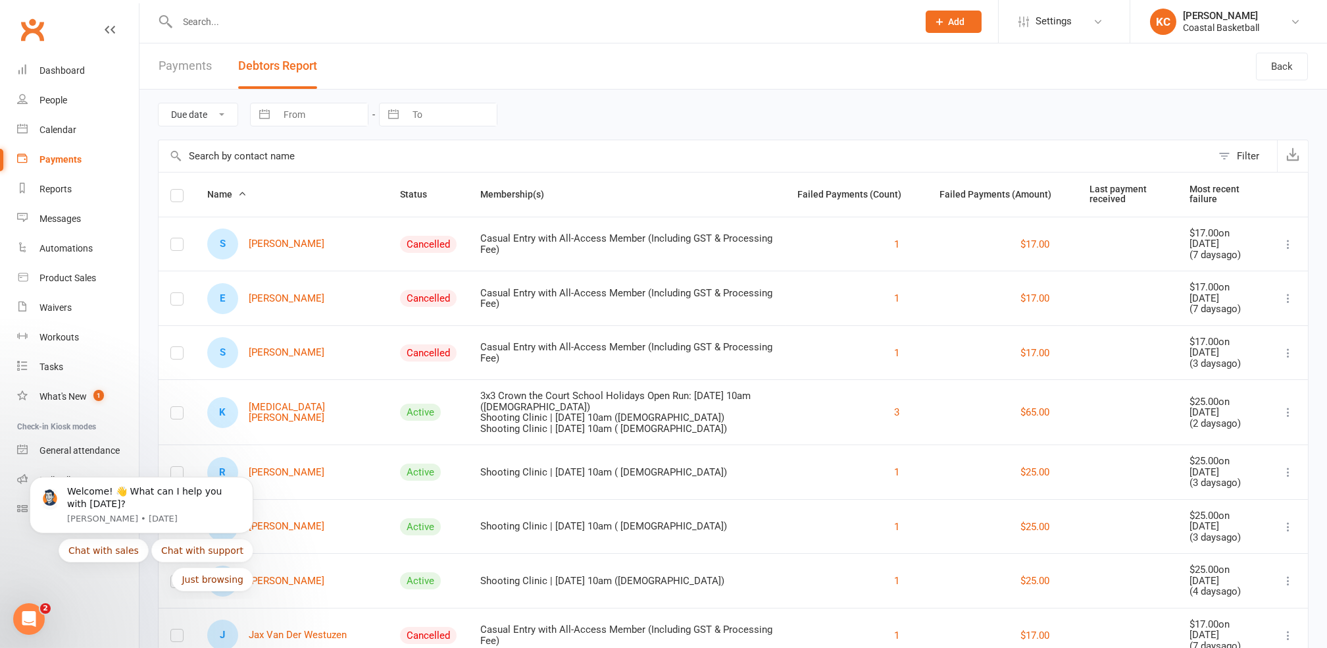
click at [198, 71] on link "Payments" at bounding box center [185, 65] width 53 height 45
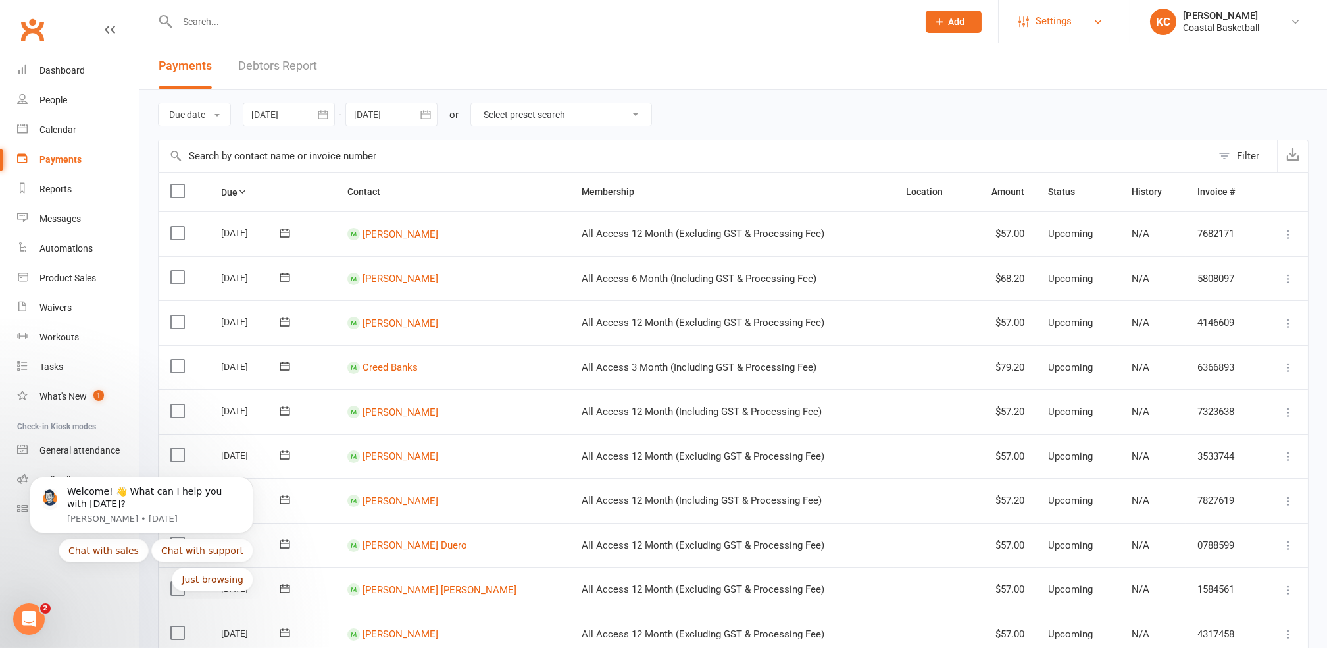
click at [1057, 18] on span "Settings" at bounding box center [1054, 22] width 36 height 30
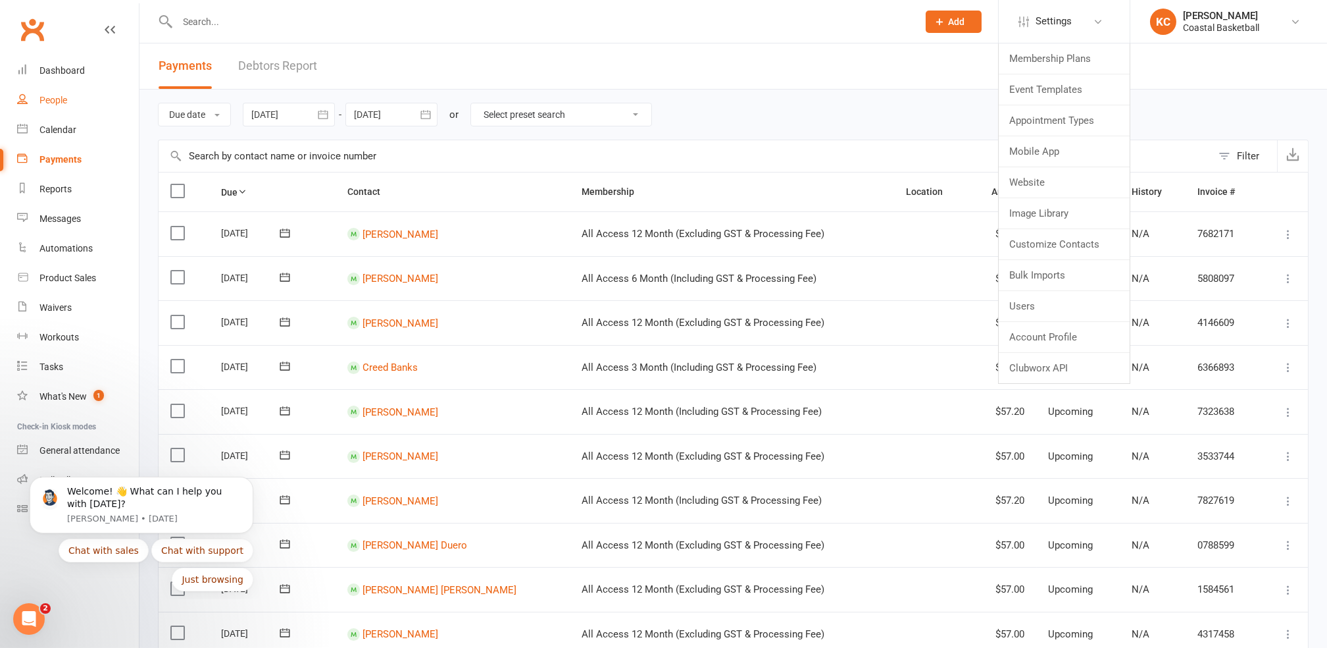
click at [63, 101] on div "People" at bounding box center [53, 100] width 28 height 11
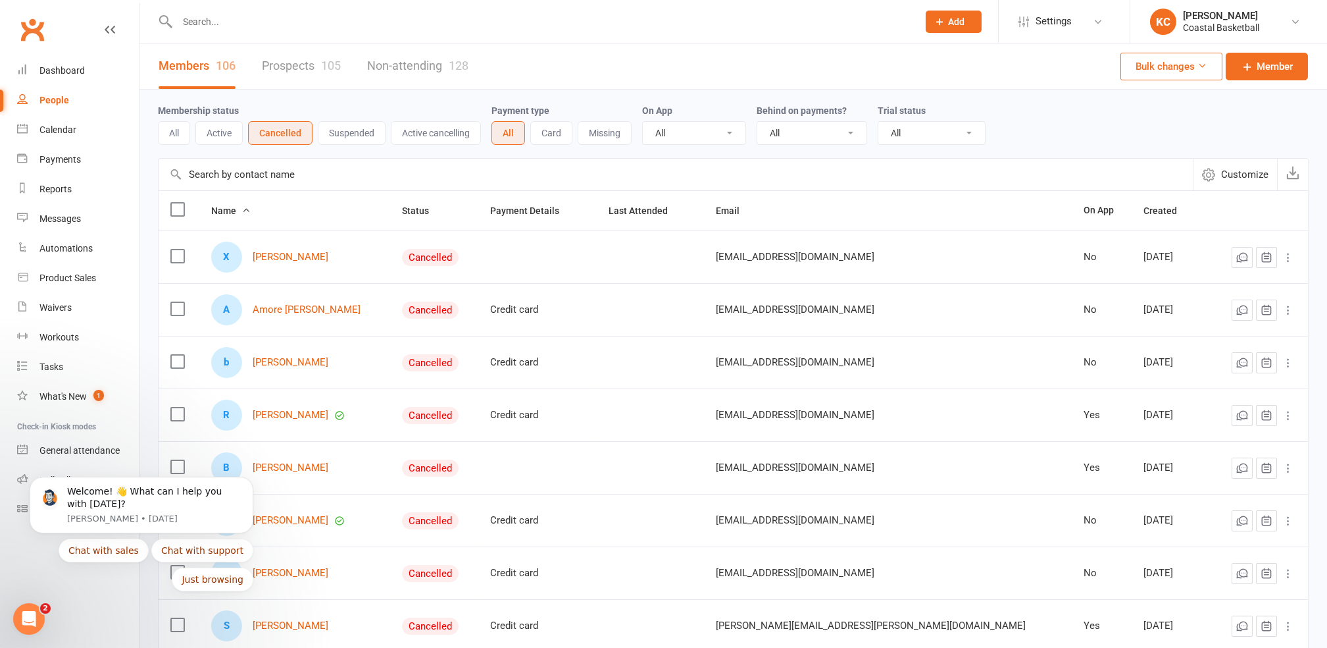
click at [363, 134] on button "Suspended" at bounding box center [352, 133] width 68 height 24
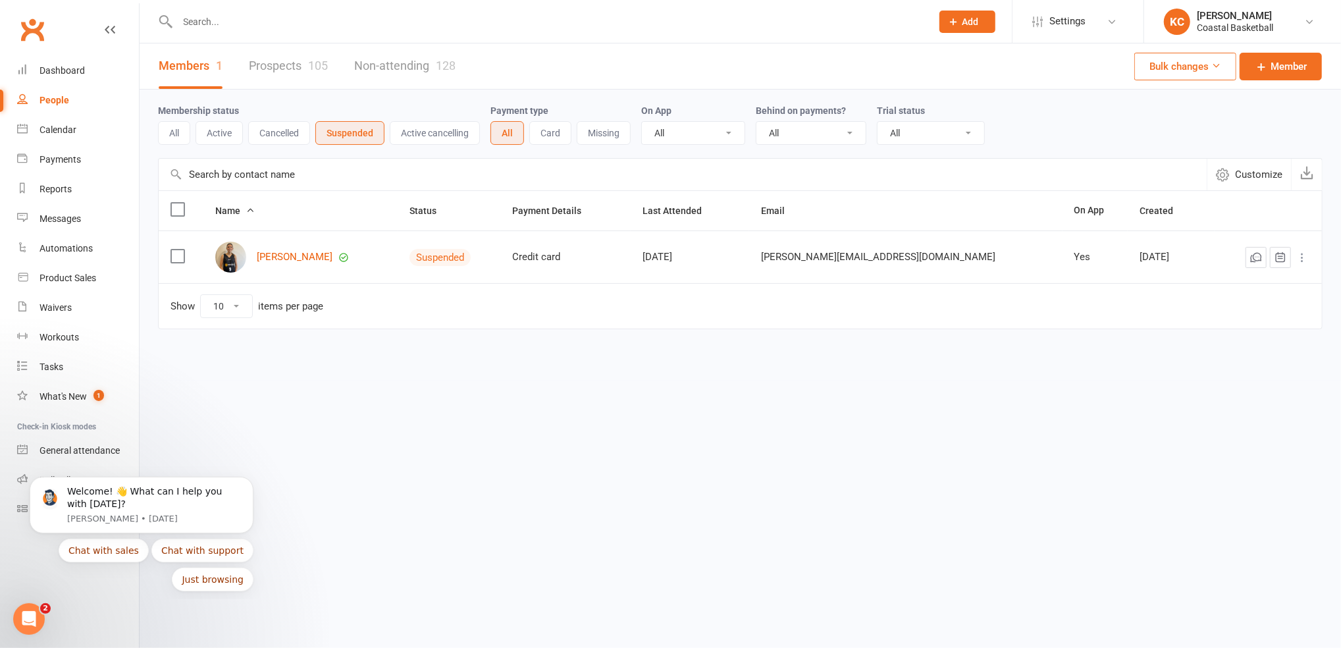
click at [290, 130] on button "Cancelled" at bounding box center [279, 133] width 62 height 24
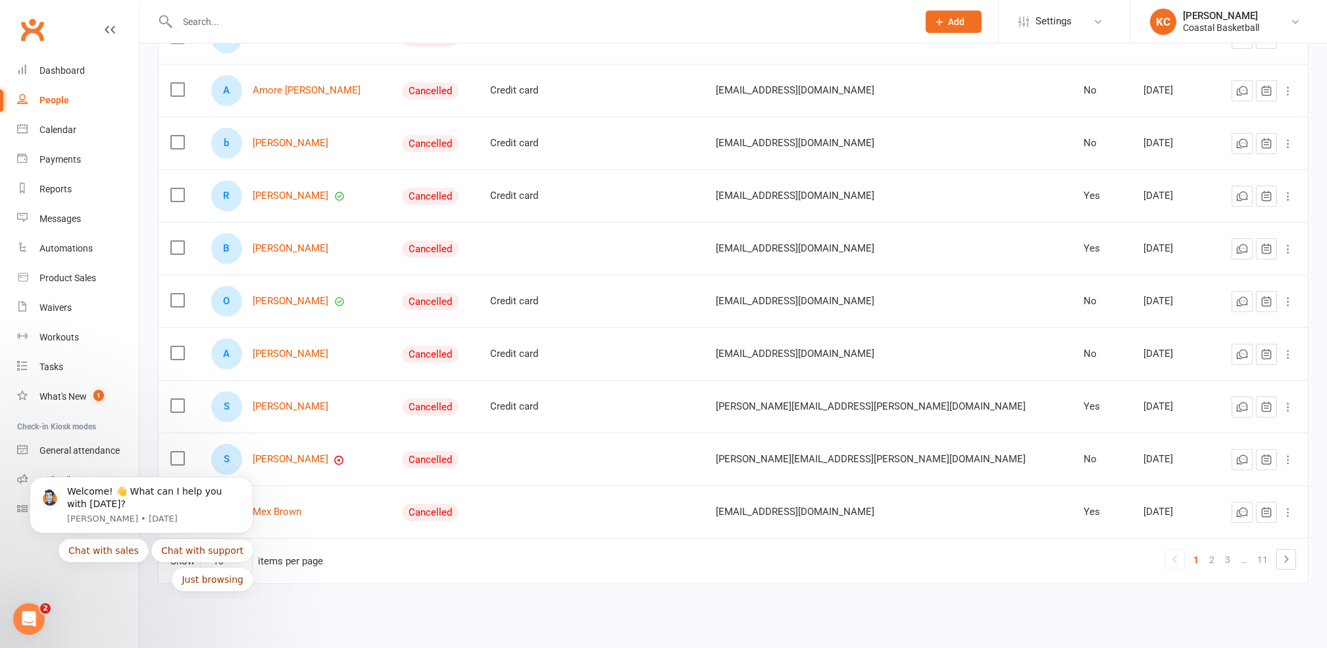
scroll to position [226, 0]
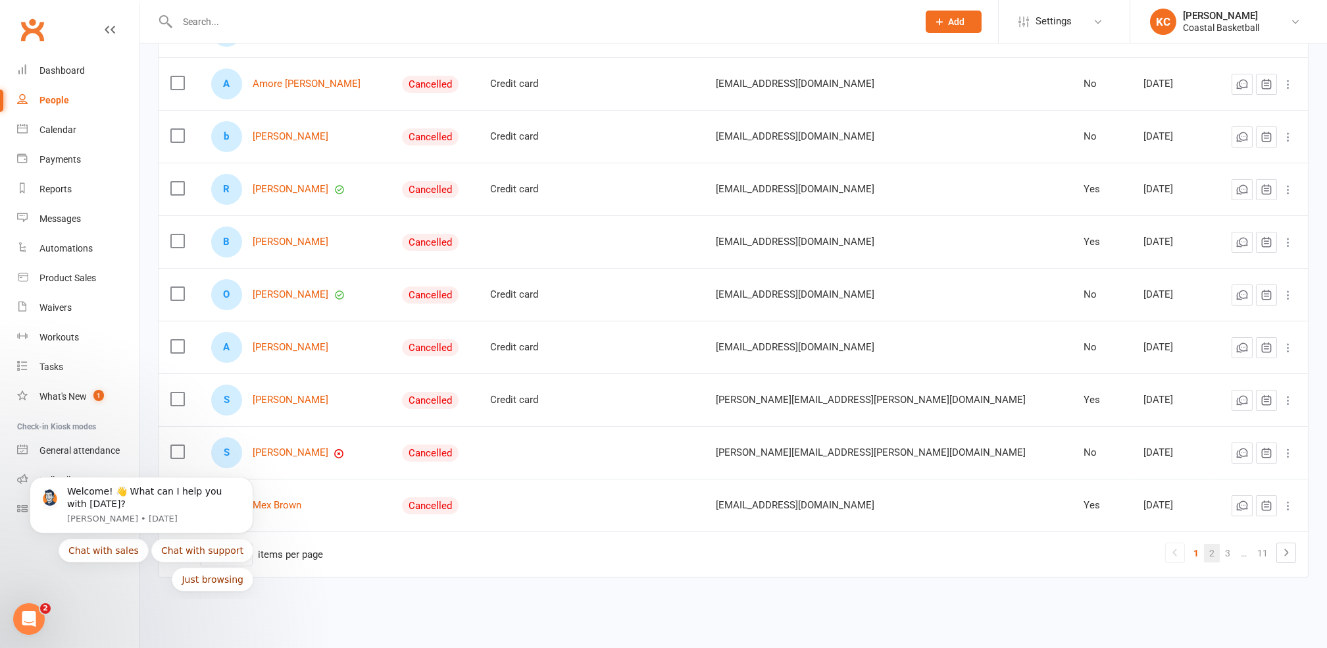
click at [1215, 553] on link "2" at bounding box center [1212, 553] width 16 height 18
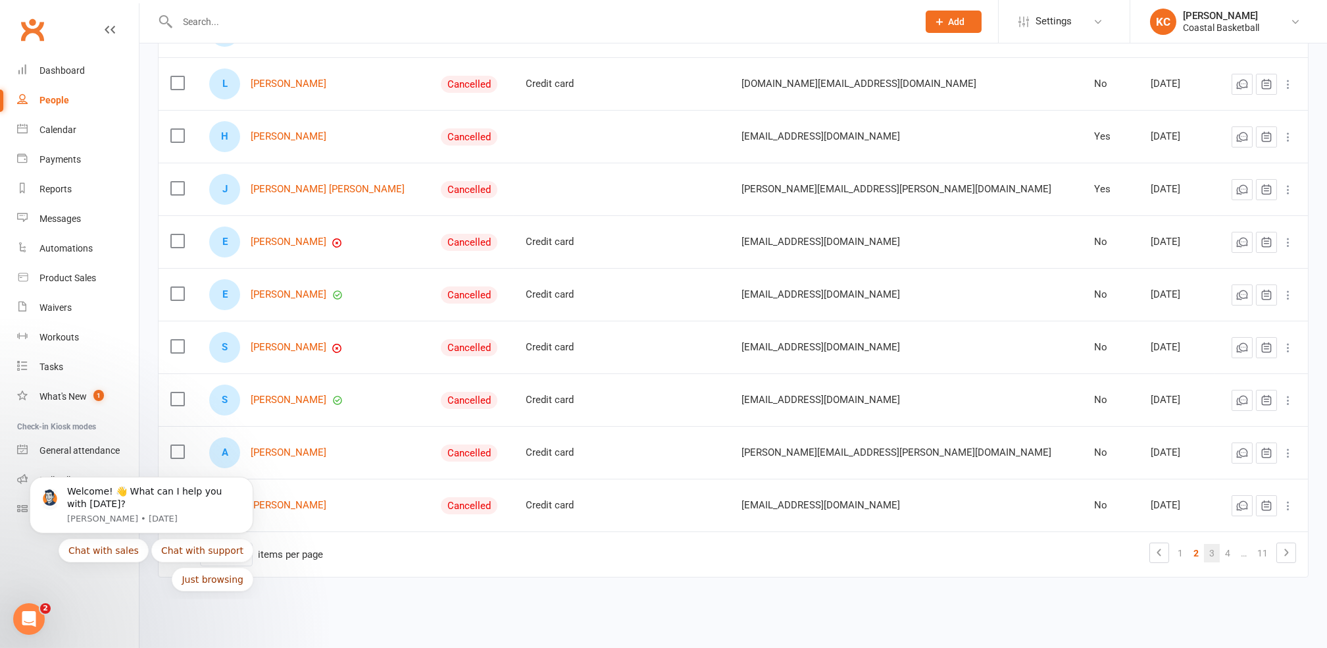
click at [1216, 554] on link "3" at bounding box center [1212, 553] width 16 height 18
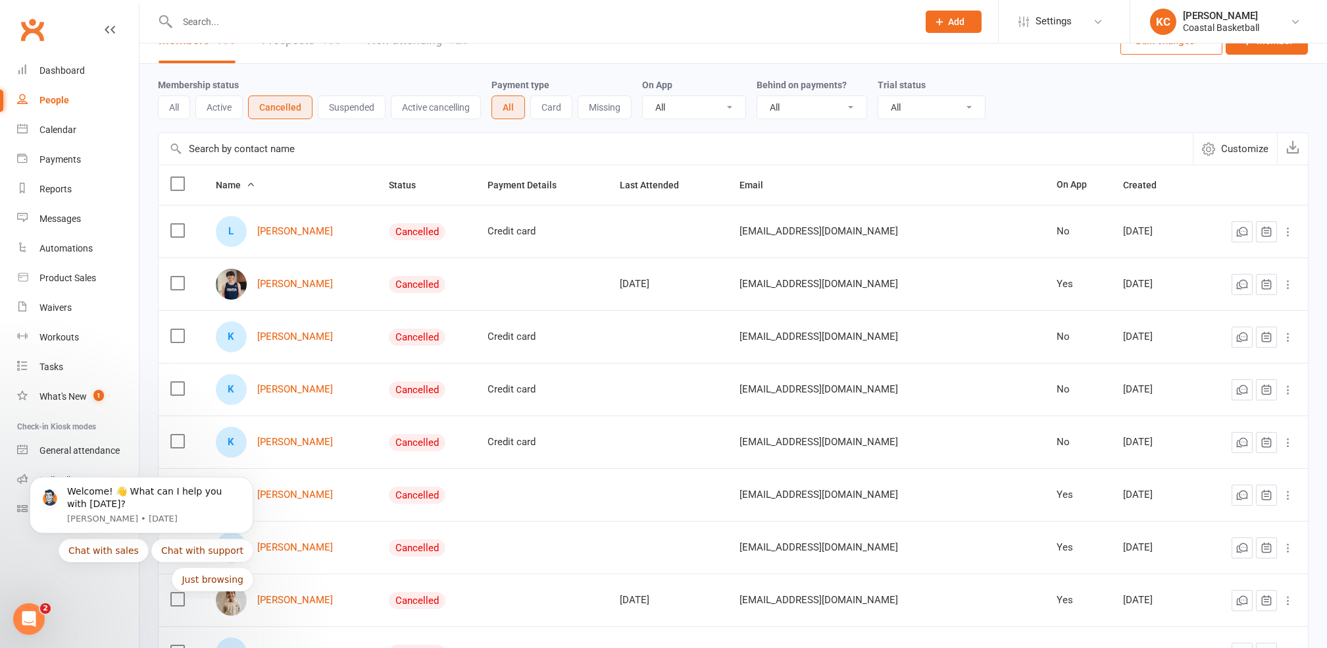
scroll to position [0, 0]
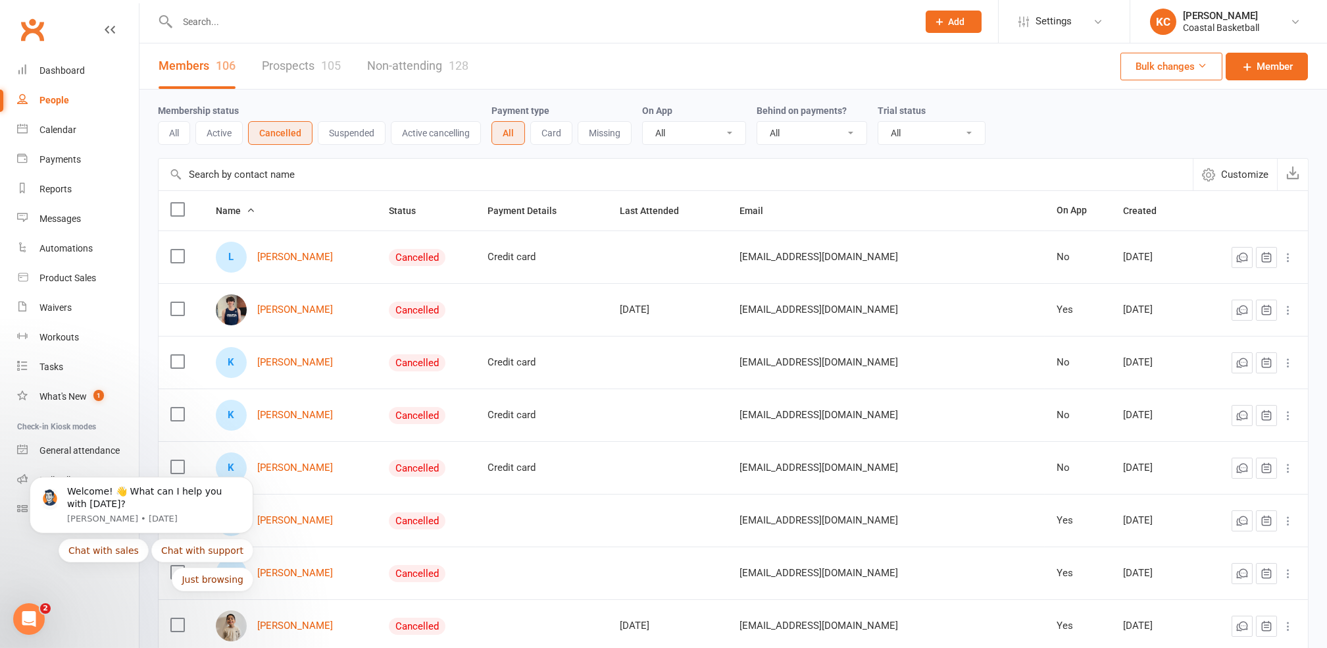
click at [419, 62] on link "Non-attending 128" at bounding box center [417, 65] width 101 height 45
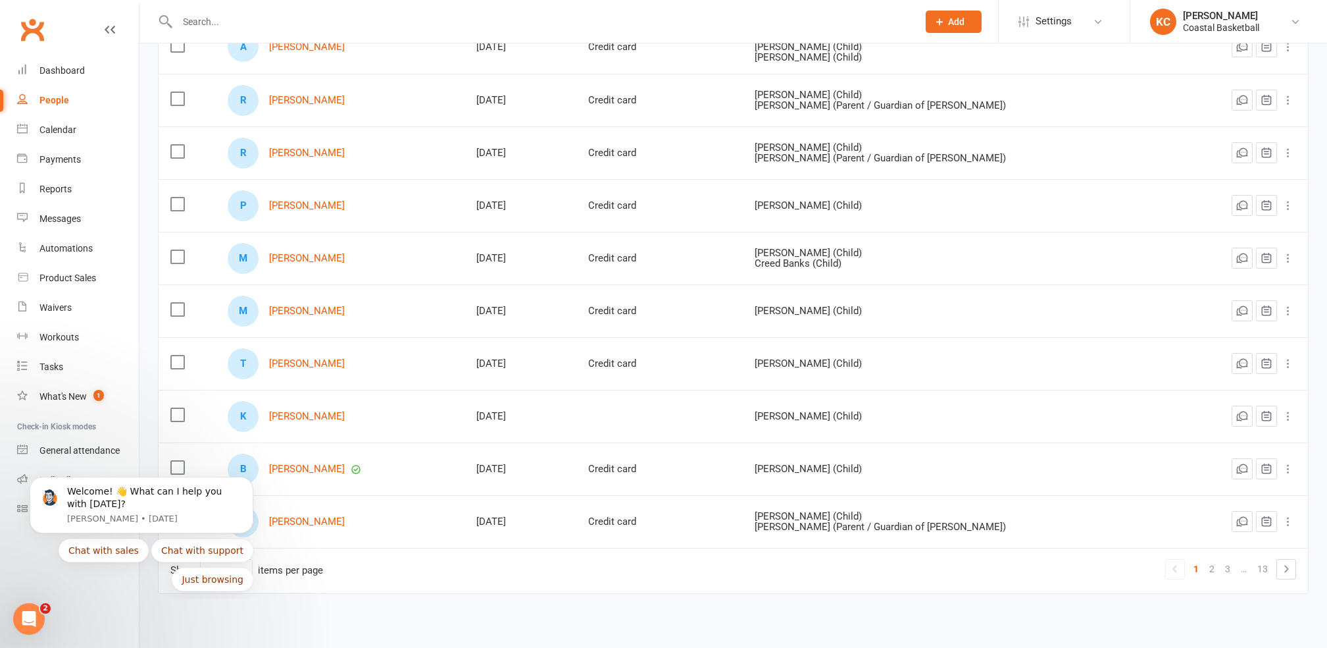
scroll to position [227, 0]
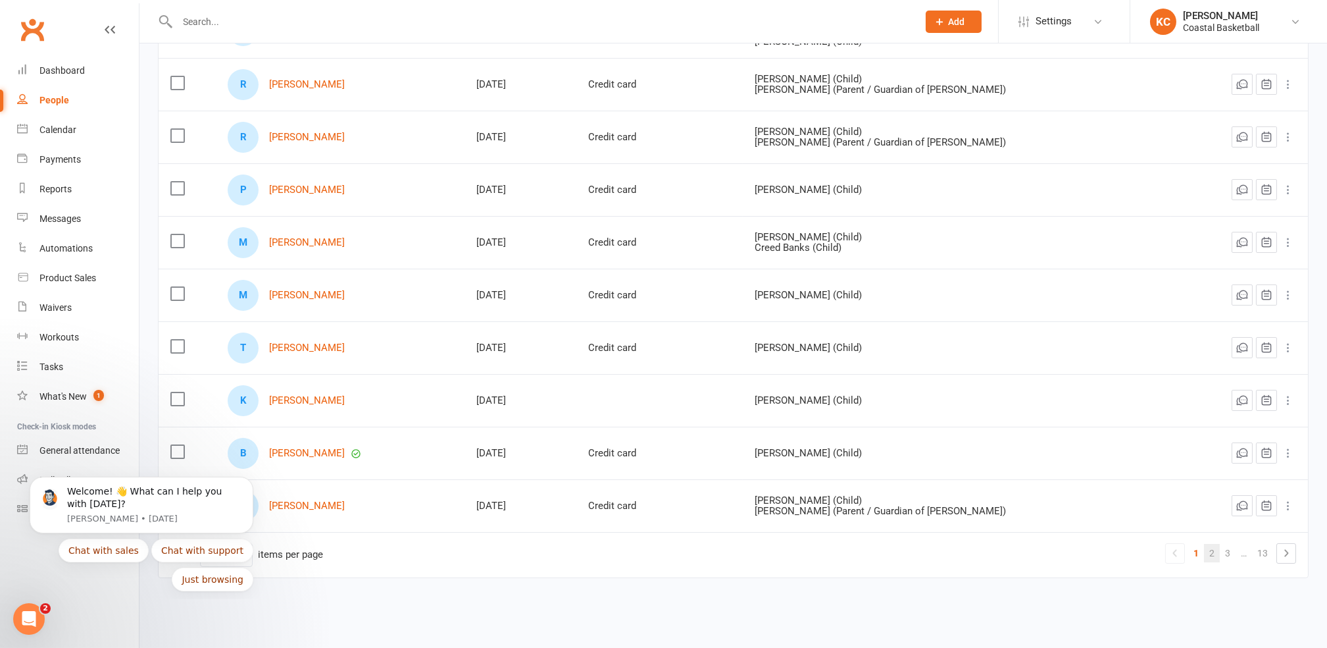
click at [1218, 548] on link "2" at bounding box center [1212, 553] width 16 height 18
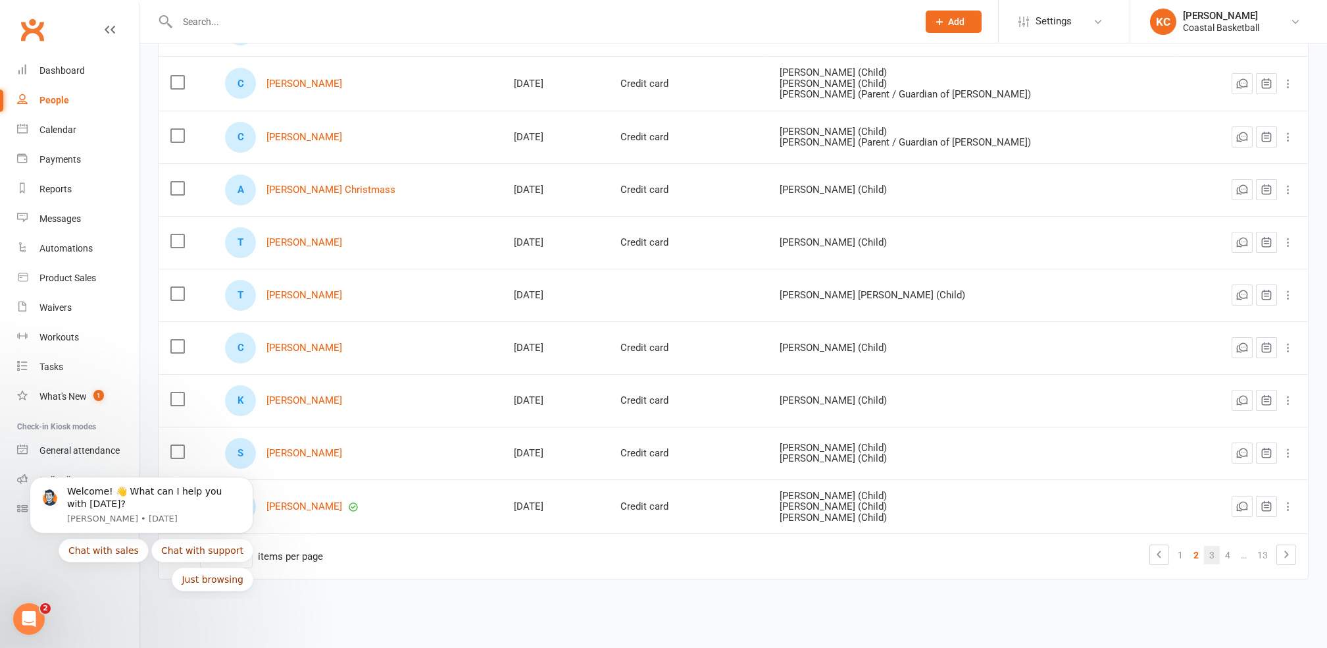
click at [1212, 557] on link "3" at bounding box center [1212, 555] width 16 height 18
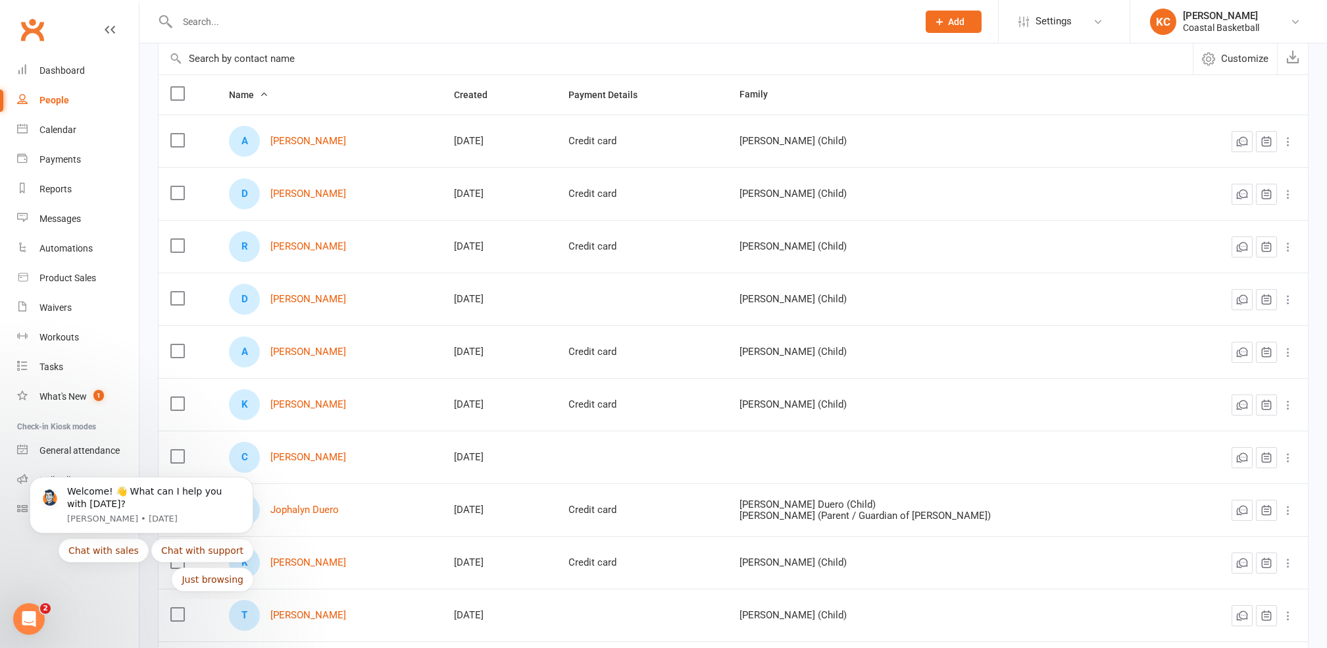
scroll to position [0, 0]
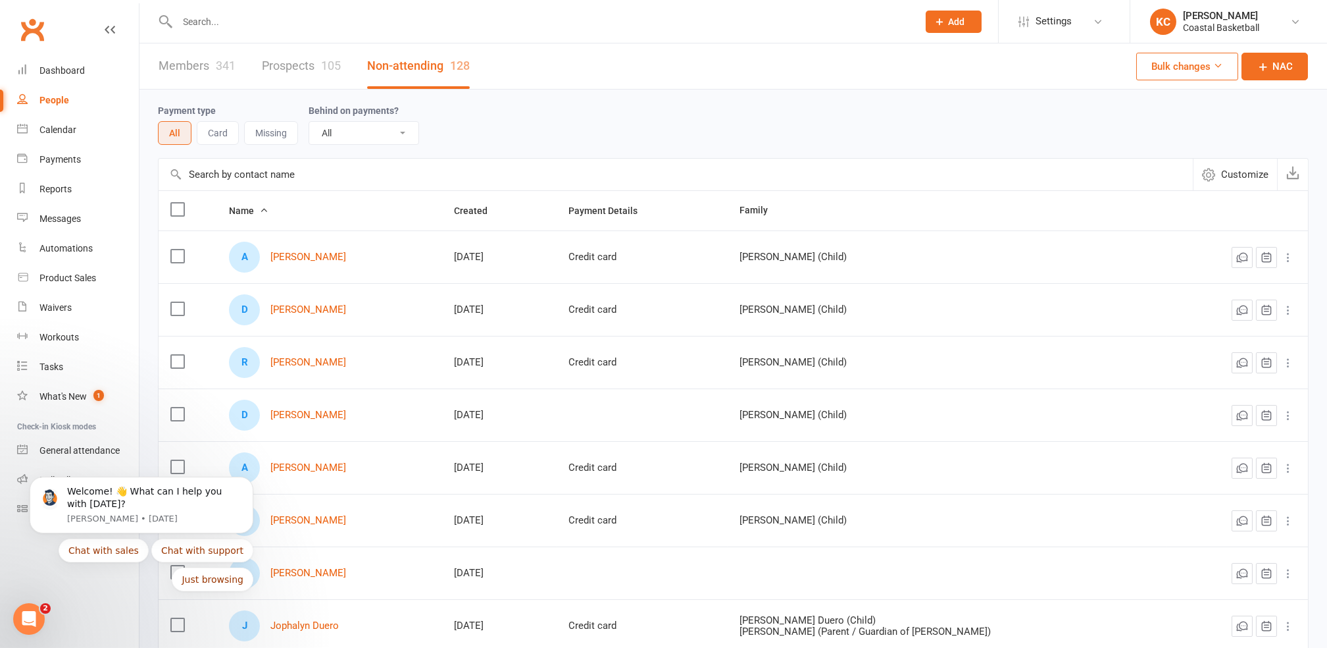
click at [209, 24] on input "text" at bounding box center [542, 22] width 736 height 18
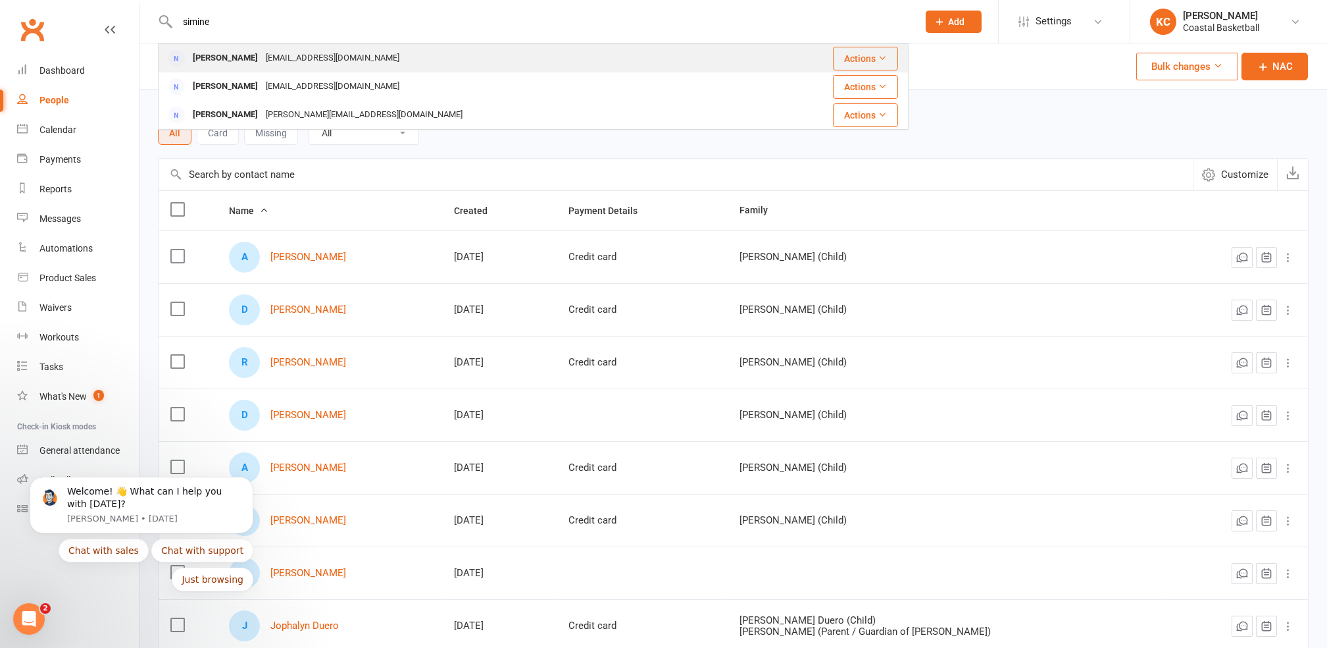
type input "simine"
click at [262, 64] on div "[EMAIL_ADDRESS][DOMAIN_NAME]" at bounding box center [332, 58] width 141 height 19
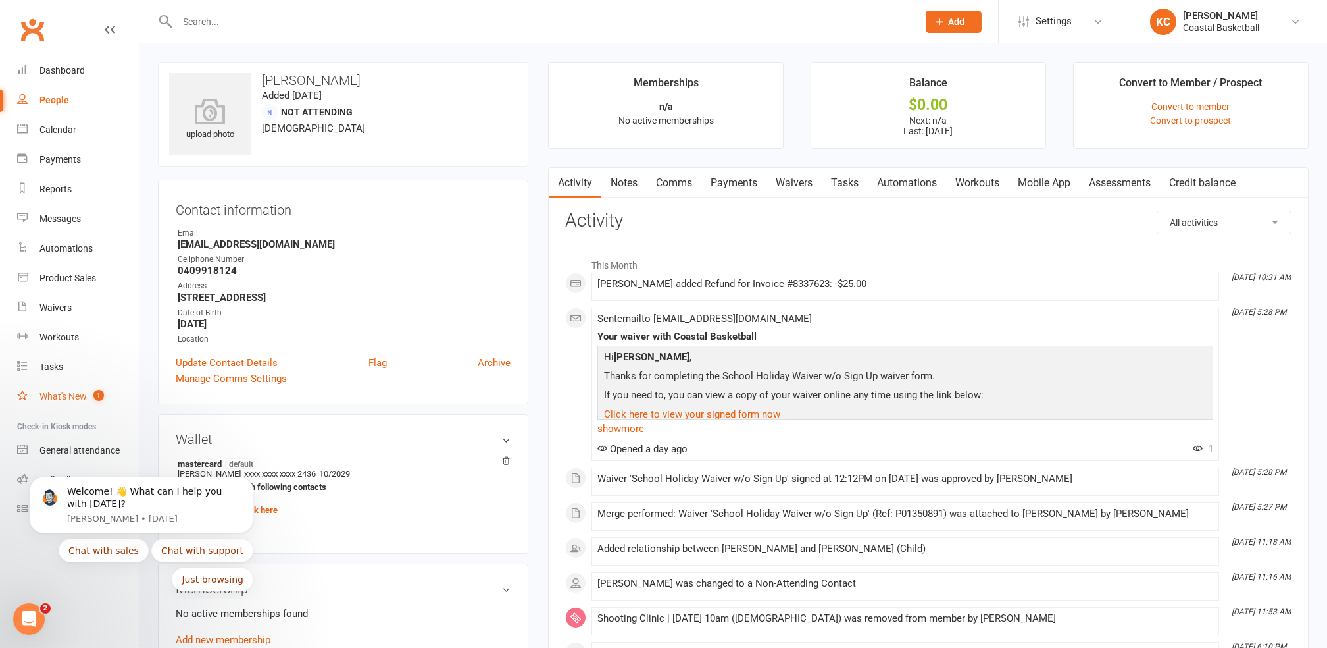
click at [63, 397] on div "What's New" at bounding box center [62, 396] width 47 height 11
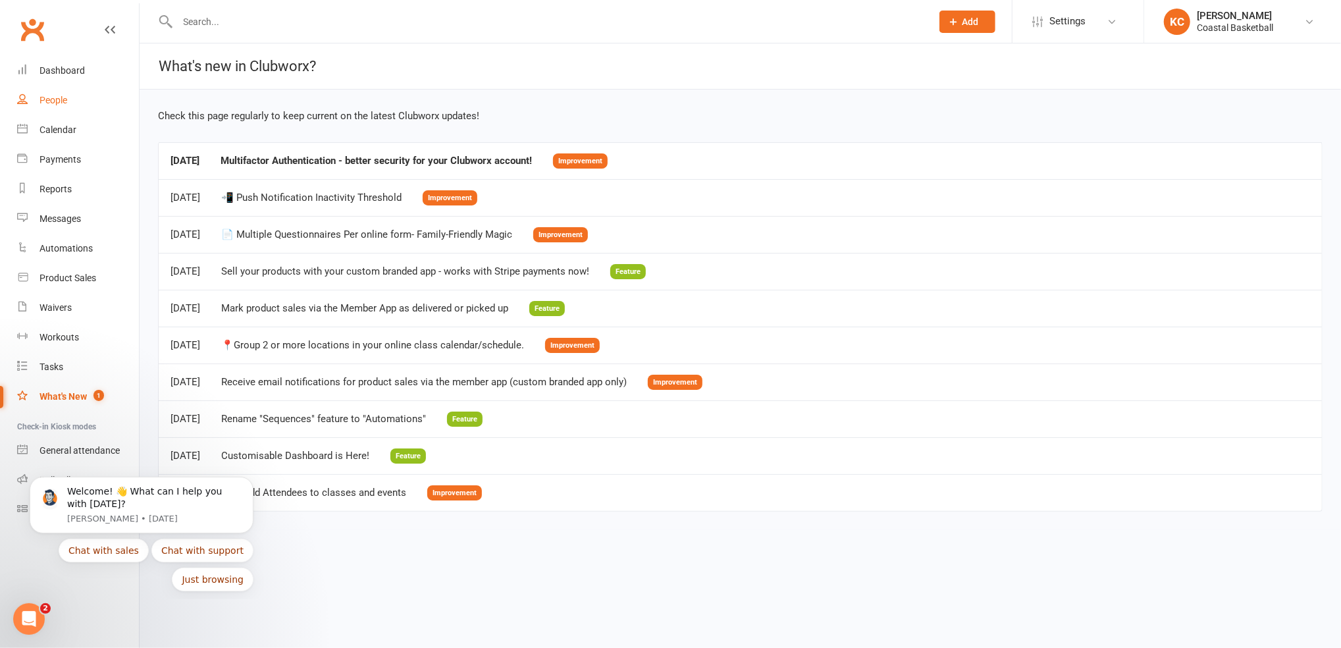
click at [70, 100] on link "People" at bounding box center [78, 101] width 122 height 30
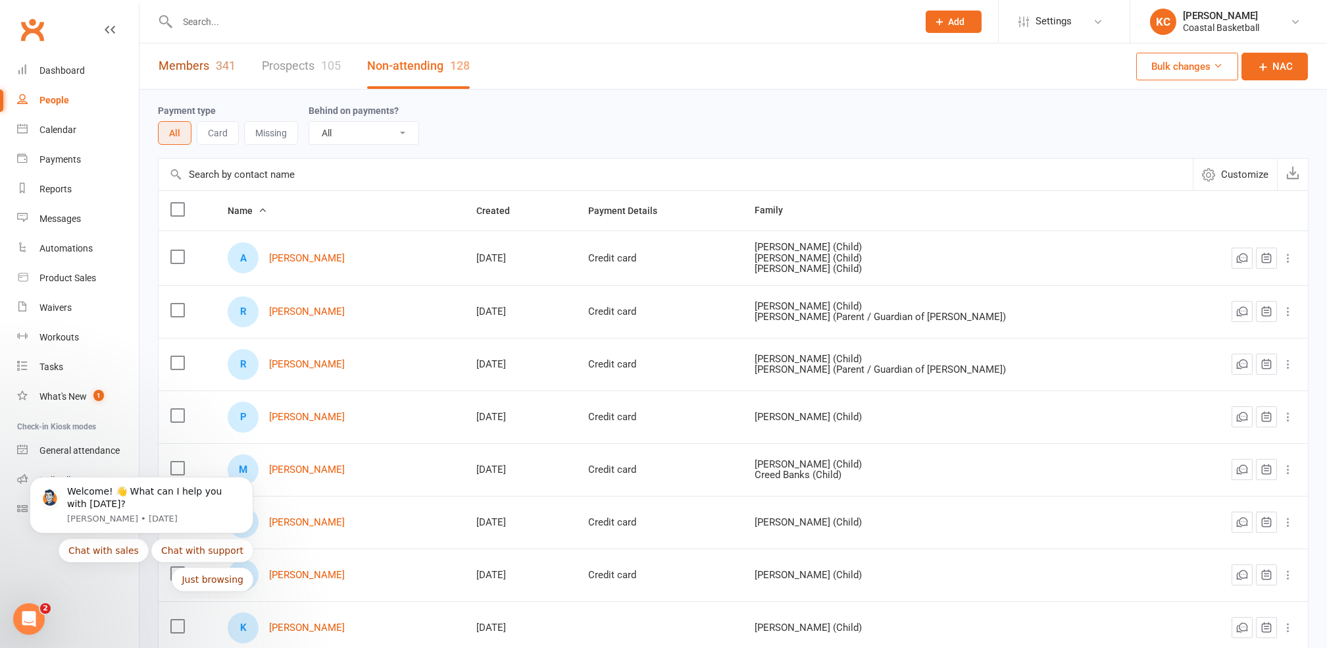
click at [195, 68] on link "Members 341" at bounding box center [197, 65] width 77 height 45
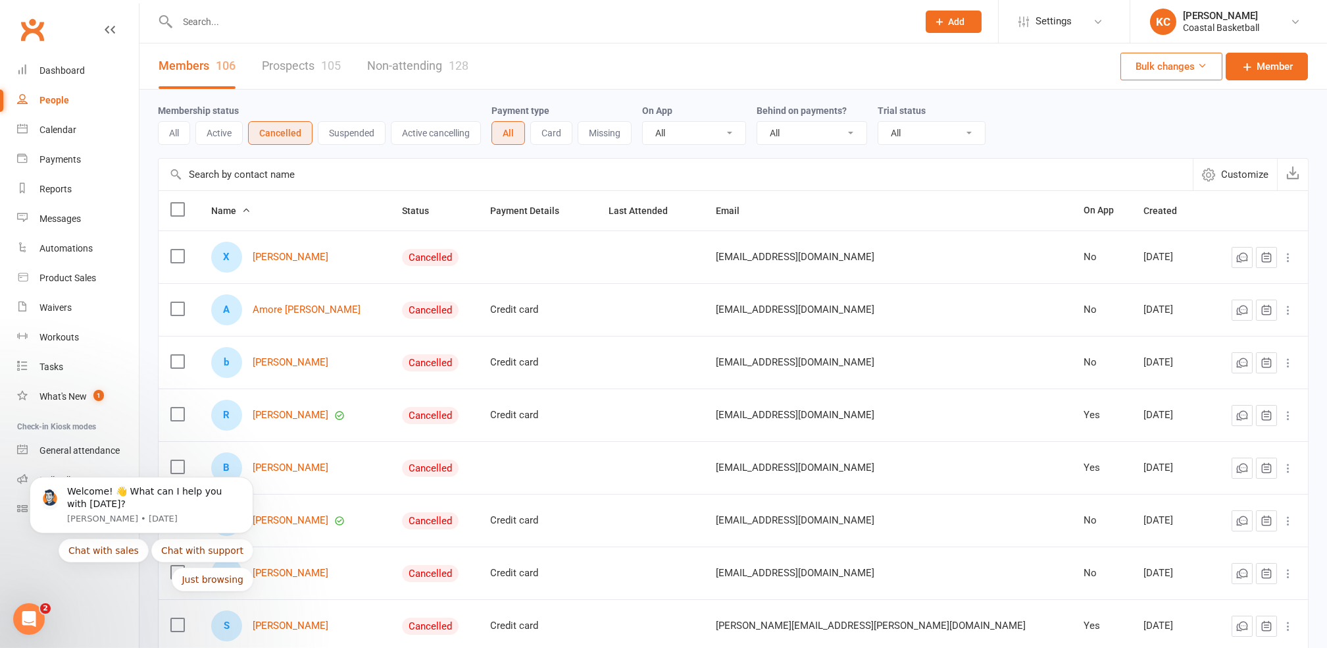
click at [235, 34] on div at bounding box center [533, 21] width 751 height 43
click at [216, 25] on input "text" at bounding box center [542, 22] width 736 height 18
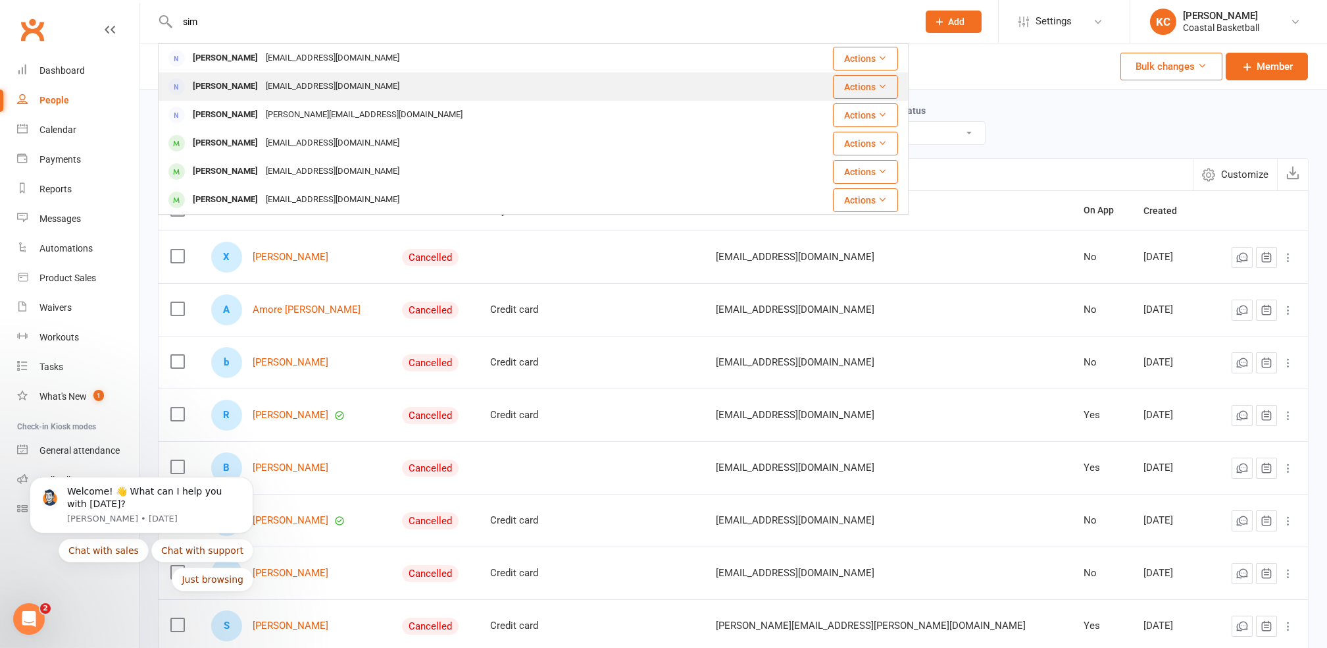
type input "sim"
click at [244, 82] on div "[PERSON_NAME]" at bounding box center [225, 86] width 73 height 19
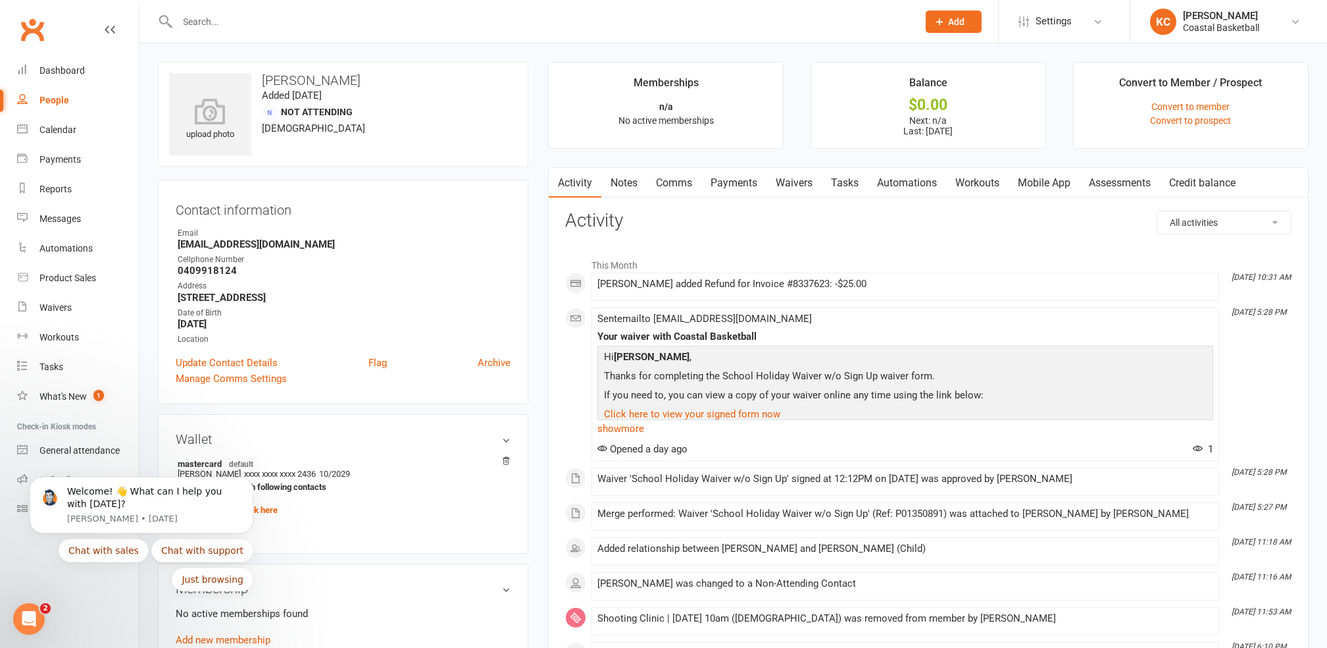
click at [49, 106] on link "People" at bounding box center [78, 101] width 122 height 30
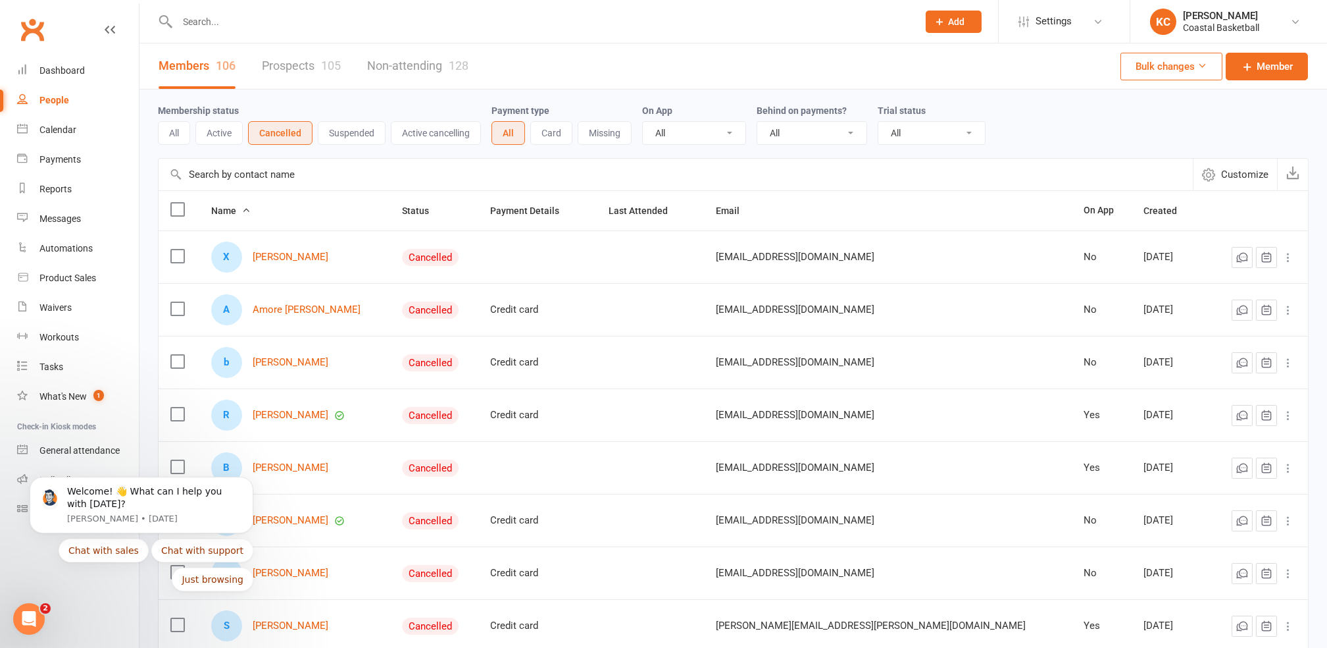
click at [251, 178] on input "text" at bounding box center [676, 175] width 1035 height 32
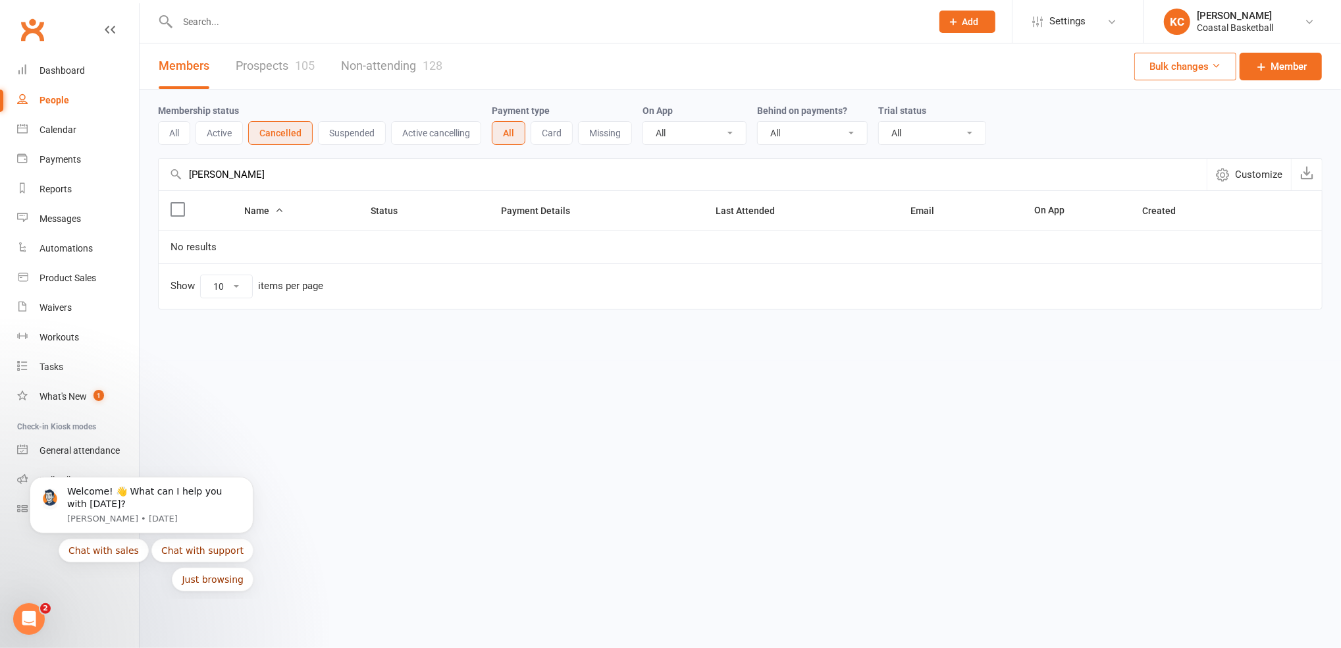
type input "[PERSON_NAME]"
click at [173, 132] on button "All" at bounding box center [174, 133] width 32 height 24
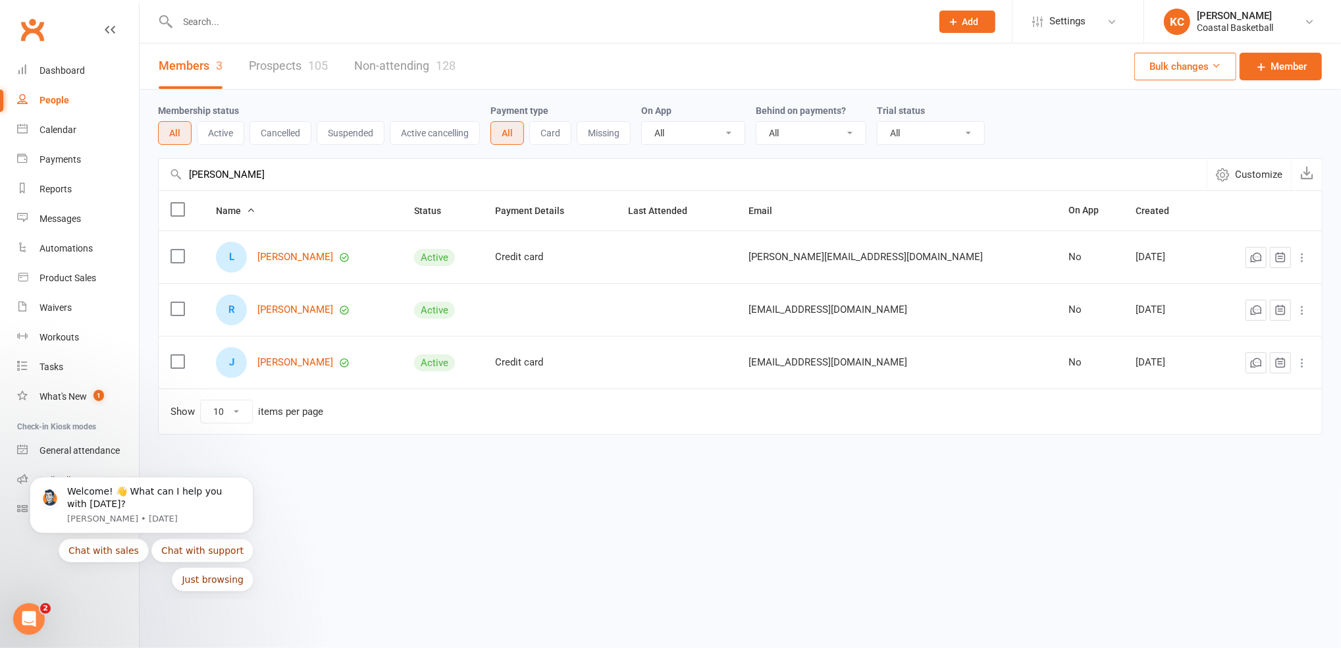
click at [227, 128] on button "Active" at bounding box center [220, 133] width 47 height 24
click at [205, 14] on input "text" at bounding box center [548, 22] width 749 height 18
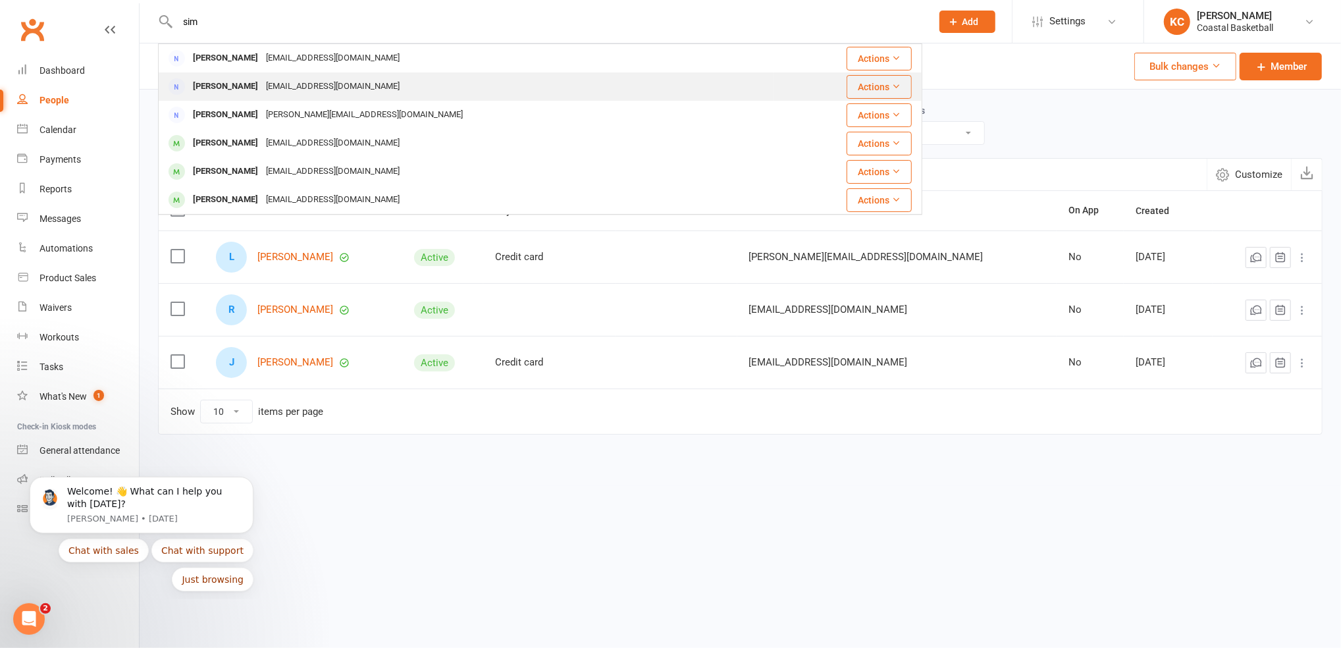
type input "sim"
click at [241, 80] on div "[PERSON_NAME]" at bounding box center [225, 86] width 73 height 19
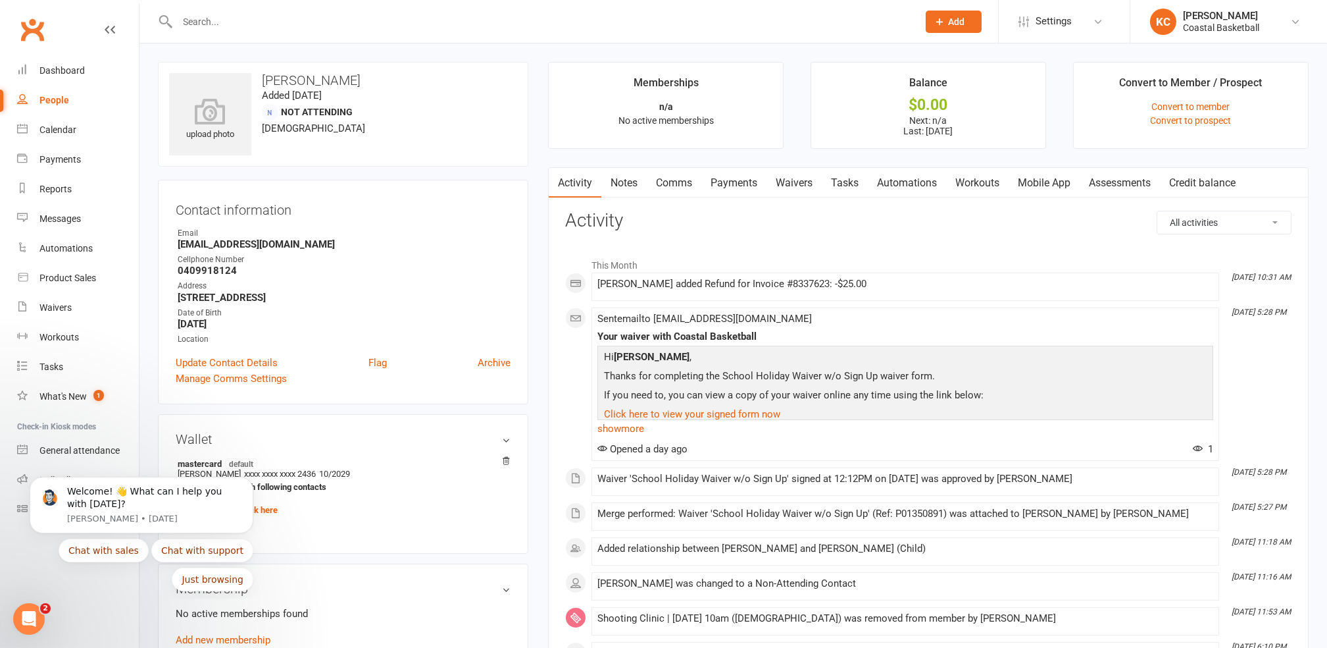
click at [59, 95] on div "People" at bounding box center [54, 100] width 30 height 11
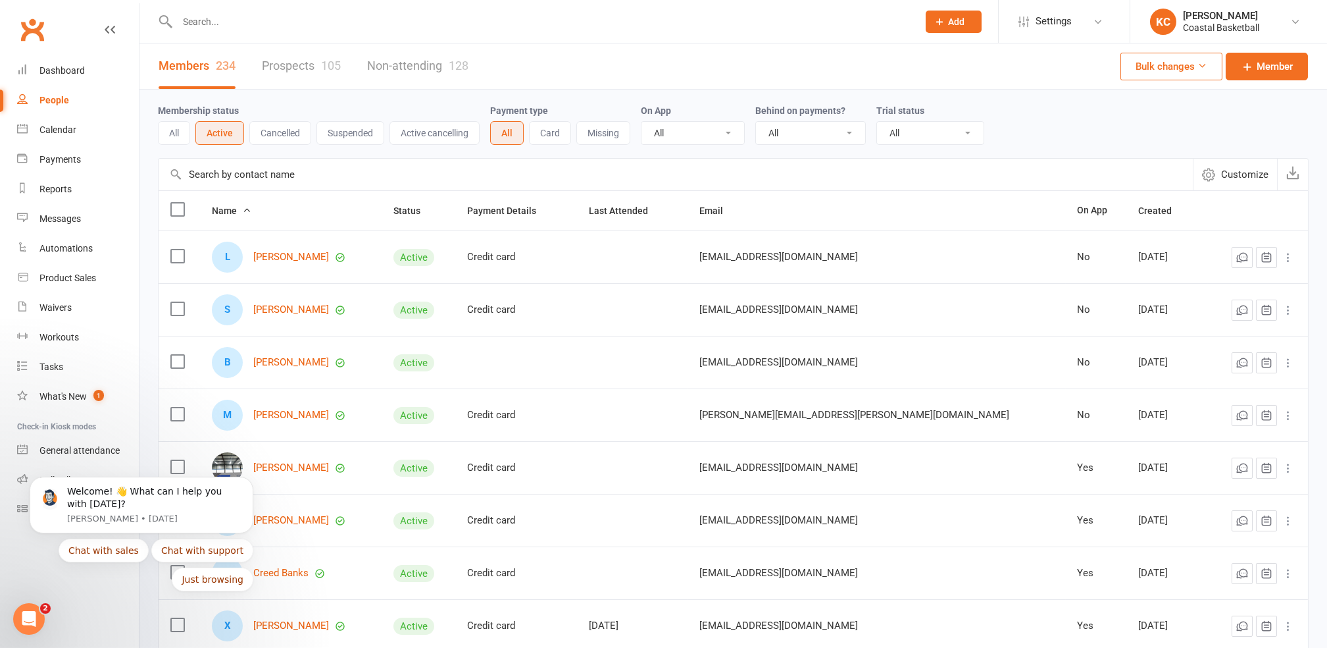
click at [175, 138] on button "All" at bounding box center [174, 133] width 32 height 24
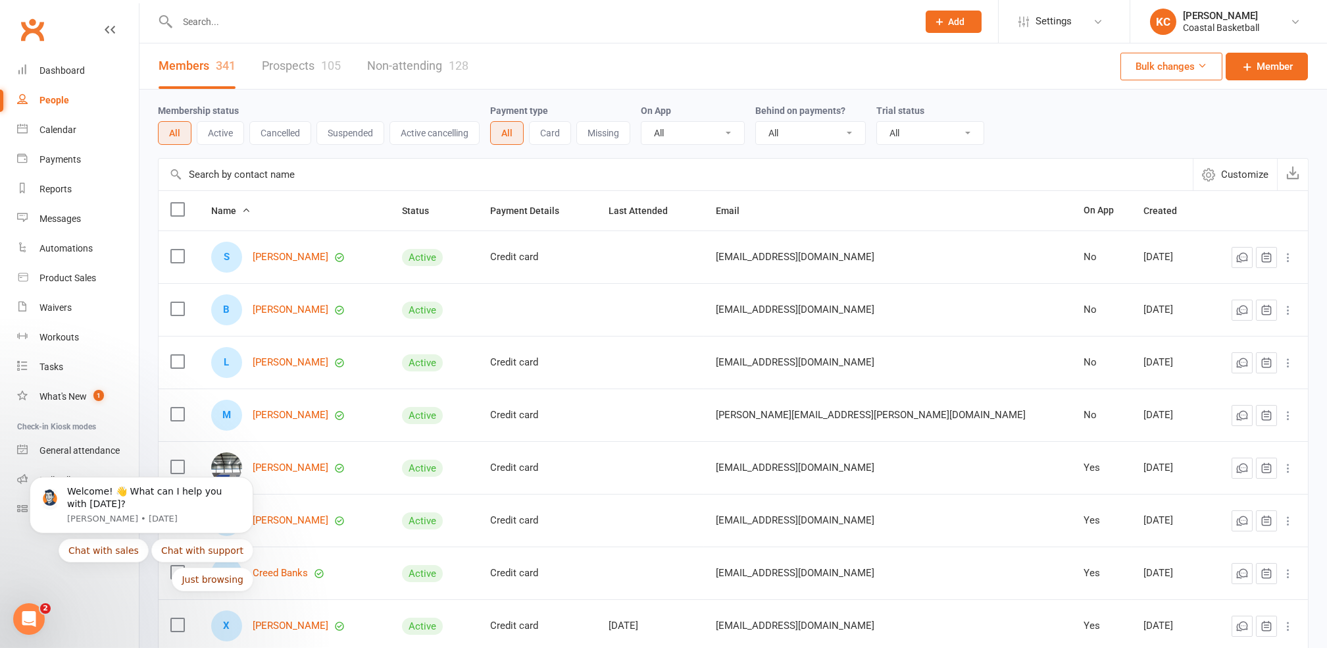
click at [249, 14] on input "text" at bounding box center [542, 22] width 736 height 18
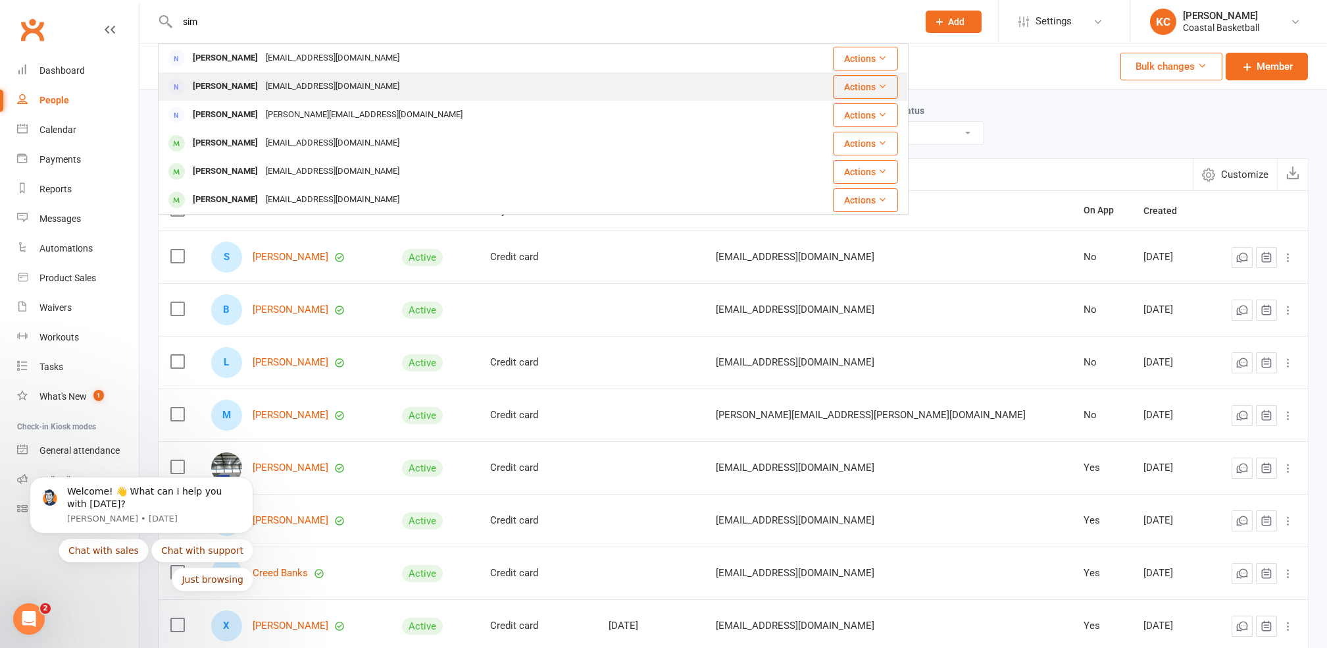
type input "sim"
click at [287, 90] on div "[EMAIL_ADDRESS][DOMAIN_NAME]" at bounding box center [332, 86] width 141 height 19
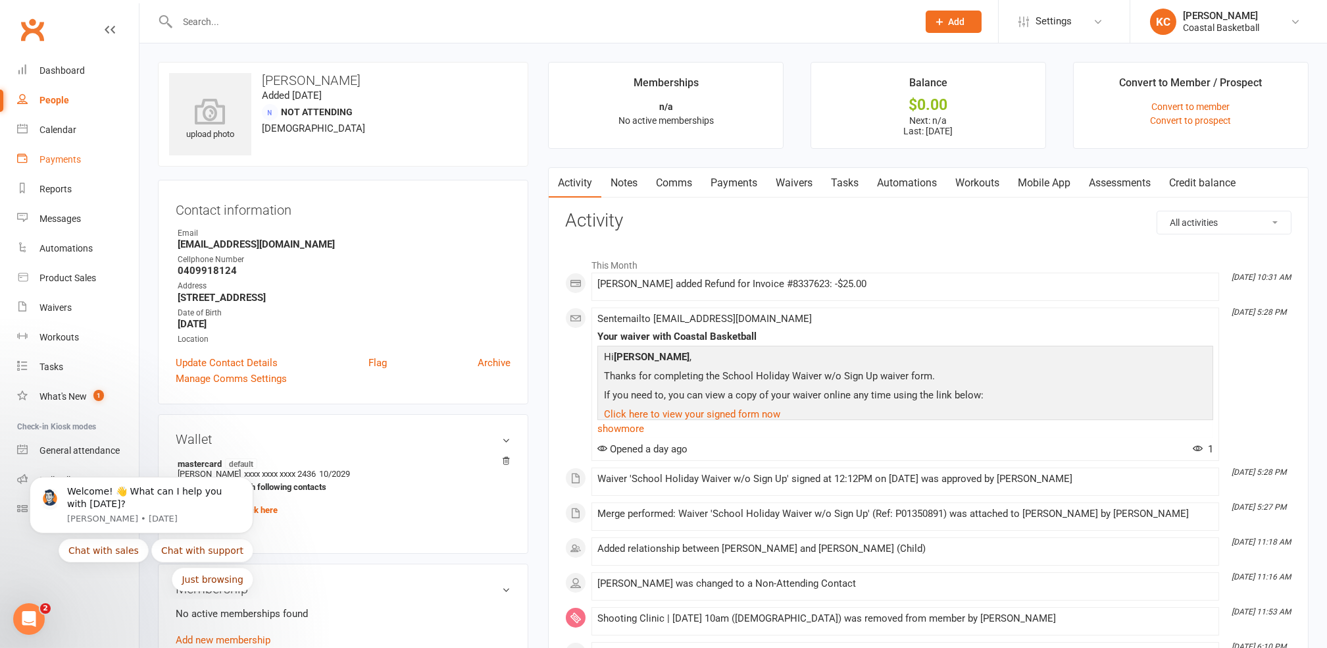
click at [74, 158] on div "Payments" at bounding box center [59, 159] width 41 height 11
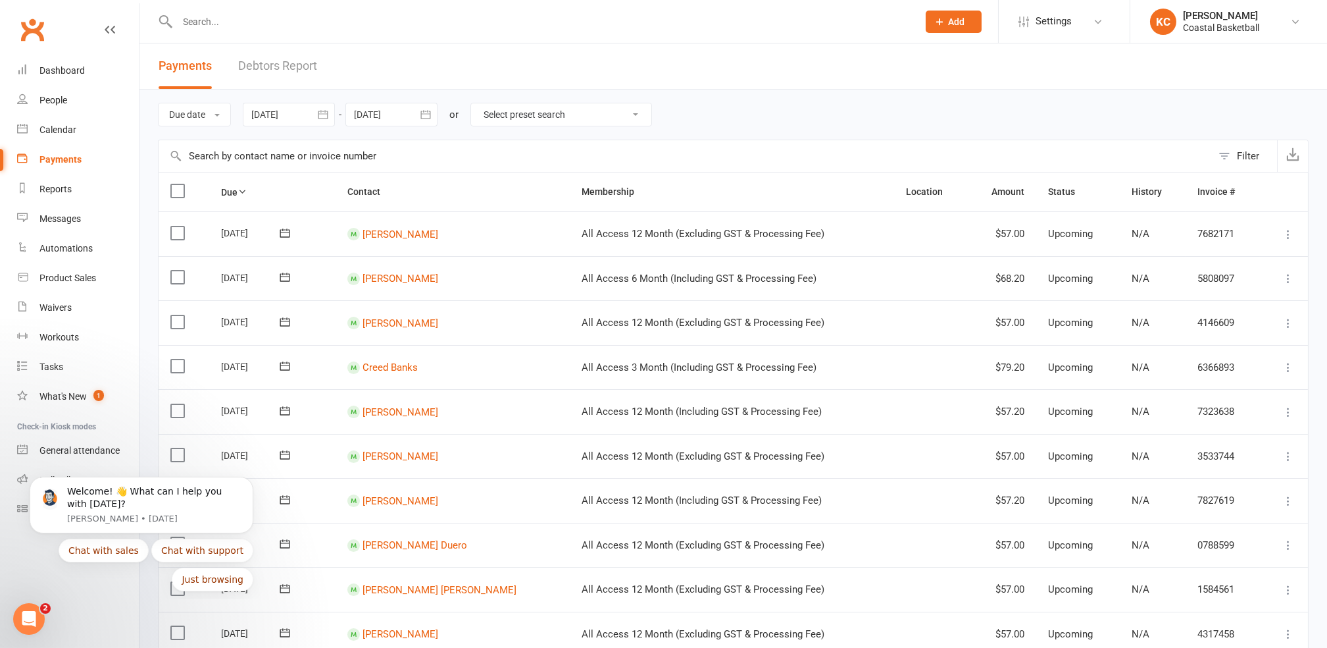
click at [215, 19] on input "text" at bounding box center [542, 22] width 736 height 18
click at [271, 167] on input "text" at bounding box center [686, 156] width 1054 height 32
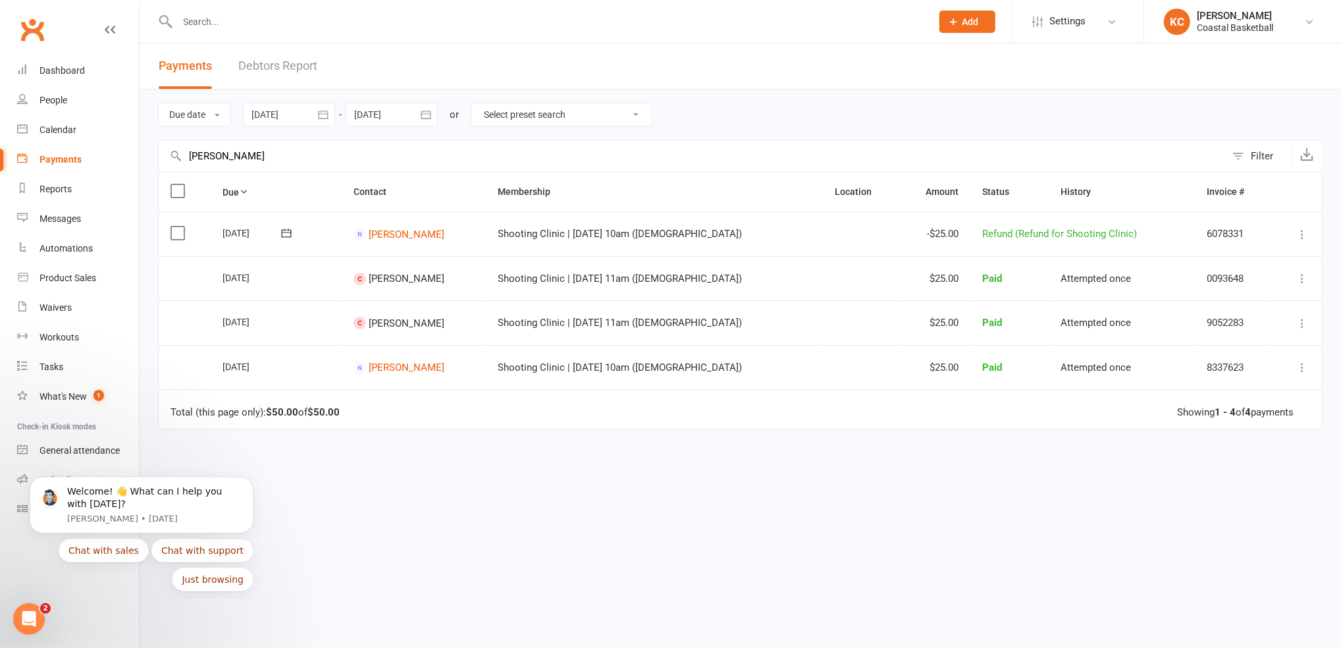
type input "[PERSON_NAME]"
click at [834, 520] on div "Due Contact Membership Location Amount Status History Invoice # Select this [DA…" at bounding box center [740, 385] width 1164 height 427
click at [249, 482] on button "Dismiss notification" at bounding box center [249, 479] width 17 height 17
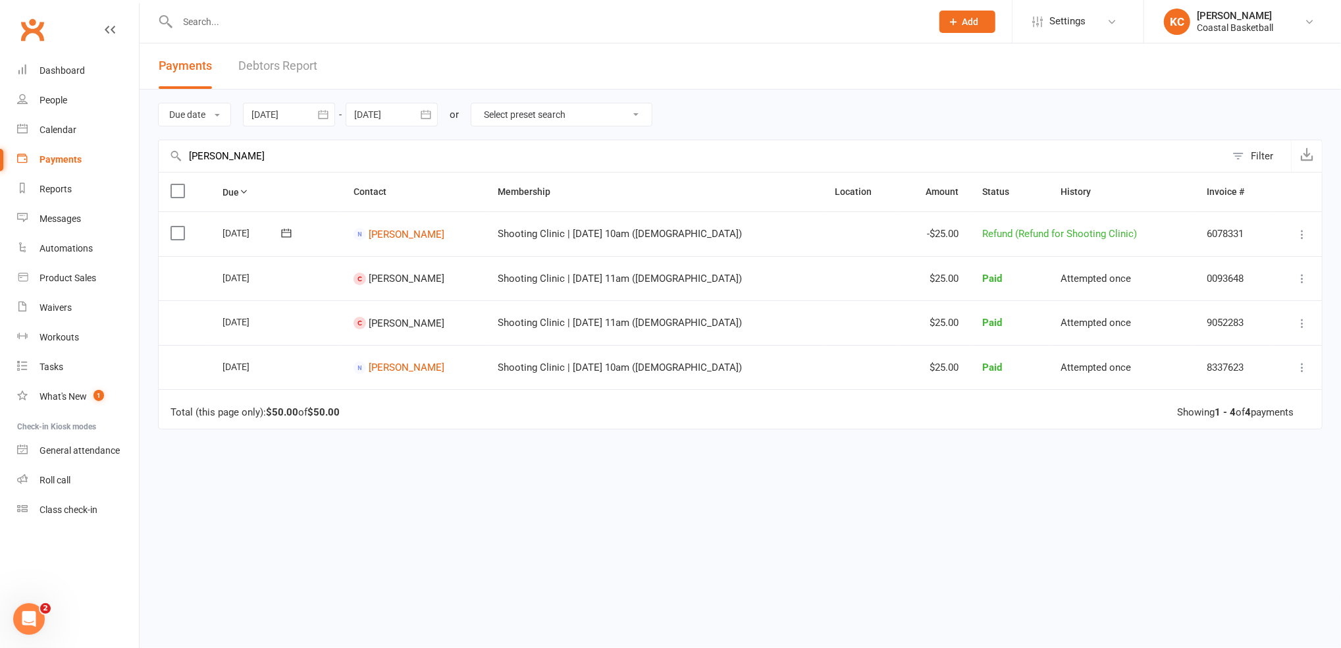
click at [288, 30] on div at bounding box center [540, 21] width 764 height 43
click at [272, 9] on div at bounding box center [540, 21] width 764 height 43
click at [260, 22] on input "text" at bounding box center [548, 22] width 749 height 18
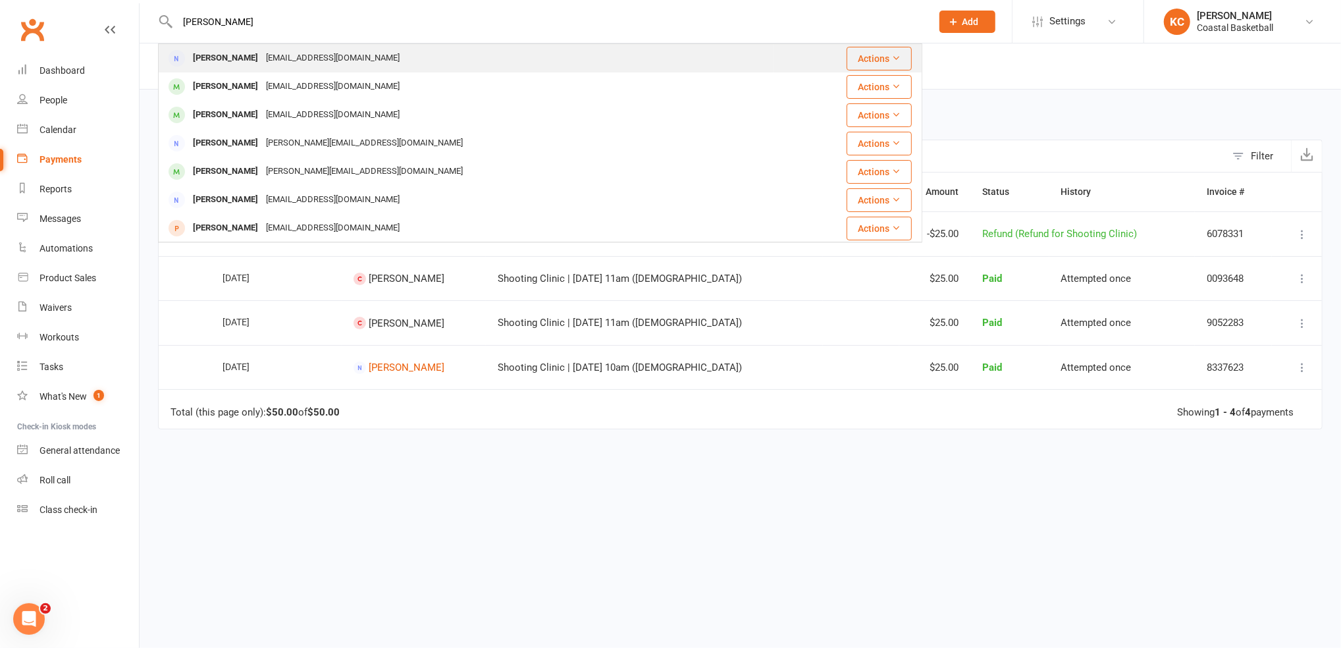
type input "[PERSON_NAME]"
click at [294, 68] on div "[PERSON_NAME] [EMAIL_ADDRESS][DOMAIN_NAME]" at bounding box center [465, 58] width 613 height 27
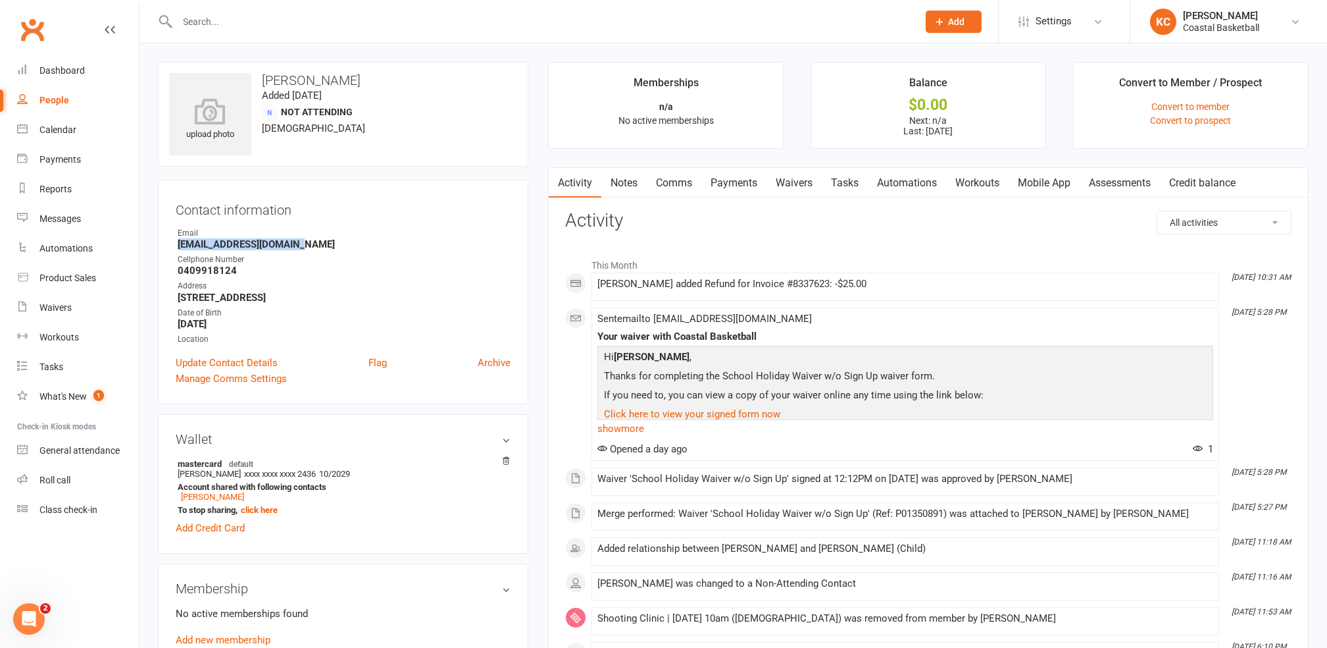
drag, startPoint x: 304, startPoint y: 244, endPoint x: 178, endPoint y: 248, distance: 126.4
click at [178, 248] on strong "[EMAIL_ADDRESS][DOMAIN_NAME]" at bounding box center [344, 244] width 333 height 12
copy strong "[EMAIL_ADDRESS][DOMAIN_NAME]"
